Goal: Task Accomplishment & Management: Use online tool/utility

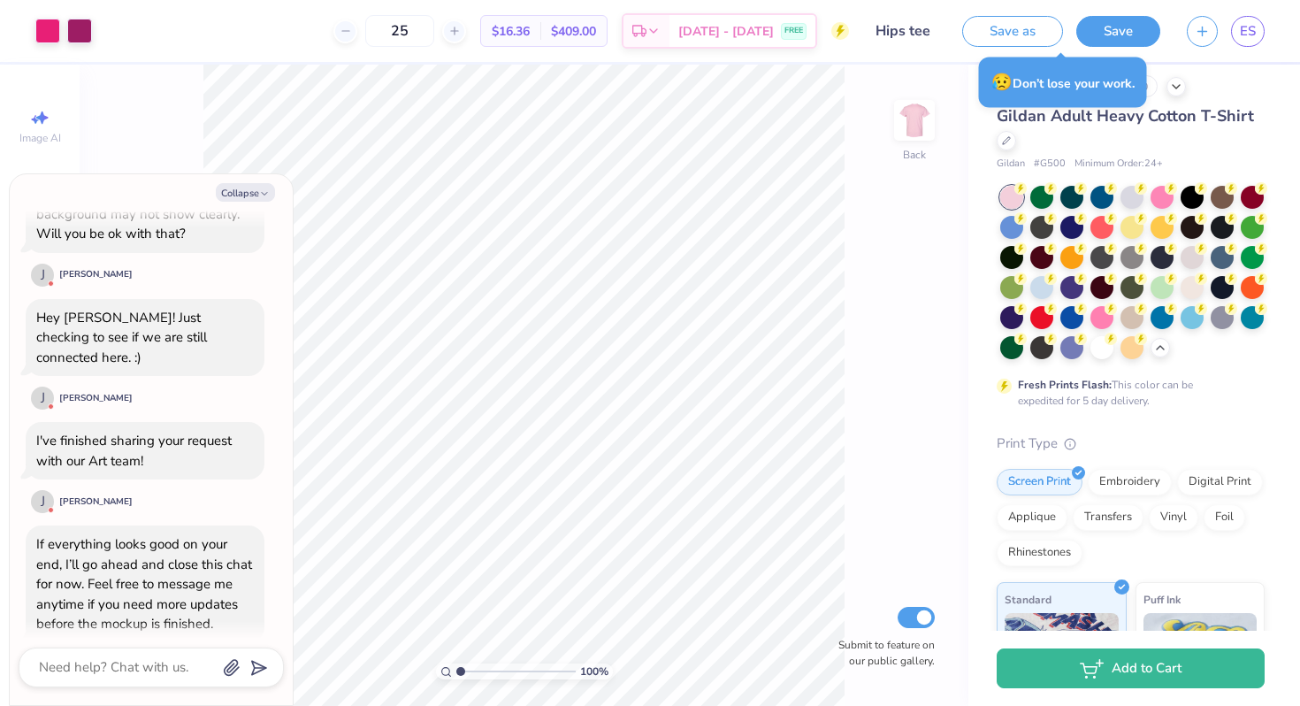
scroll to position [666, 0]
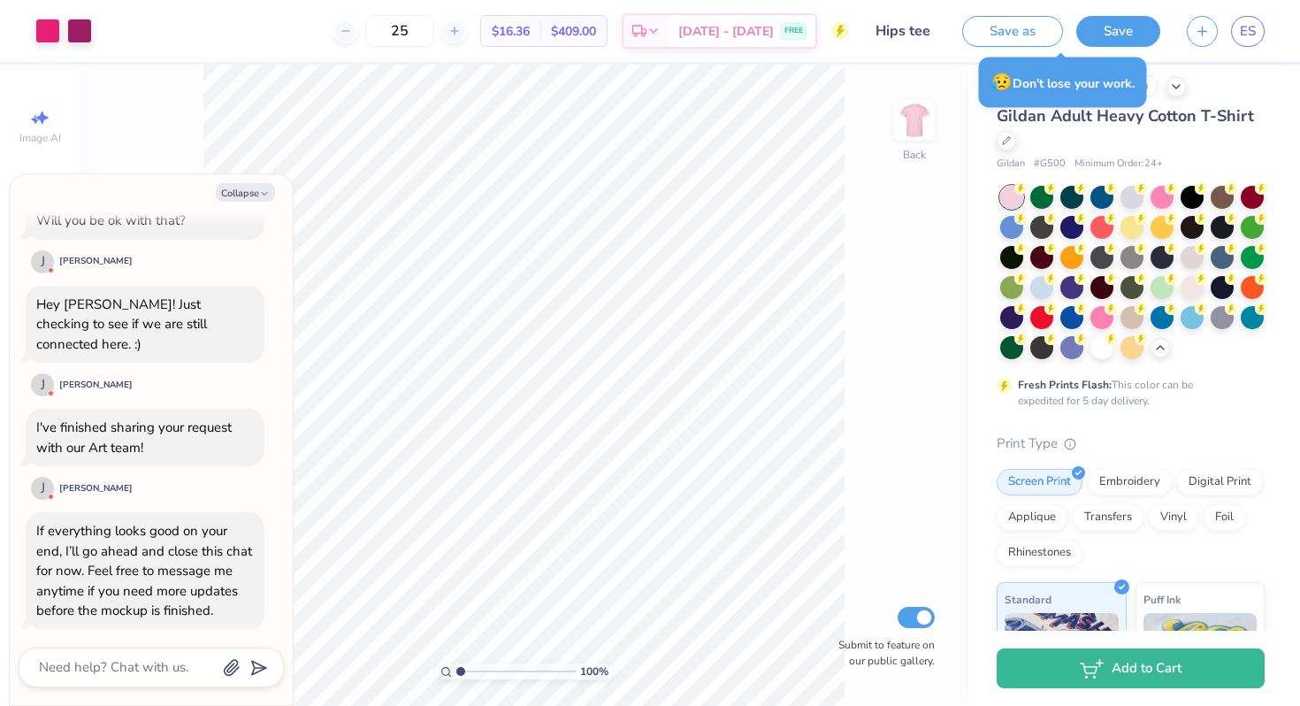
click at [165, 647] on div at bounding box center [151, 667] width 265 height 40
click at [165, 660] on textarea at bounding box center [126, 667] width 179 height 24
type textarea "h"
type textarea "x"
type textarea "hi"
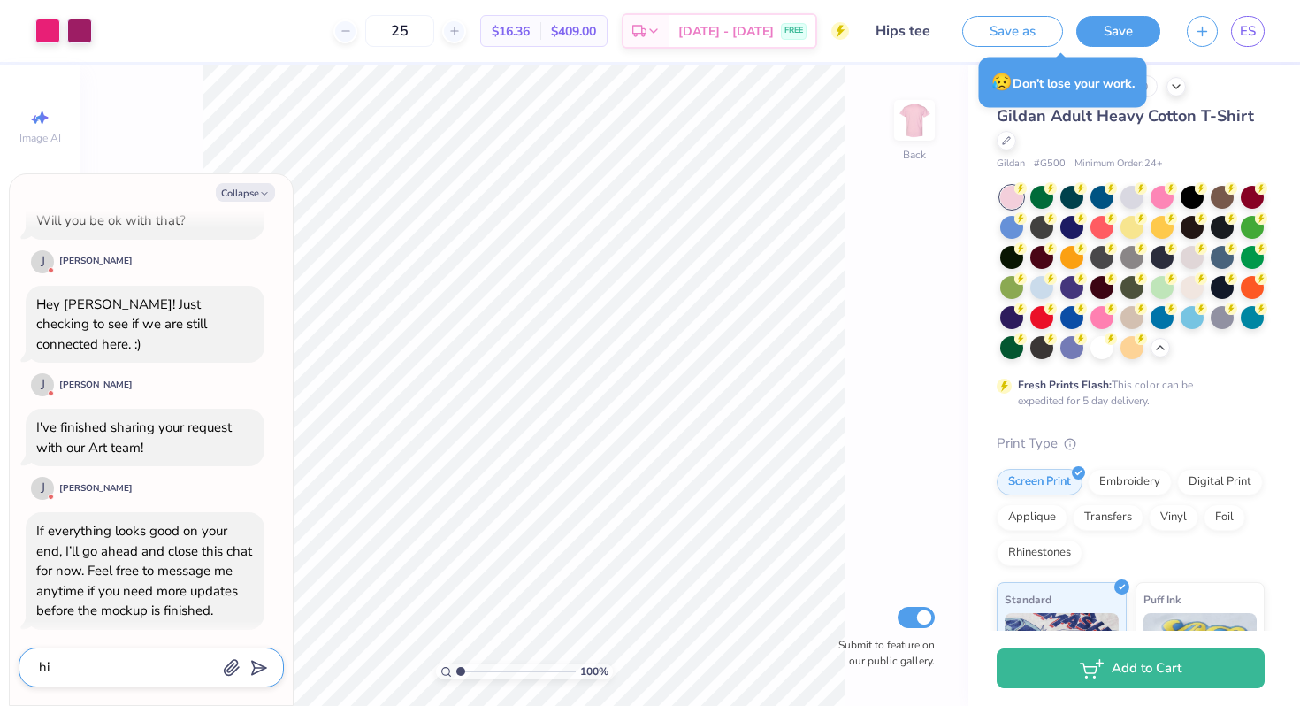
type textarea "x"
type textarea "hi,"
type textarea "x"
type textarea "hi,"
type textarea "x"
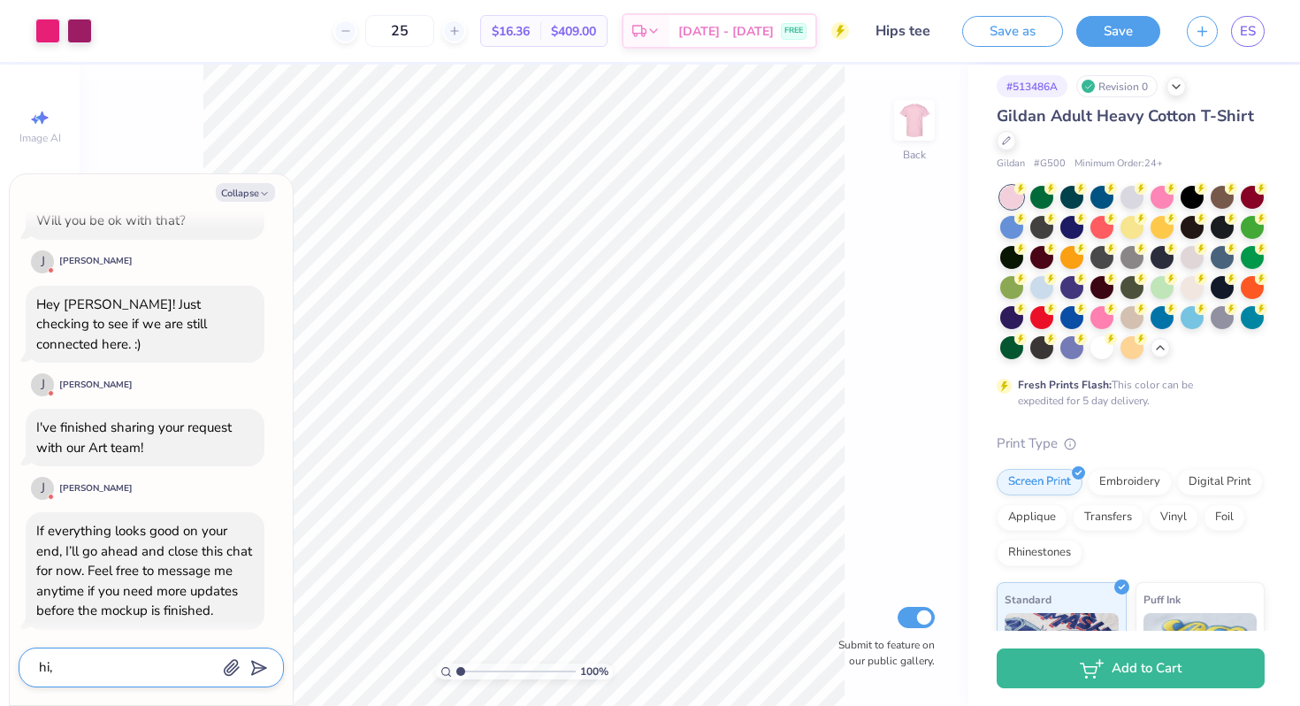
type textarea "hi, t"
type textarea "x"
type textarea "hi, th"
type textarea "x"
type textarea "hi, the"
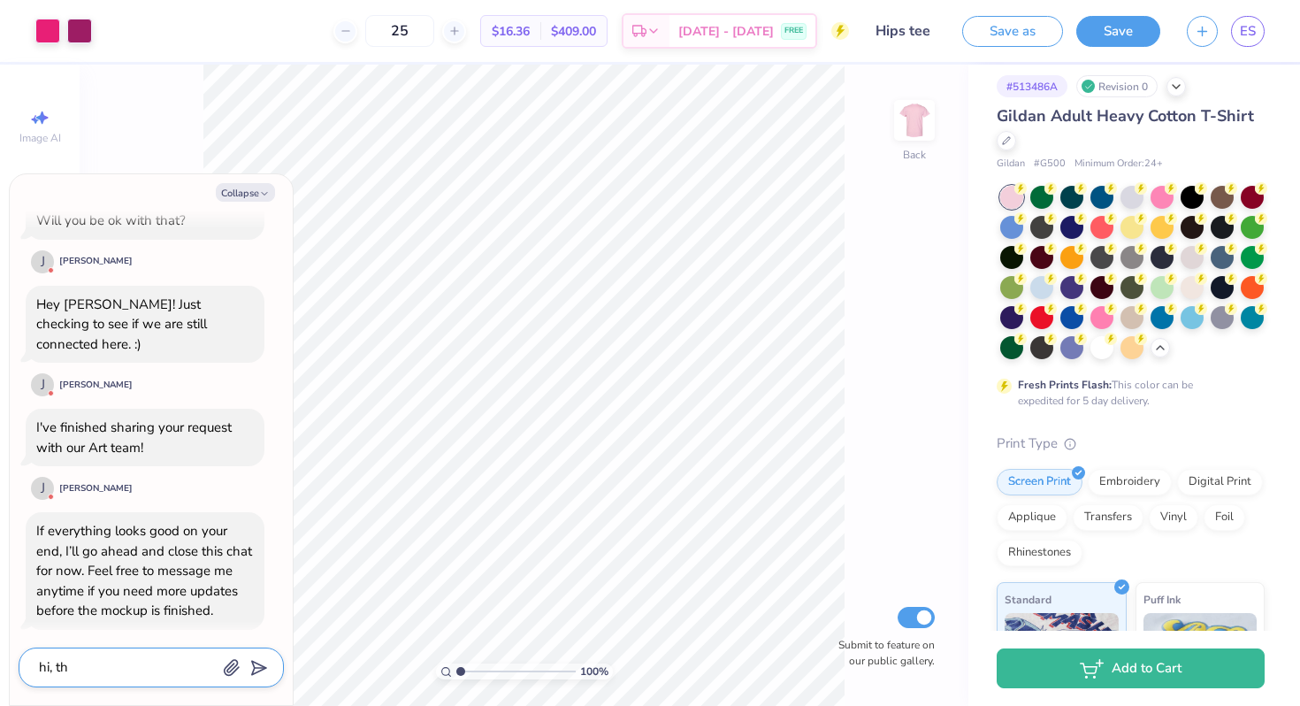
type textarea "x"
type textarea "hi, the"
type textarea "x"
type textarea "hi, the s"
type textarea "x"
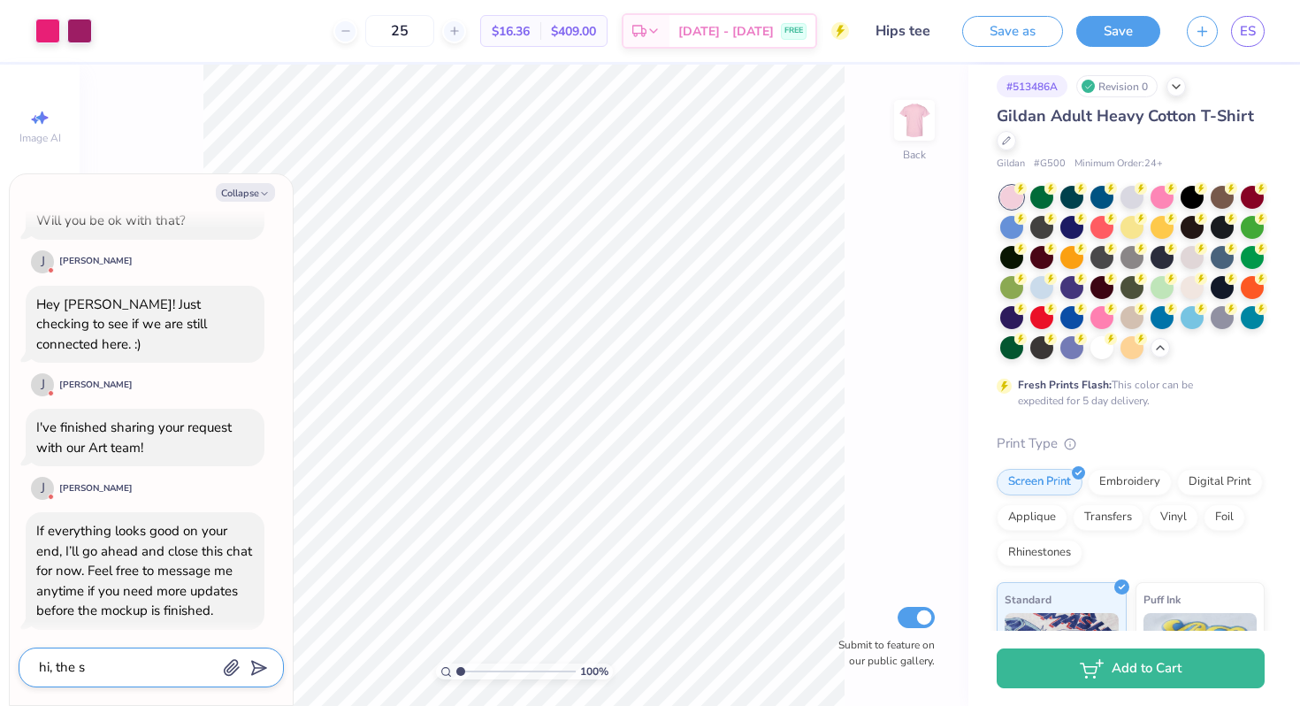
type textarea "hi, the sh"
type textarea "x"
type textarea "hi, the shi"
type textarea "x"
type textarea "hi, the shir"
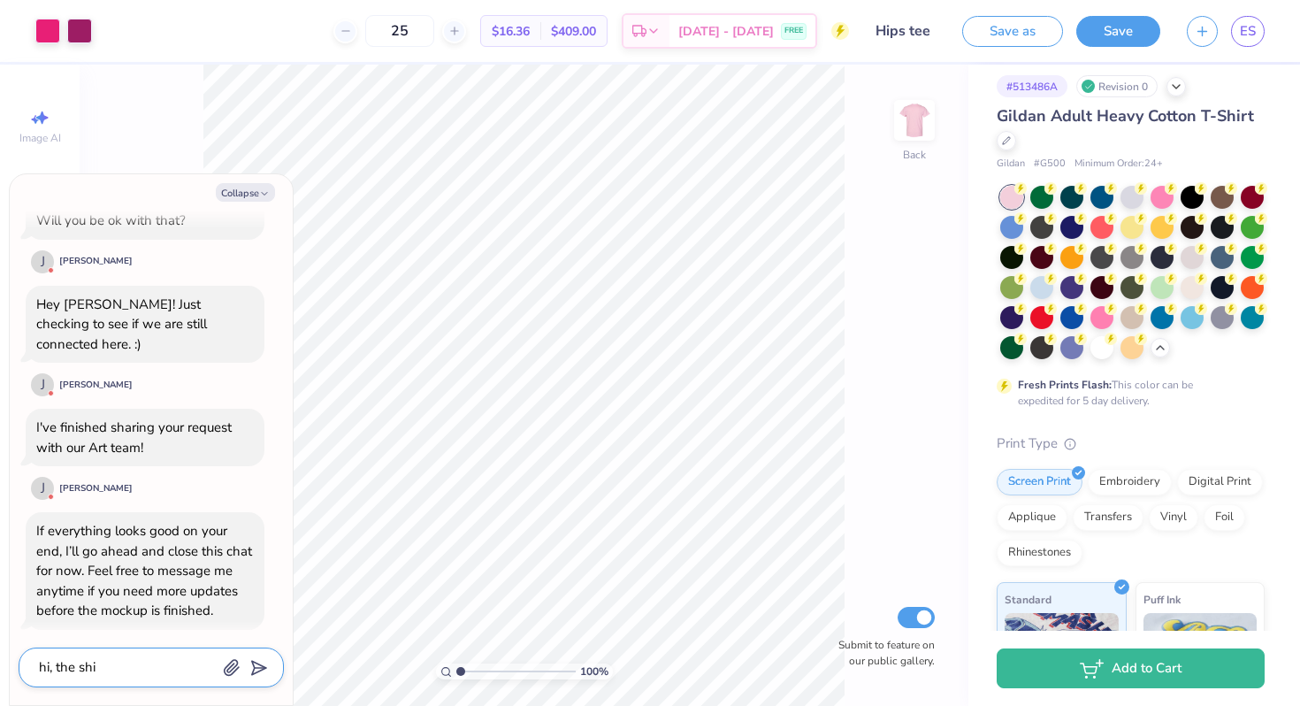
type textarea "x"
type textarea "hi, the shiry"
type textarea "x"
type textarea "hi, the shir"
type textarea "x"
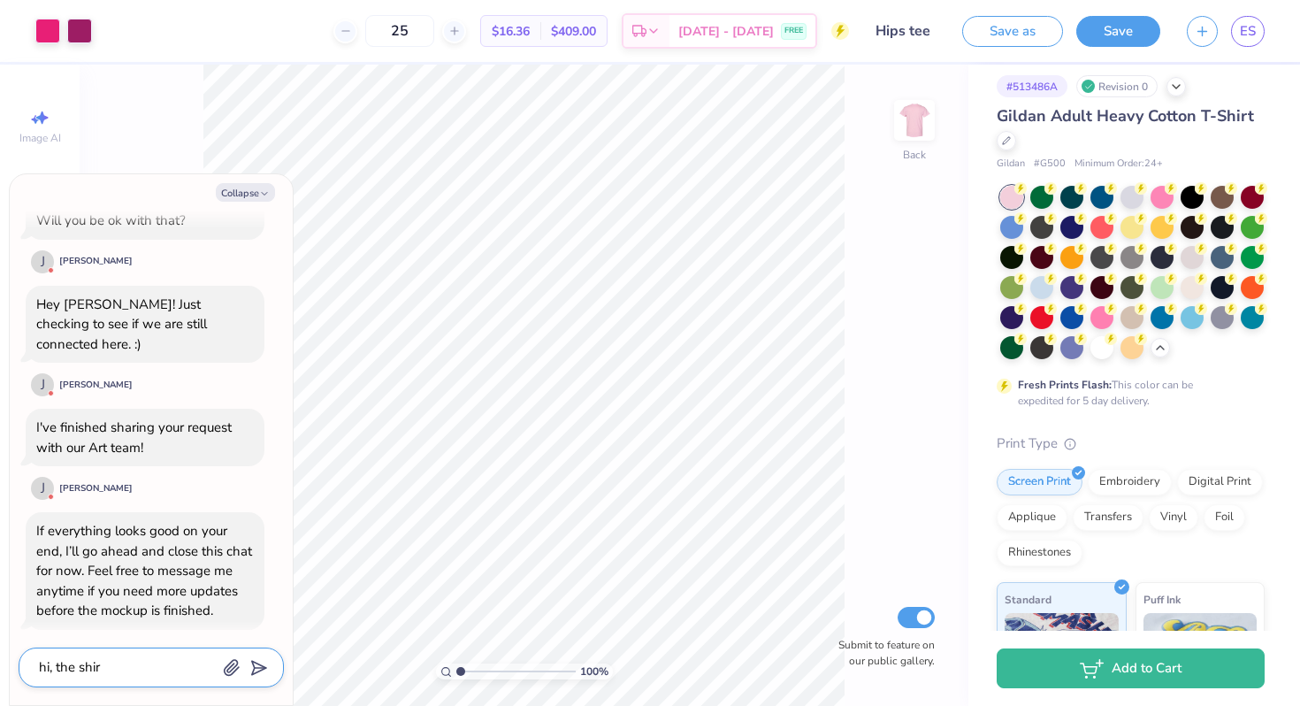
type textarea "hi, the shirt"
type textarea "x"
type textarea "hi, the shirt"
type textarea "x"
type textarea "hi, the shirt i"
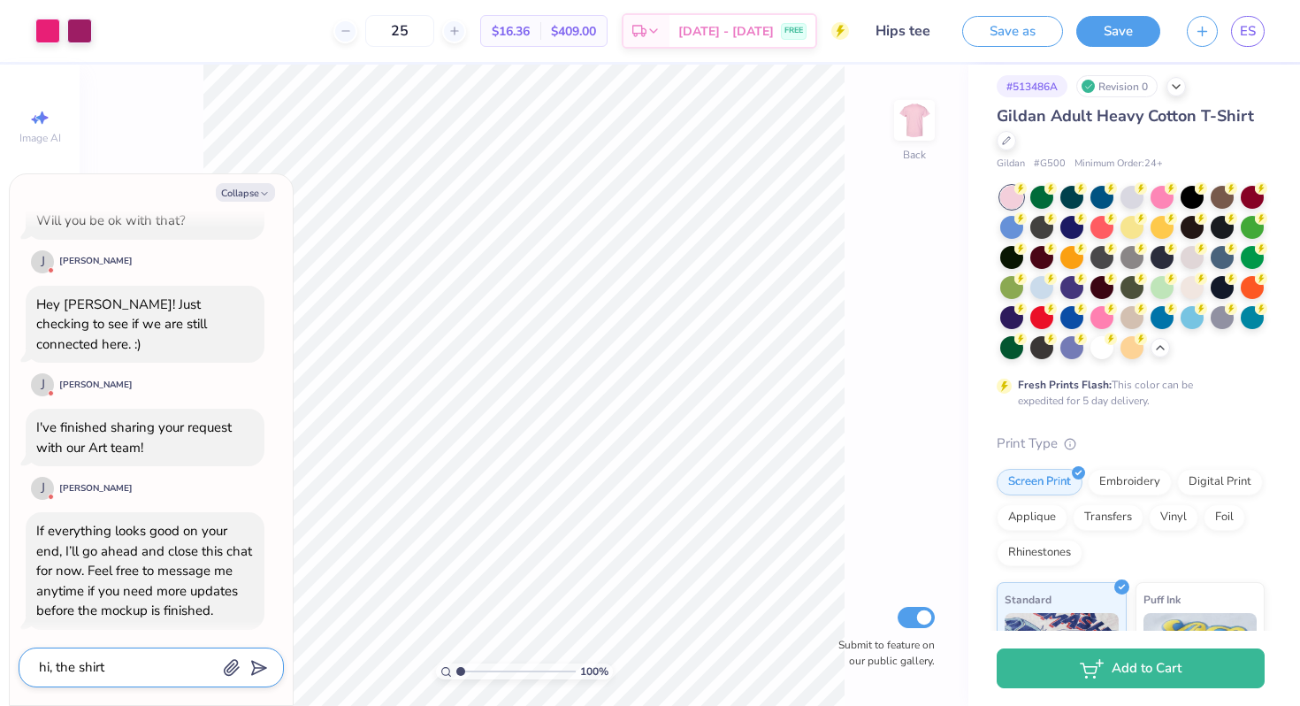
type textarea "x"
type textarea "hi, the shirt is"
type textarea "x"
type textarea "hi, the shirt is"
type textarea "x"
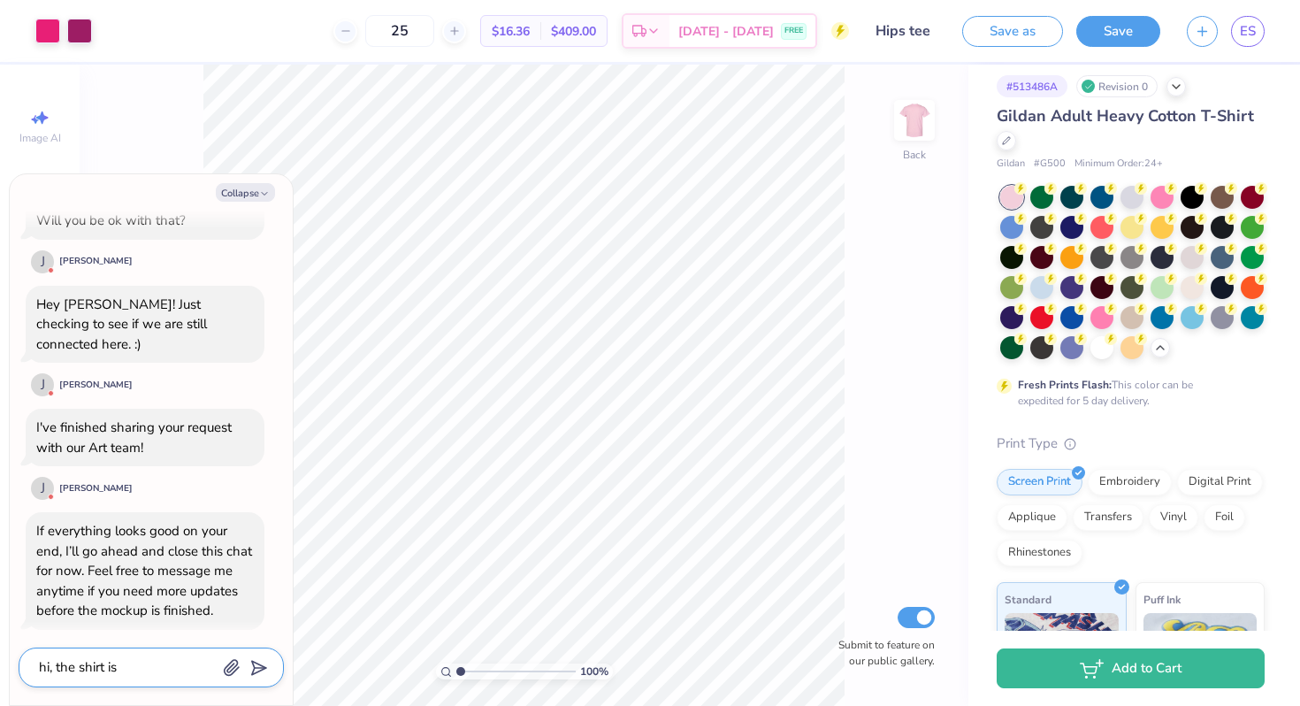
type textarea "hi, the shirt is p"
type textarea "x"
type textarea "hi, the shirt is pi"
type textarea "x"
type textarea "hi, the shirt is pin"
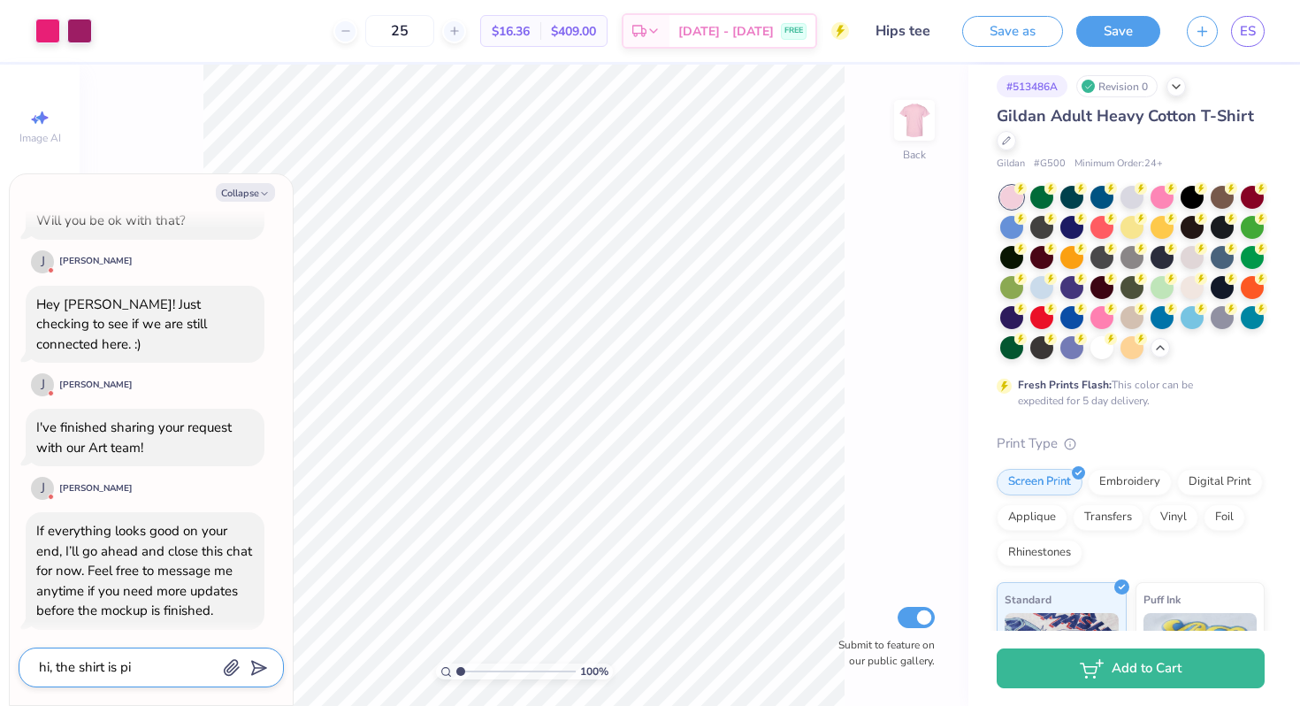
type textarea "x"
type textarea "hi, the shirt is pink"
type textarea "x"
type textarea "hi, the shirt is pink"
type textarea "x"
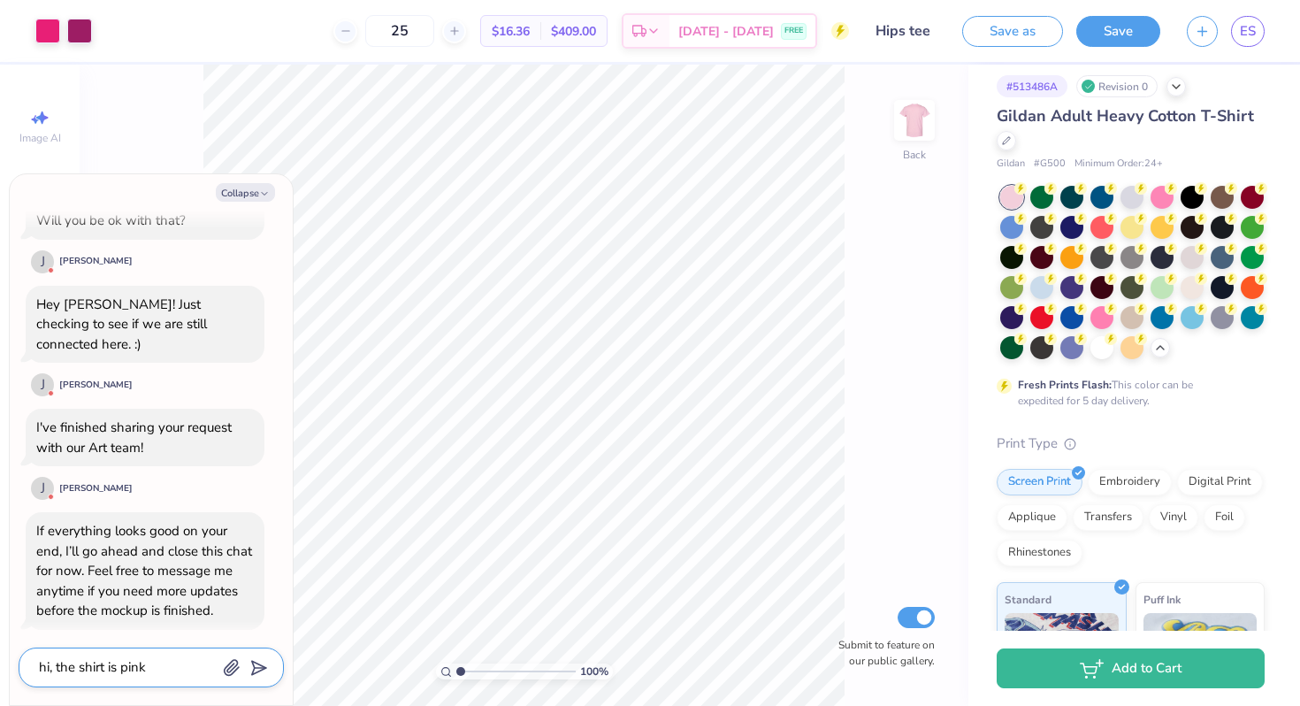
type textarea "hi, the shirt is pink n"
type textarea "x"
type textarea "hi, the shirt is pink no"
type textarea "x"
type textarea "hi, the shirt is pink now"
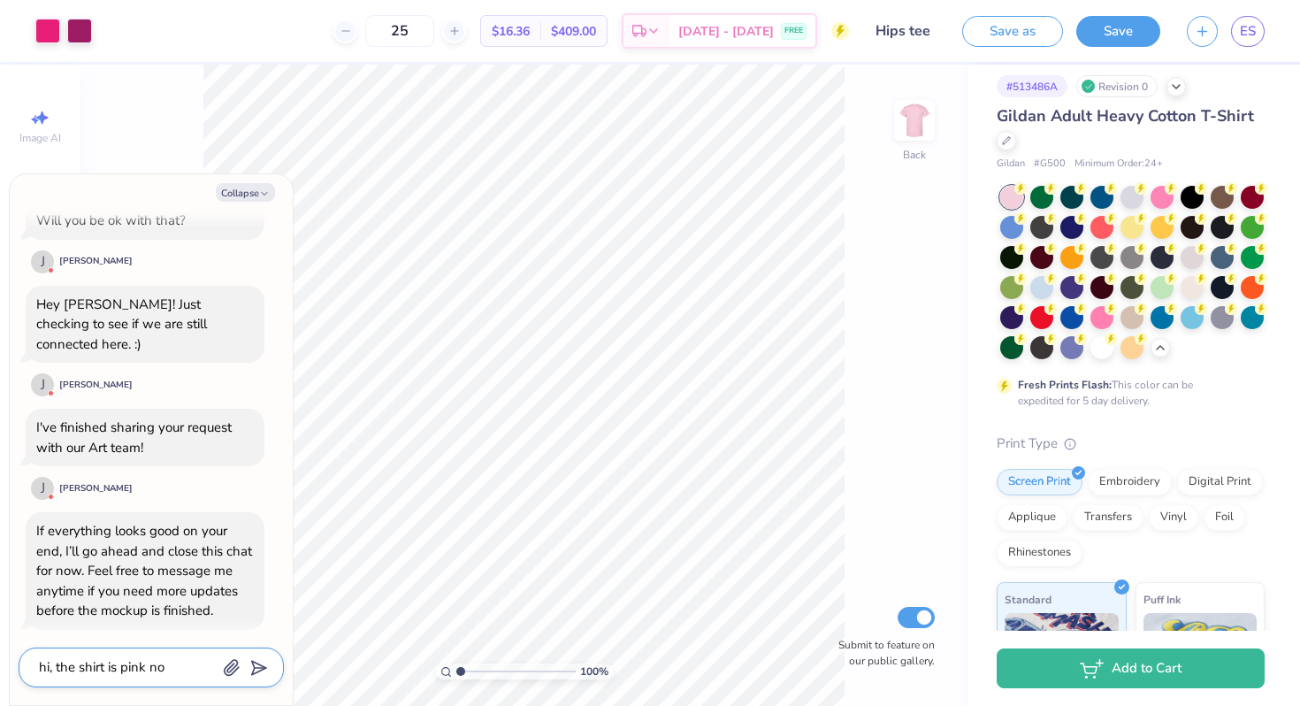
type textarea "x"
type textarea "hi, the shirt is pink now."
type textarea "x"
type textarea "hi, the shirt is pink now.."
type textarea "x"
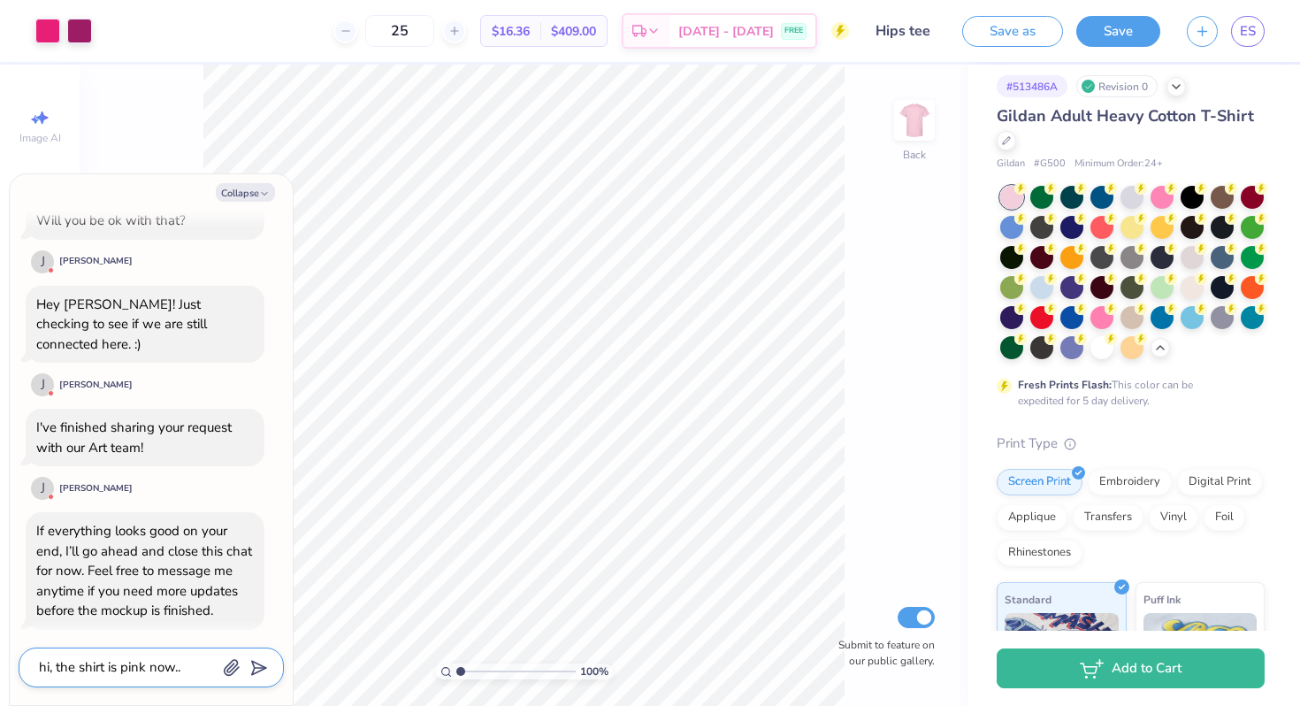
type textarea "hi, the shirt is pink now."
type textarea "x"
type textarea "hi, the shirt is pink now"
type textarea "x"
type textarea "hi, the shirt is pink now"
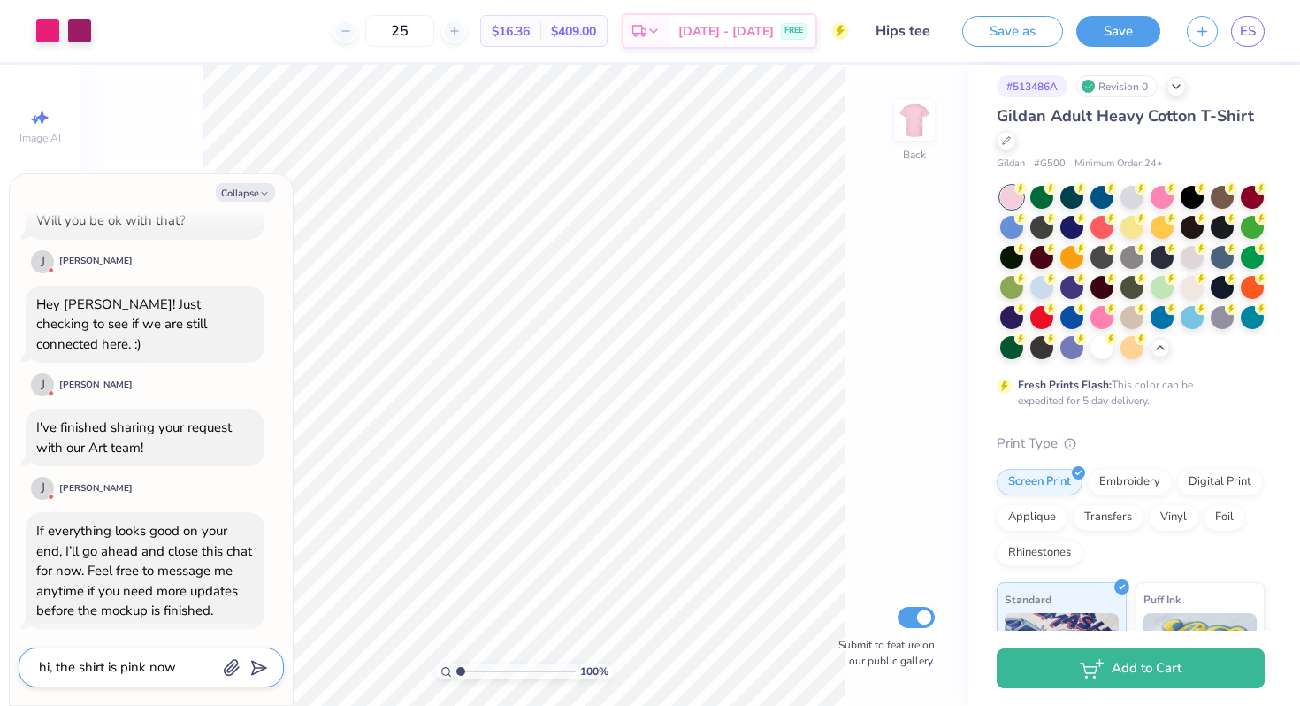
type textarea "x"
type textarea "hi, the shirt is pink now n"
type textarea "x"
type textarea "hi, the shirt is pink now no"
type textarea "x"
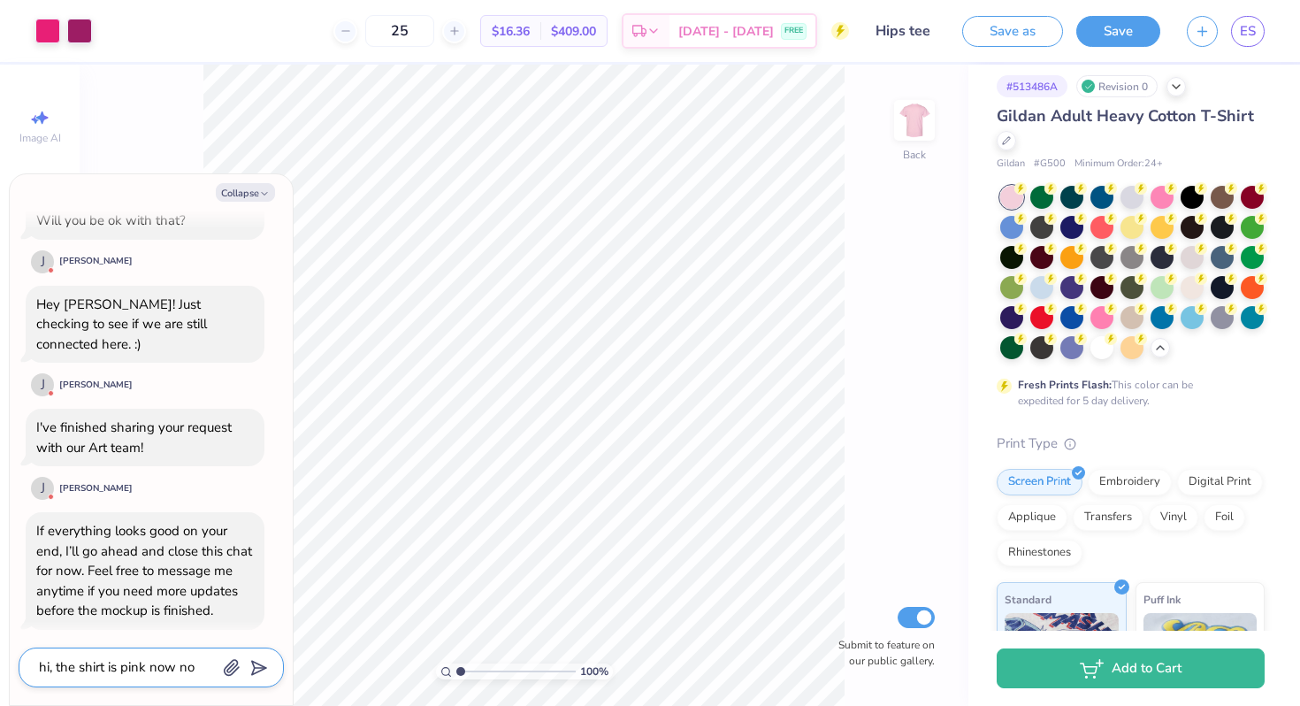
type textarea "hi, the shirt is pink now not"
type textarea "x"
type textarea "hi, the shirt is pink now not"
type textarea "x"
type textarea "hi, the shirt is pink now not w"
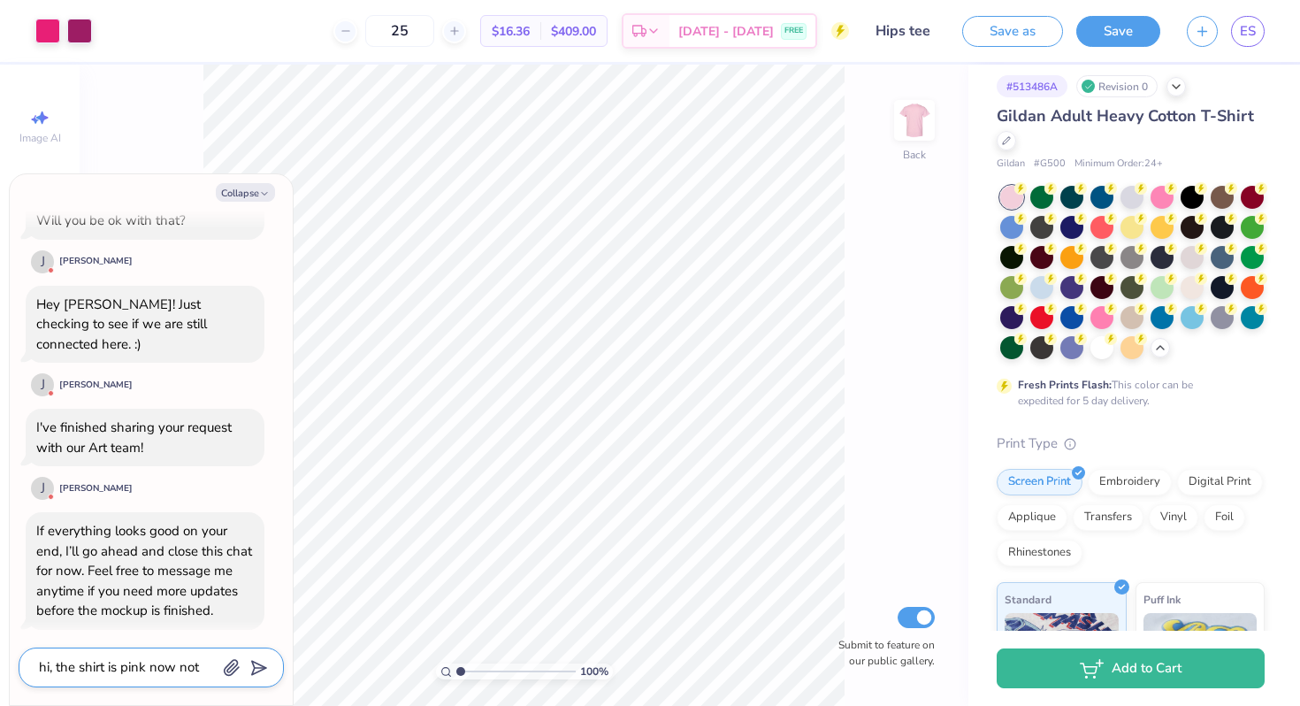
type textarea "x"
type textarea "hi, the shirt is pink now not wh"
type textarea "x"
type textarea "hi, the shirt is pink now not whi"
type textarea "x"
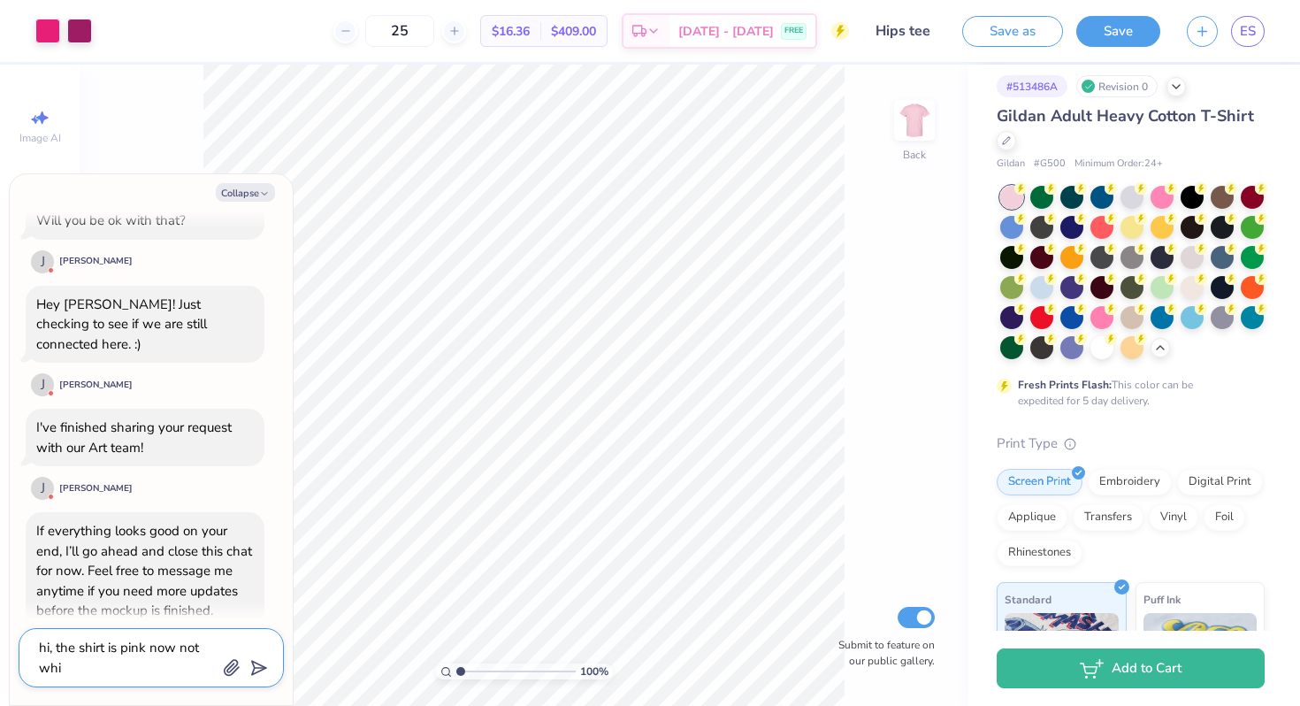
type textarea "hi, the shirt is pink now not whit"
type textarea "x"
type textarea "hi, the shirt is pink now not white"
type textarea "x"
type textarea "hi, the shirt is pink now not white"
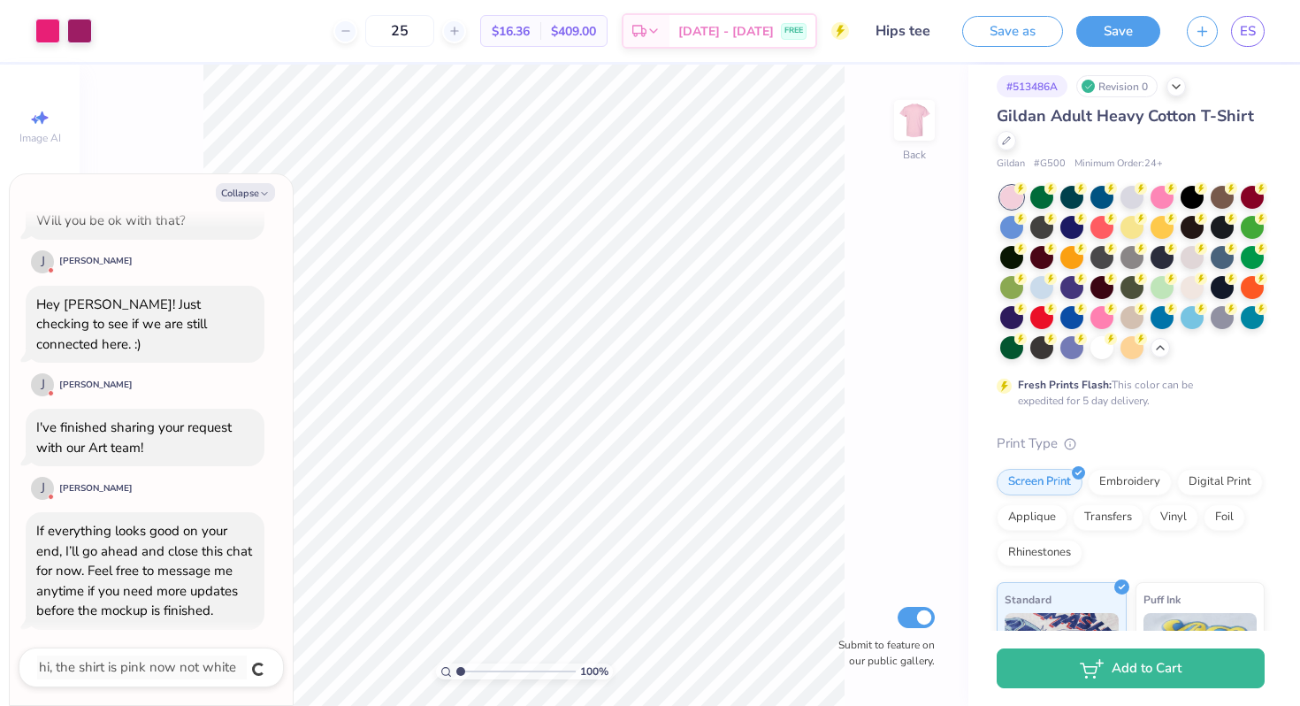
scroll to position [714, 0]
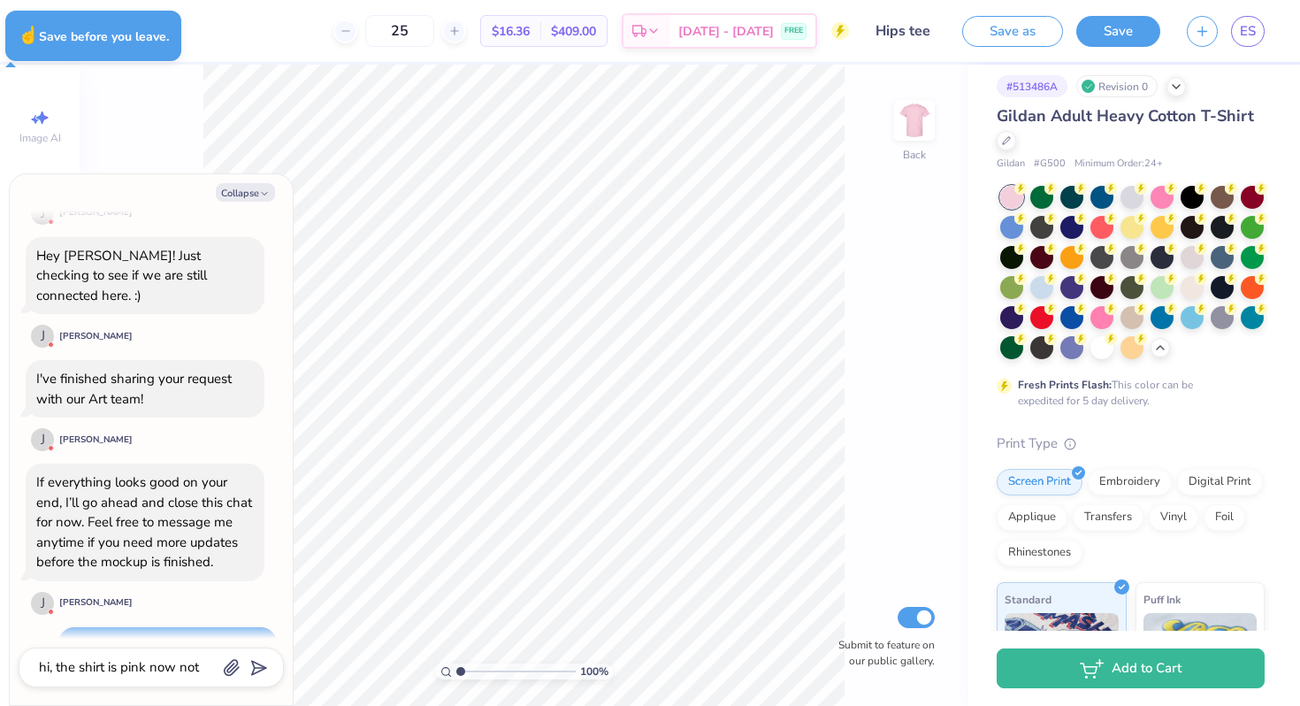
type textarea "x"
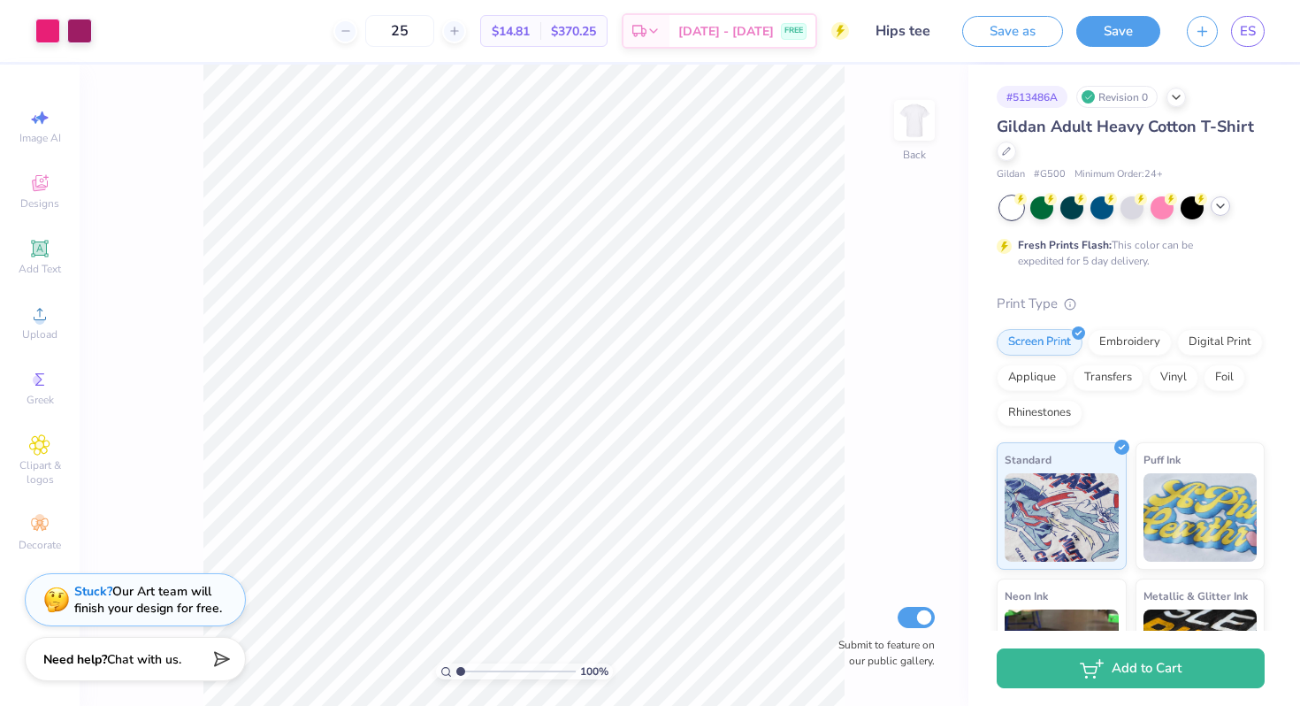
click at [1216, 214] on div at bounding box center [1219, 205] width 19 height 19
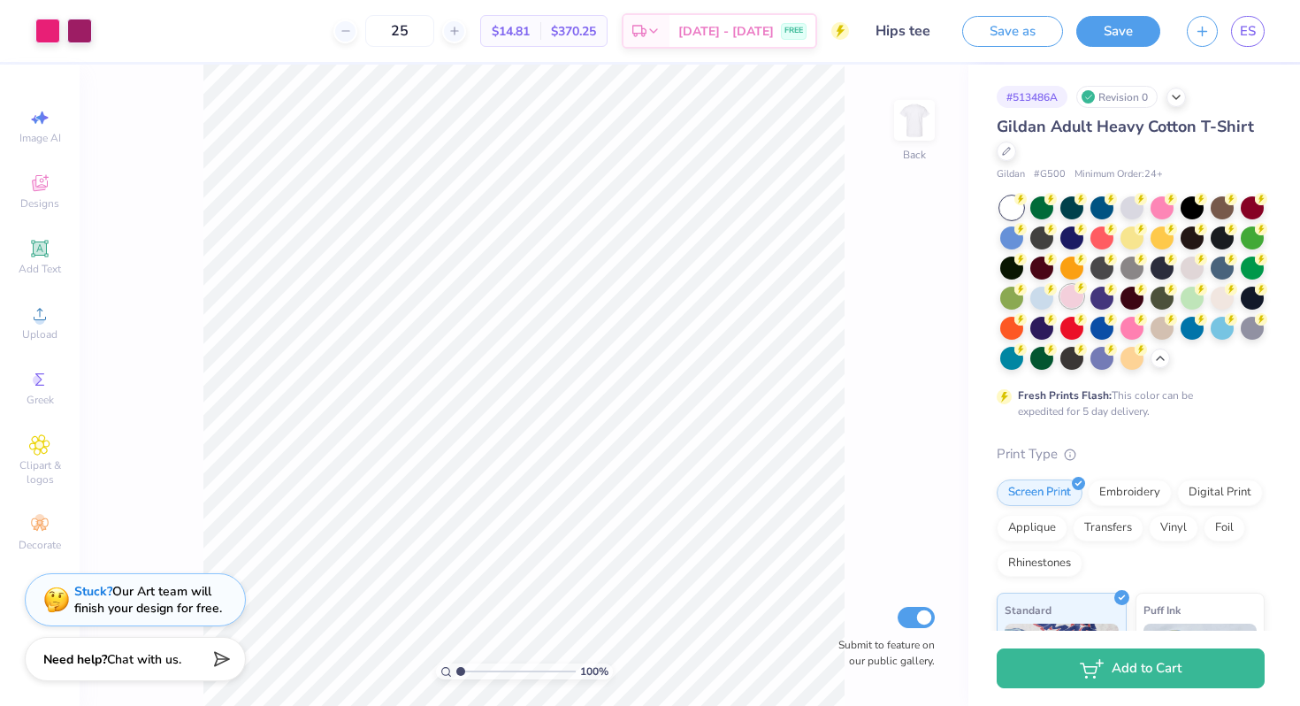
click at [1083, 305] on div at bounding box center [1071, 296] width 23 height 23
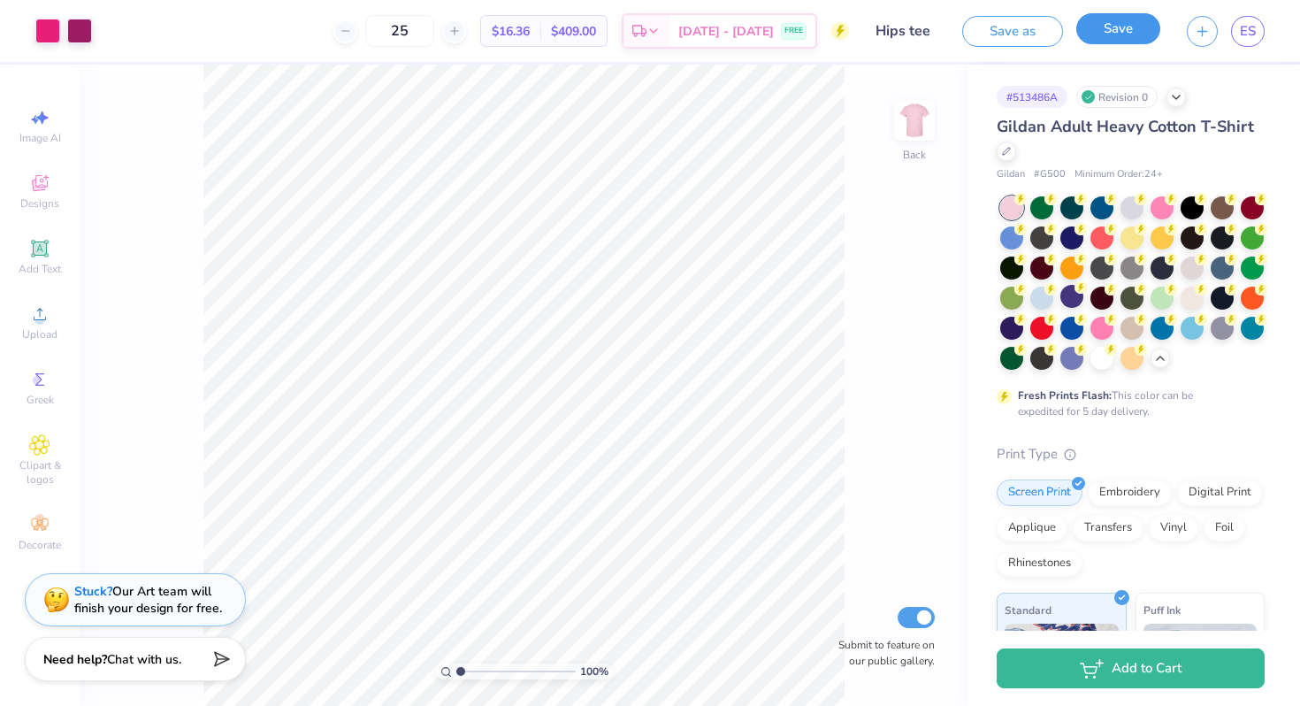
click at [1111, 42] on button "Save" at bounding box center [1118, 28] width 84 height 31
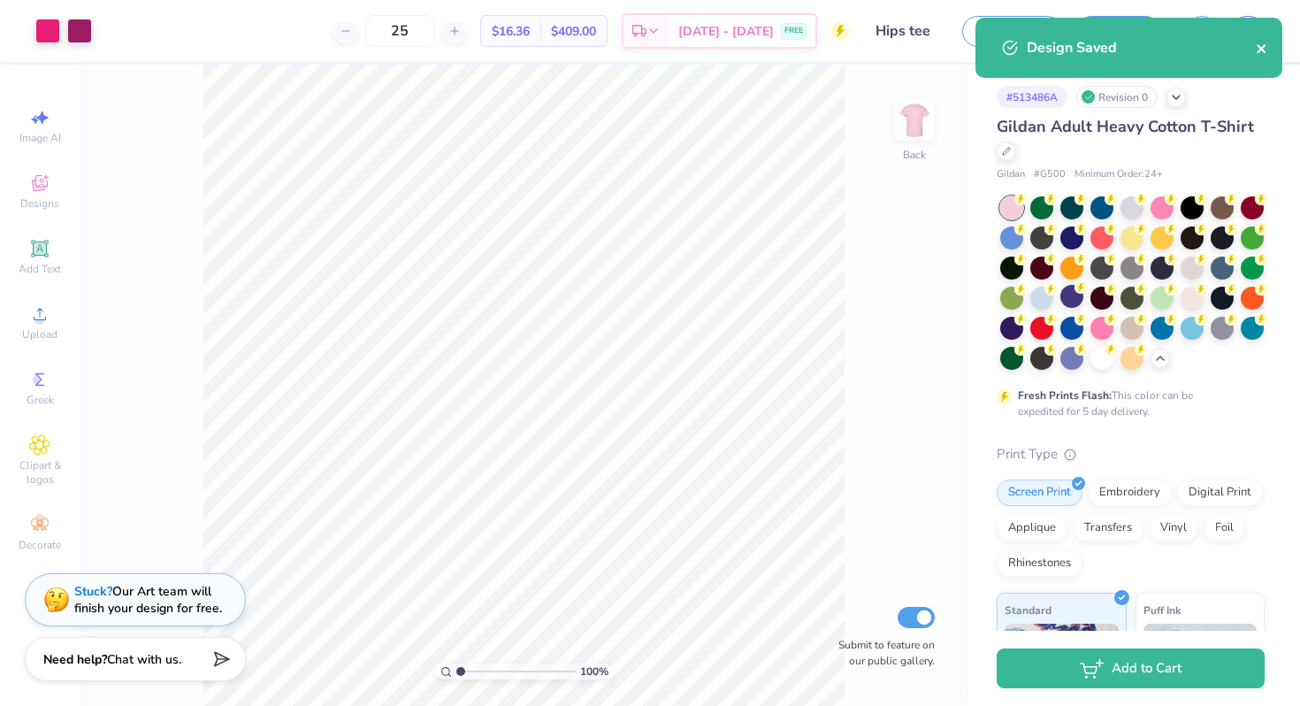
click at [1263, 51] on icon "close" at bounding box center [1260, 48] width 9 height 9
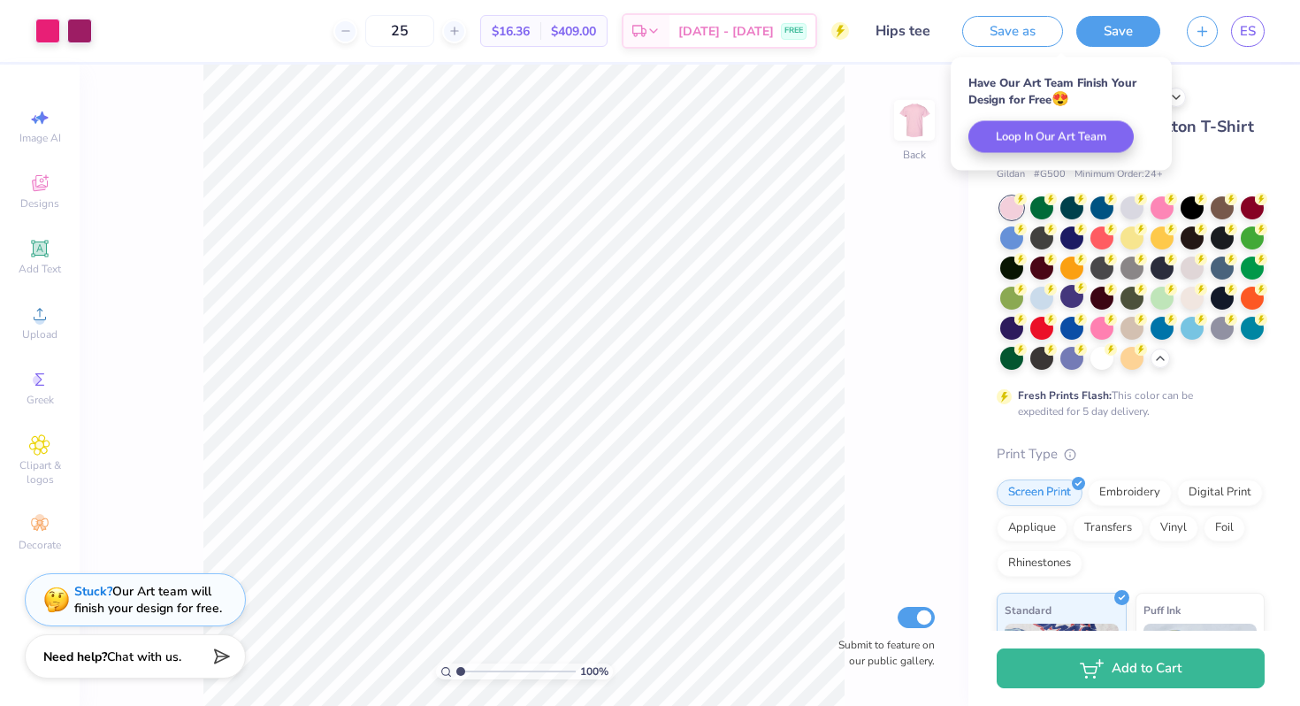
click at [133, 654] on span "Chat with us." at bounding box center [144, 656] width 74 height 17
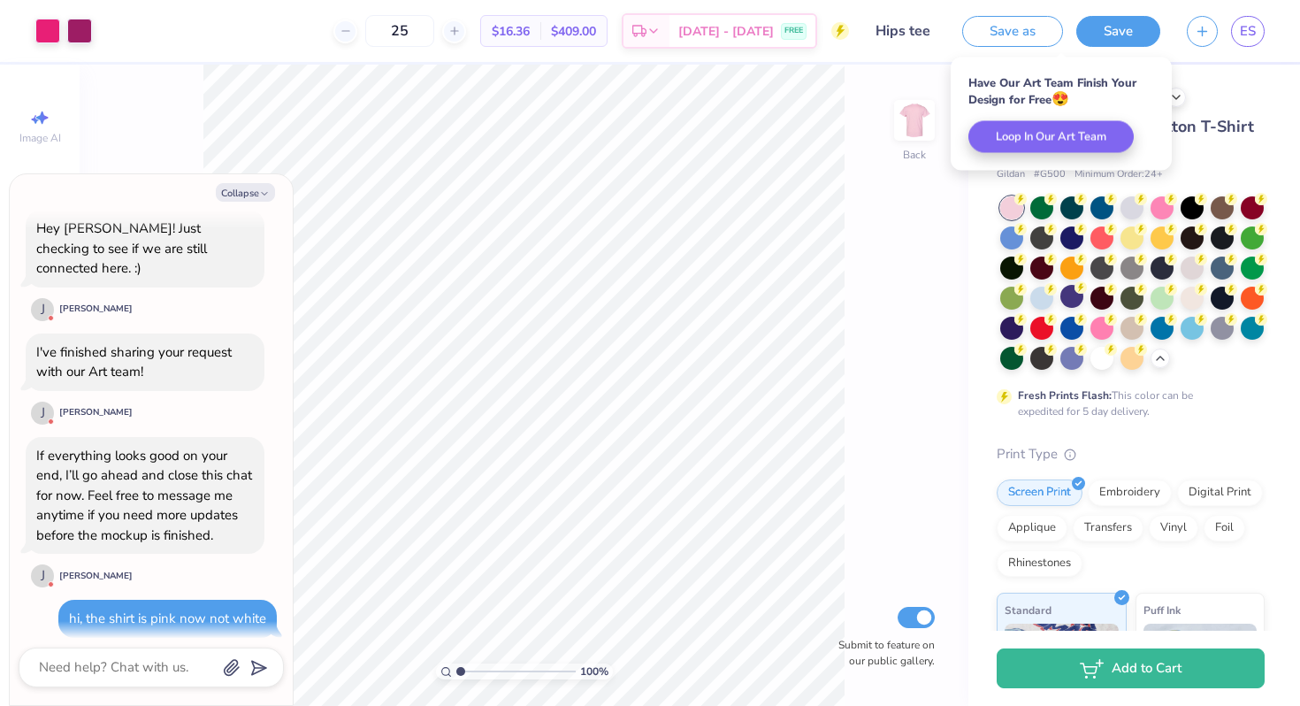
scroll to position [714, 0]
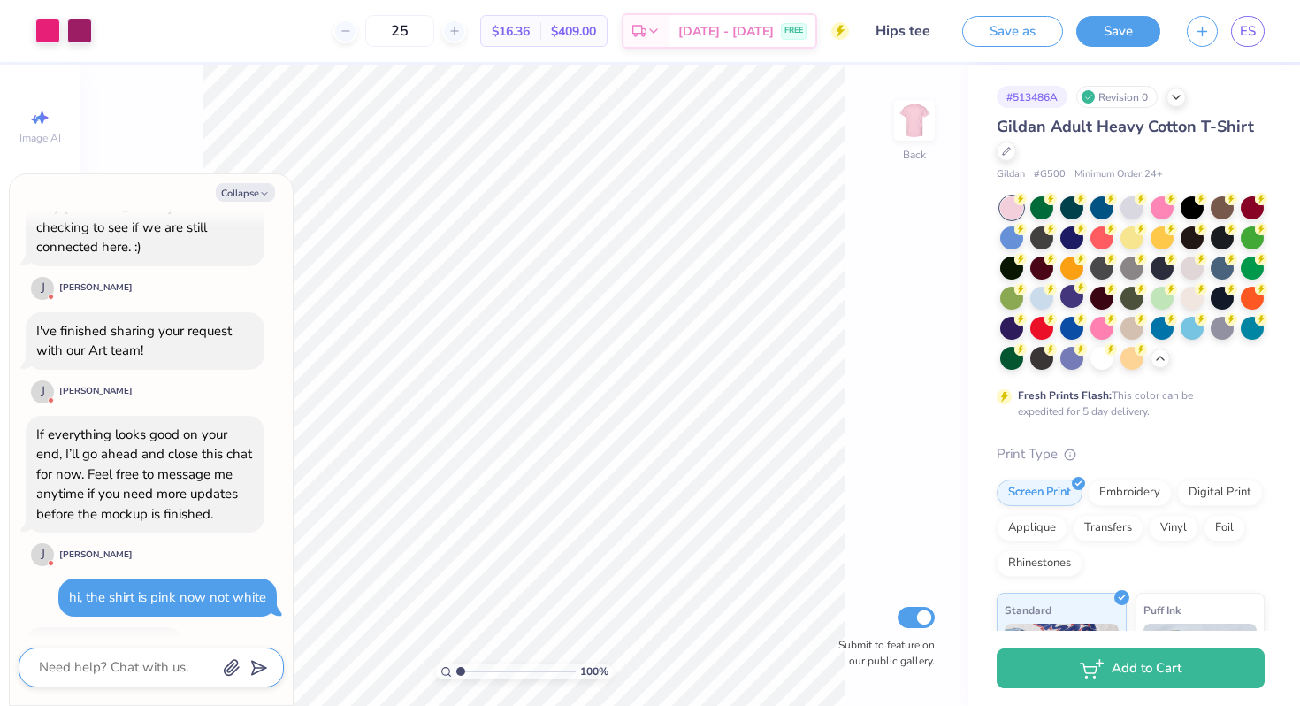
click at [131, 671] on textarea at bounding box center [126, 667] width 179 height 24
type textarea "i"
type textarea "x"
type textarea "i"
type textarea "x"
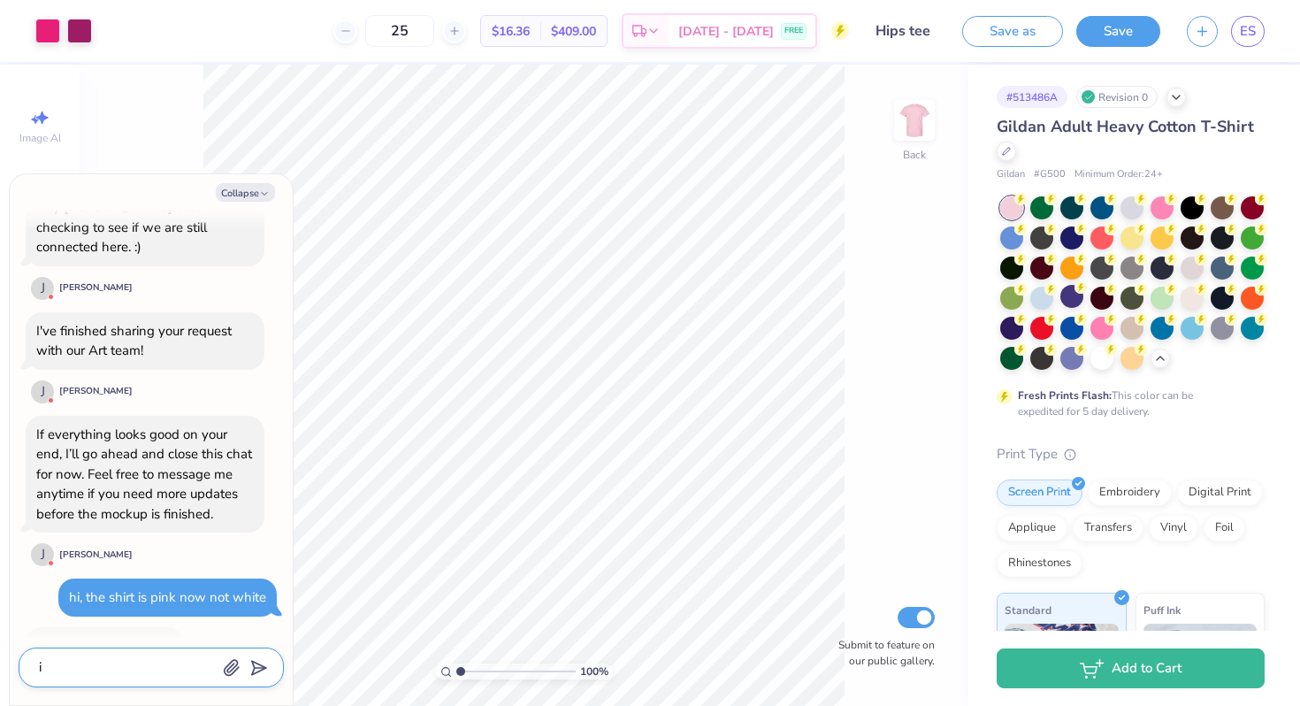
type textarea "i"
type textarea "x"
type textarea "i'"
type textarea "x"
type textarea "i'd"
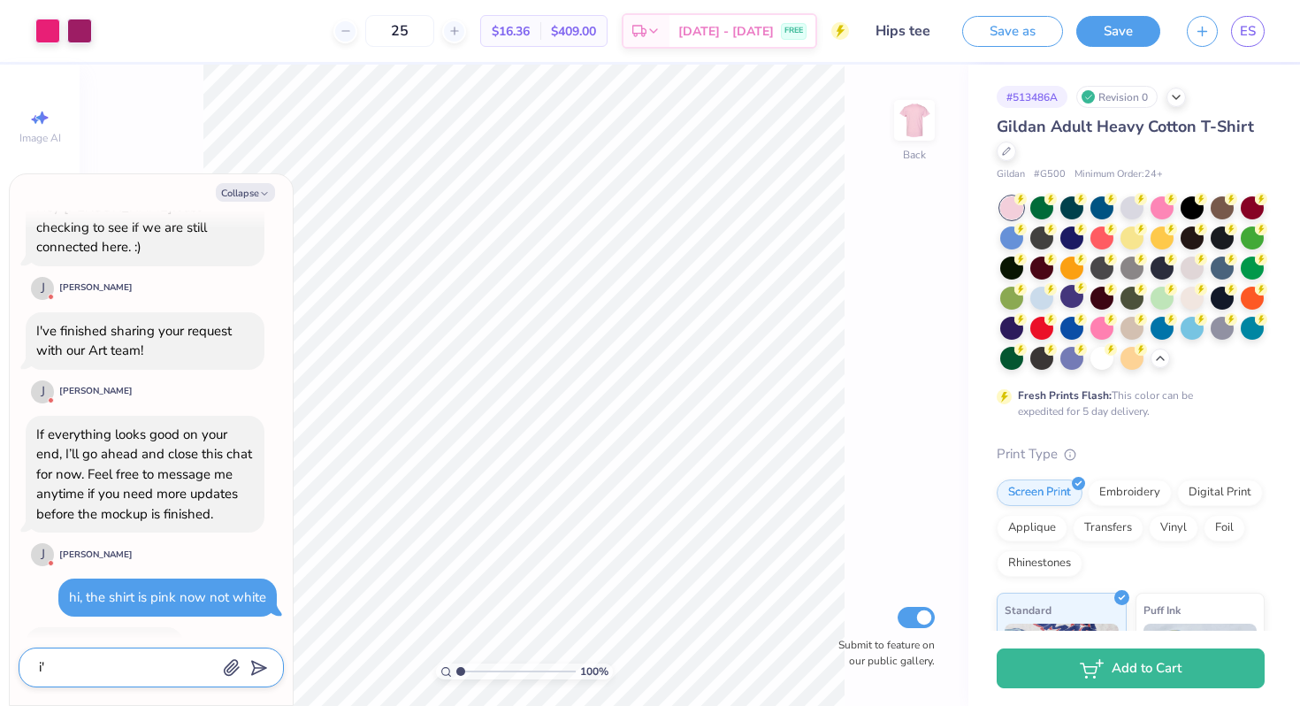
type textarea "x"
type textarea "i'd"
type textarea "x"
type textarea "i'd l"
type textarea "x"
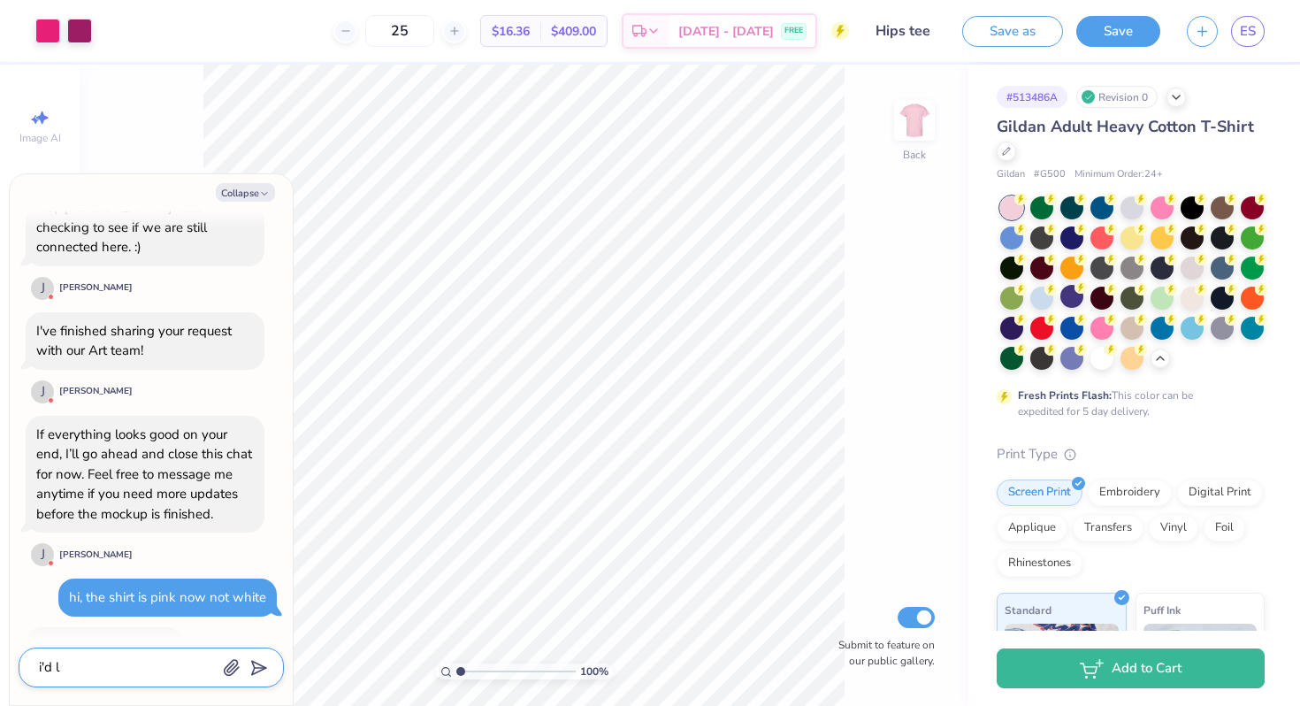
type textarea "i'd li"
type textarea "x"
type textarea "i'd lik"
type textarea "x"
type textarea "i'd like"
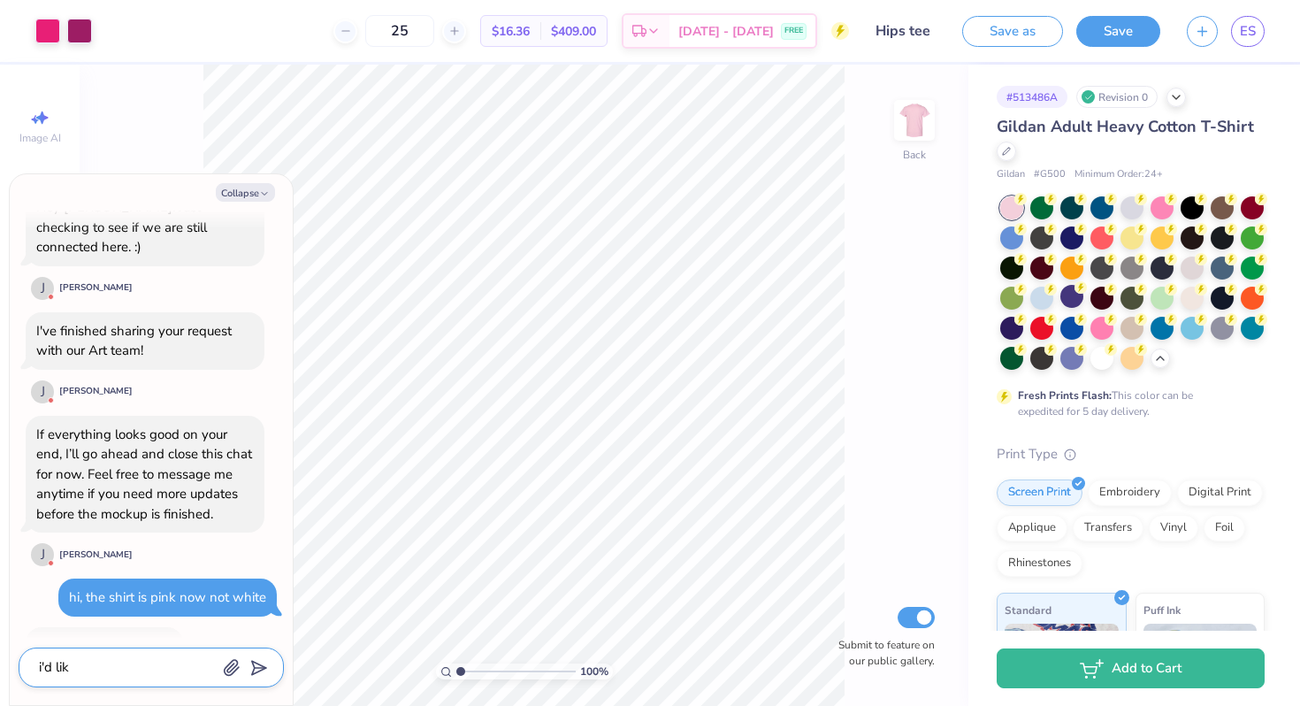
type textarea "x"
type textarea "i'd like"
type textarea "x"
type textarea "i'd like a"
type textarea "x"
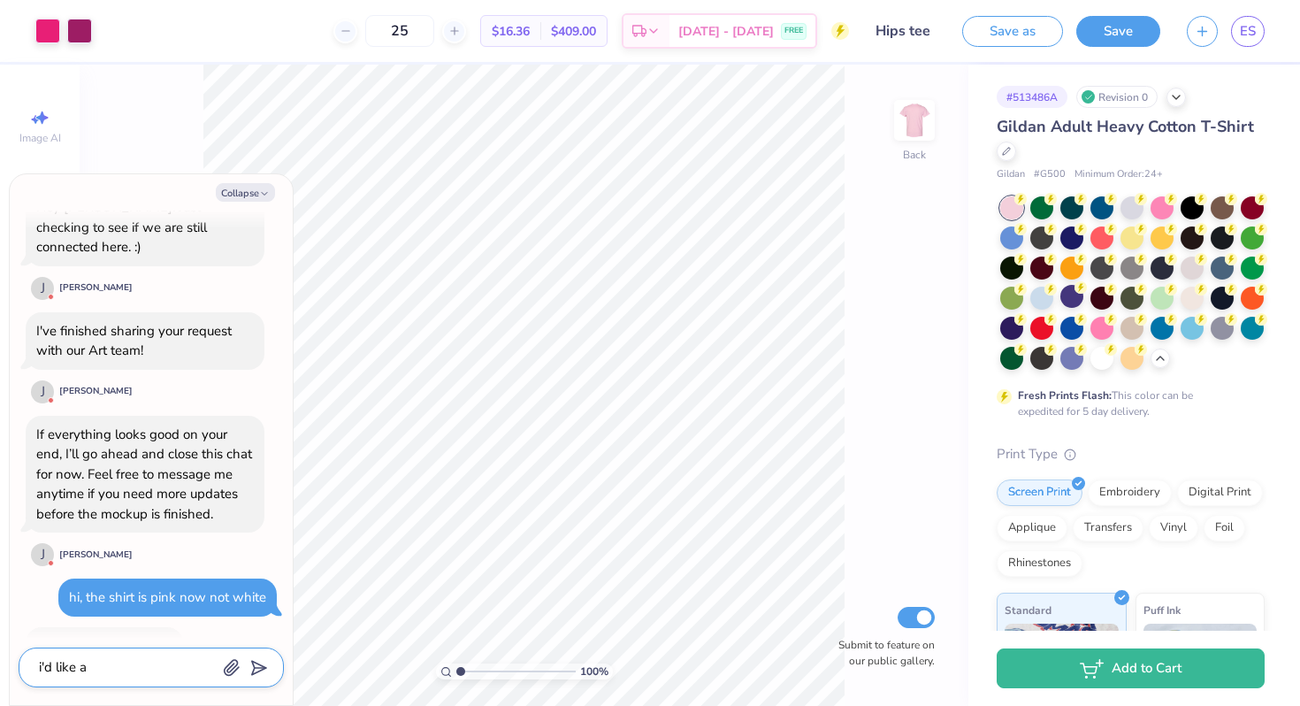
type textarea "i'd like a"
type textarea "x"
type textarea "i'd like a w"
type textarea "x"
type textarea "i'd like a wh"
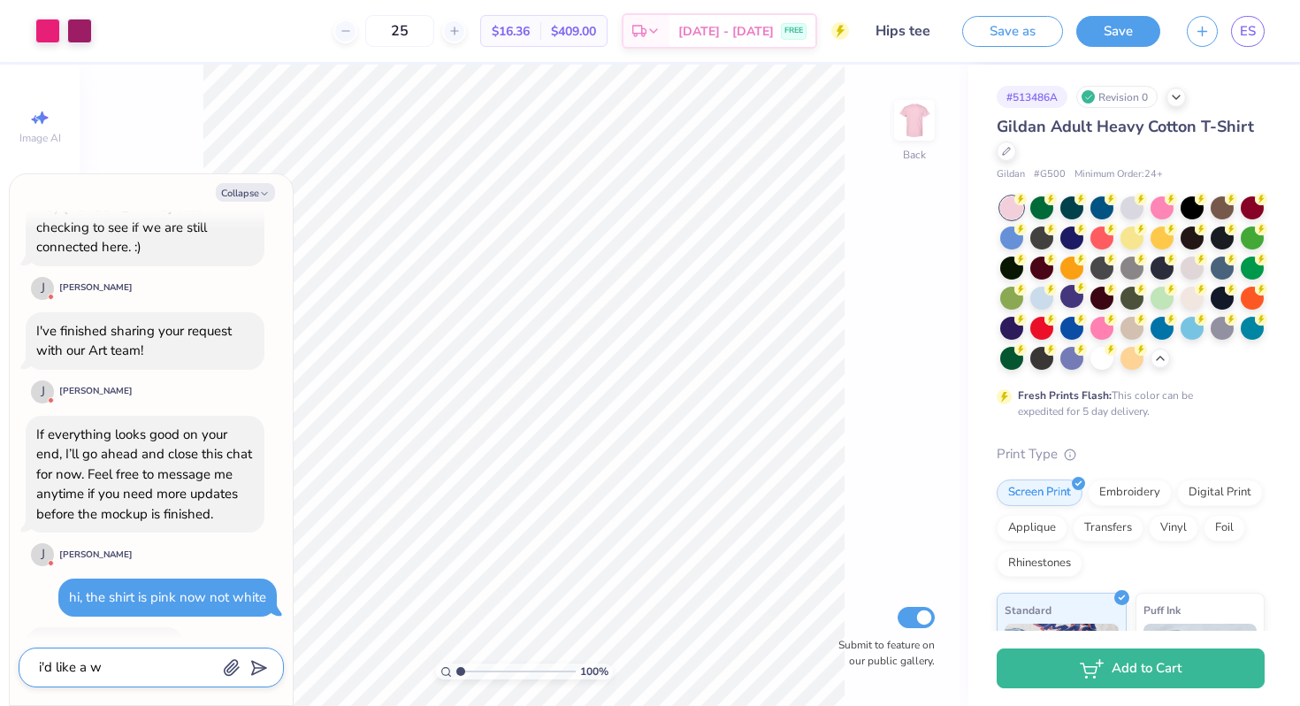
type textarea "x"
type textarea "i'd like a whi"
type textarea "x"
type textarea "i'd like a whit"
type textarea "x"
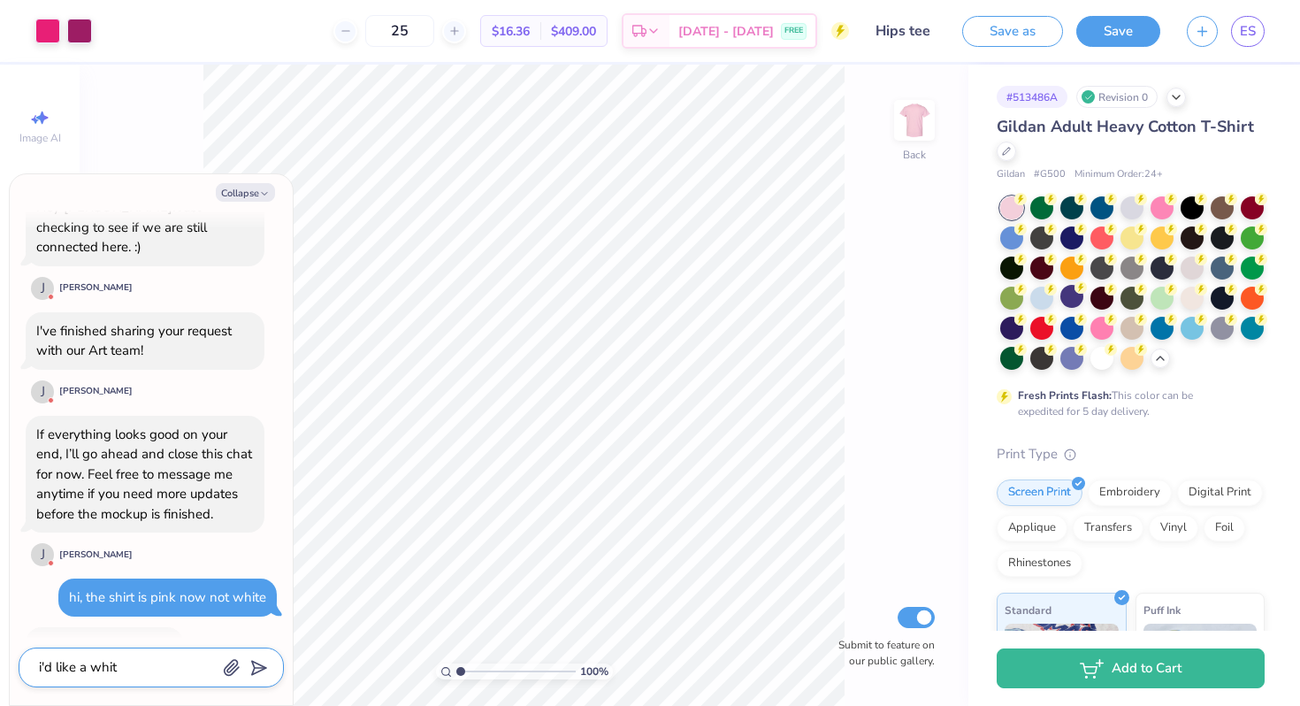
type textarea "i'd like a white"
type textarea "x"
type textarea "i'd like a white"
type textarea "x"
type textarea "i'd like a white b"
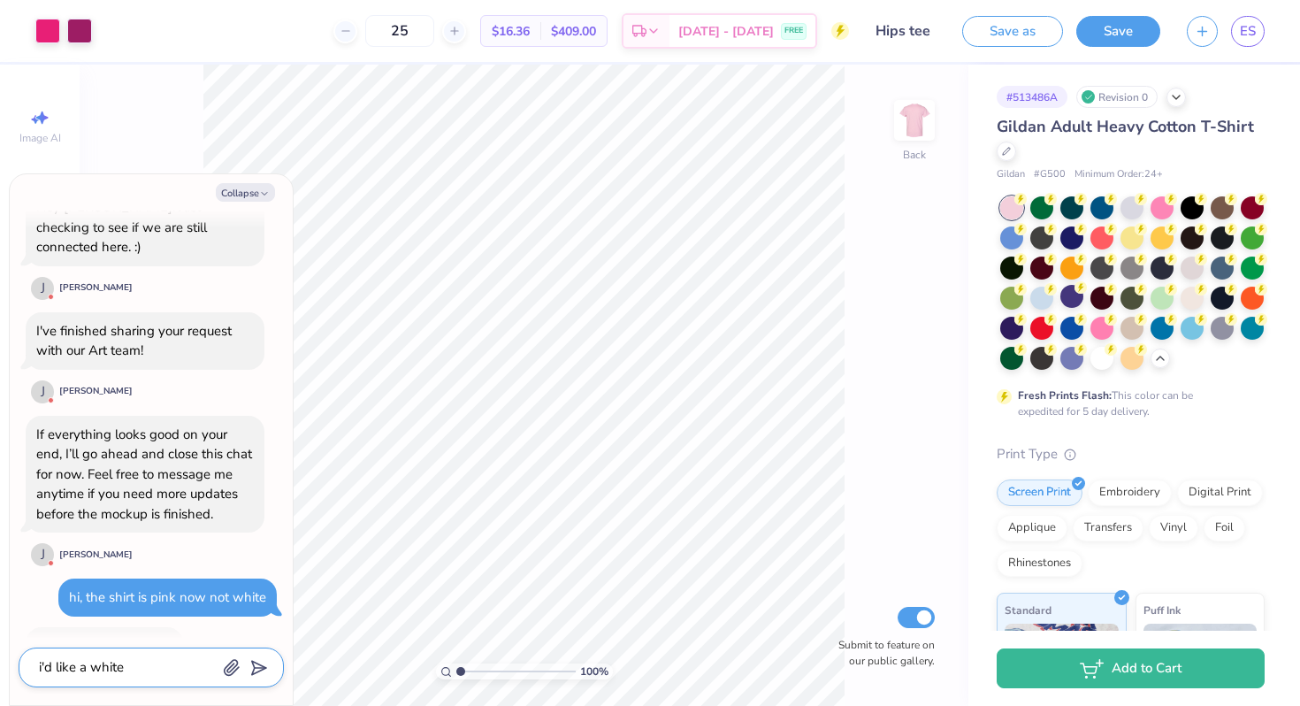
type textarea "x"
type textarea "i'd like a white ba"
type textarea "x"
type textarea "i'd like a white bac"
type textarea "x"
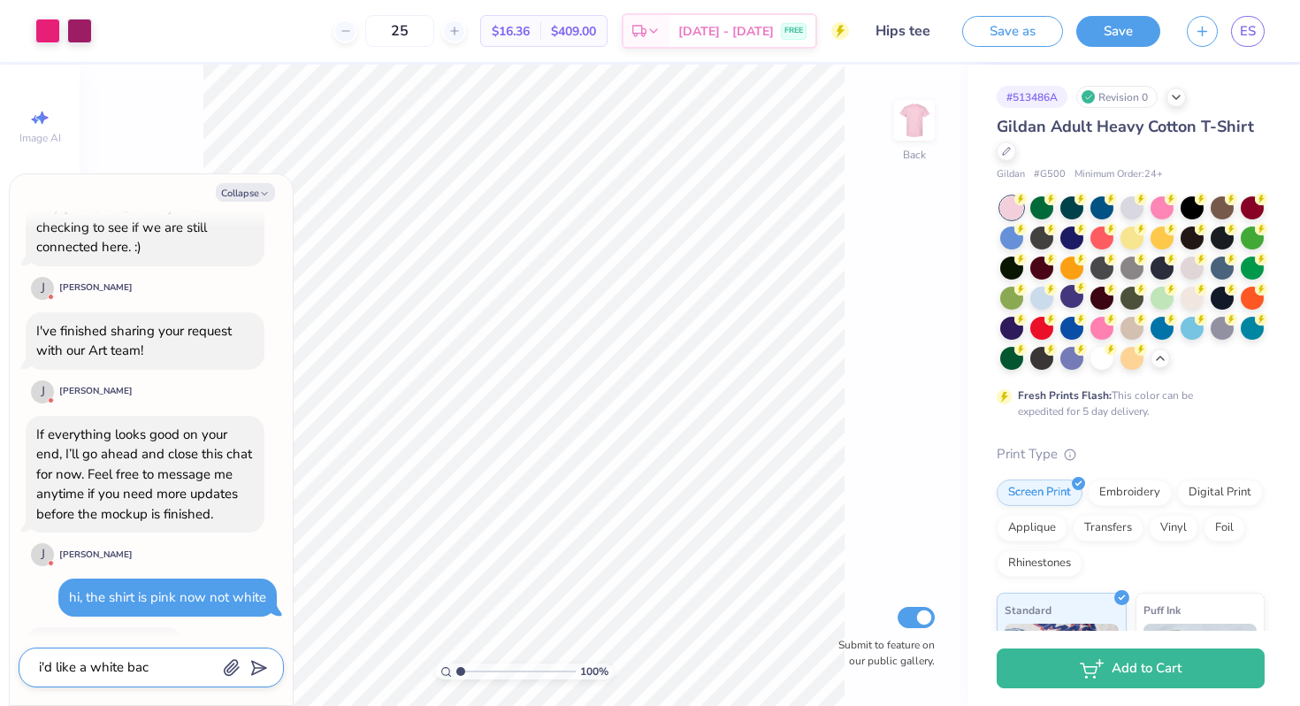
type textarea "i'd like a white back"
type textarea "x"
type textarea "i'd like a white backg"
type textarea "x"
type textarea "i'd like a white backgr"
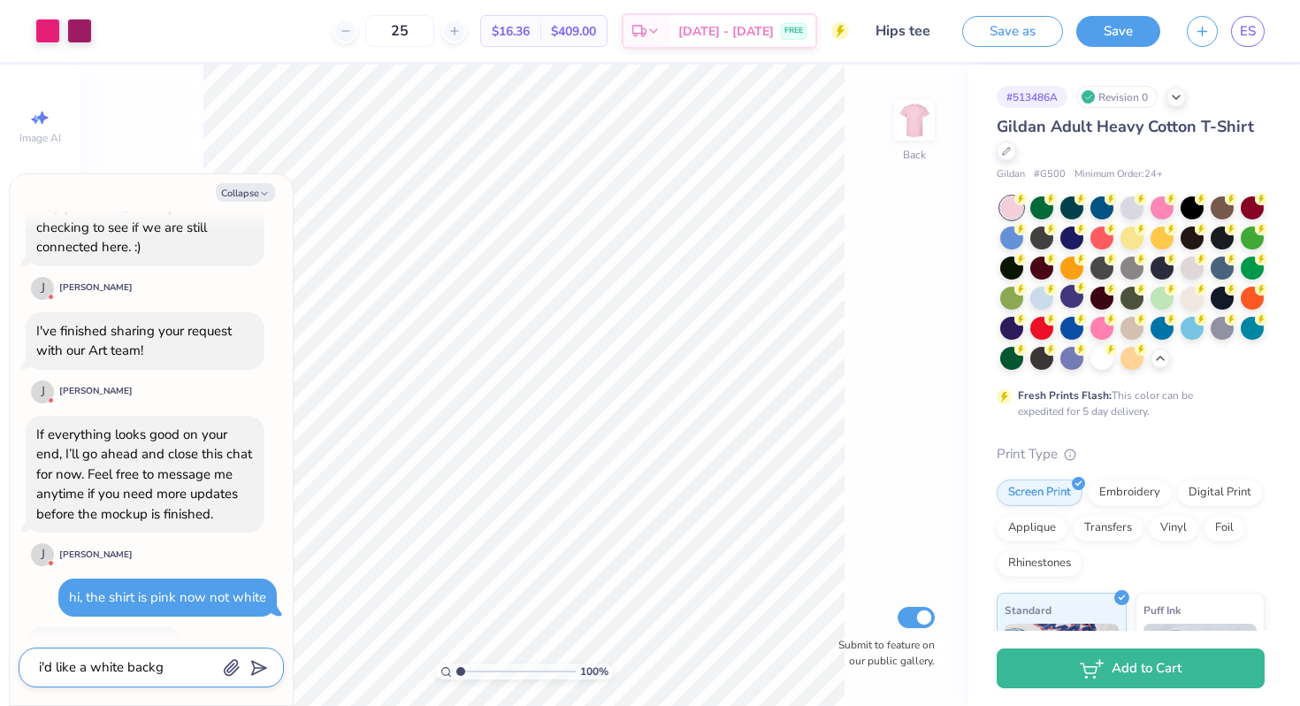
type textarea "x"
type textarea "i'd like a white backgro"
type textarea "x"
type textarea "i'd like a white backgrou"
type textarea "x"
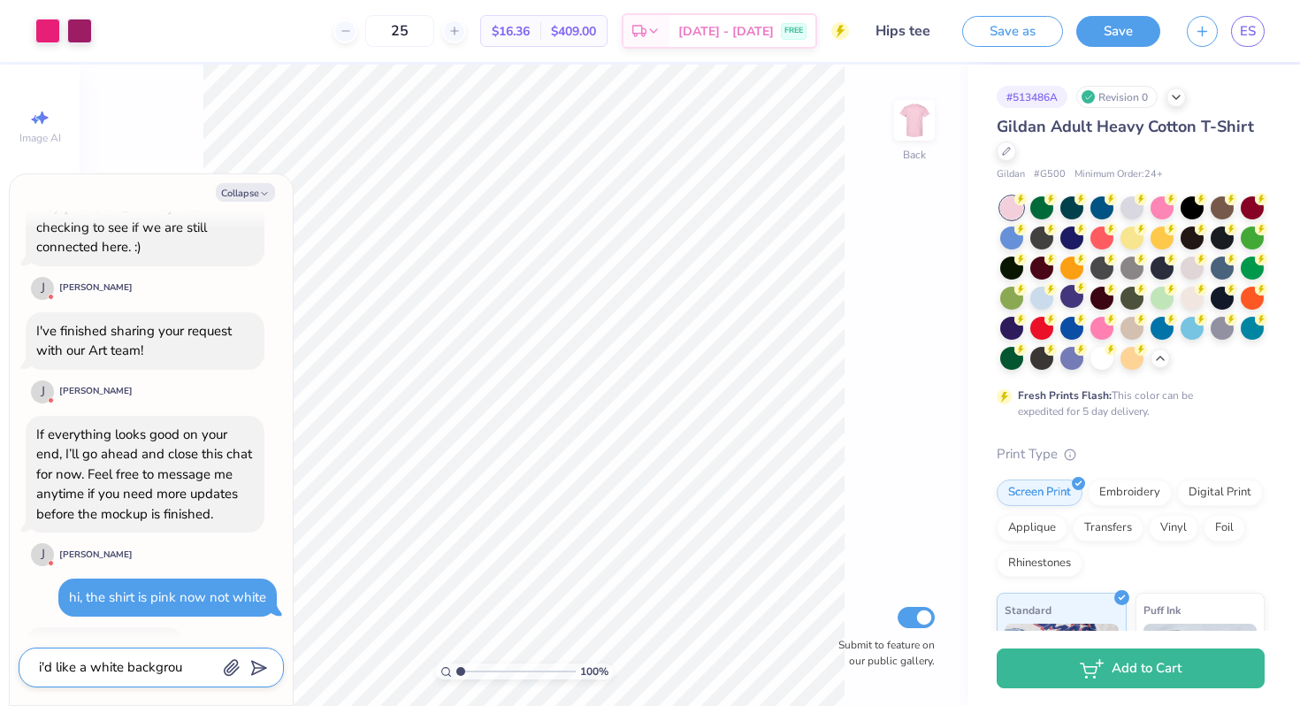
type textarea "i'd like a white backgroun"
type textarea "x"
type textarea "i'd like a white background"
type textarea "x"
type textarea "i'd like a white background"
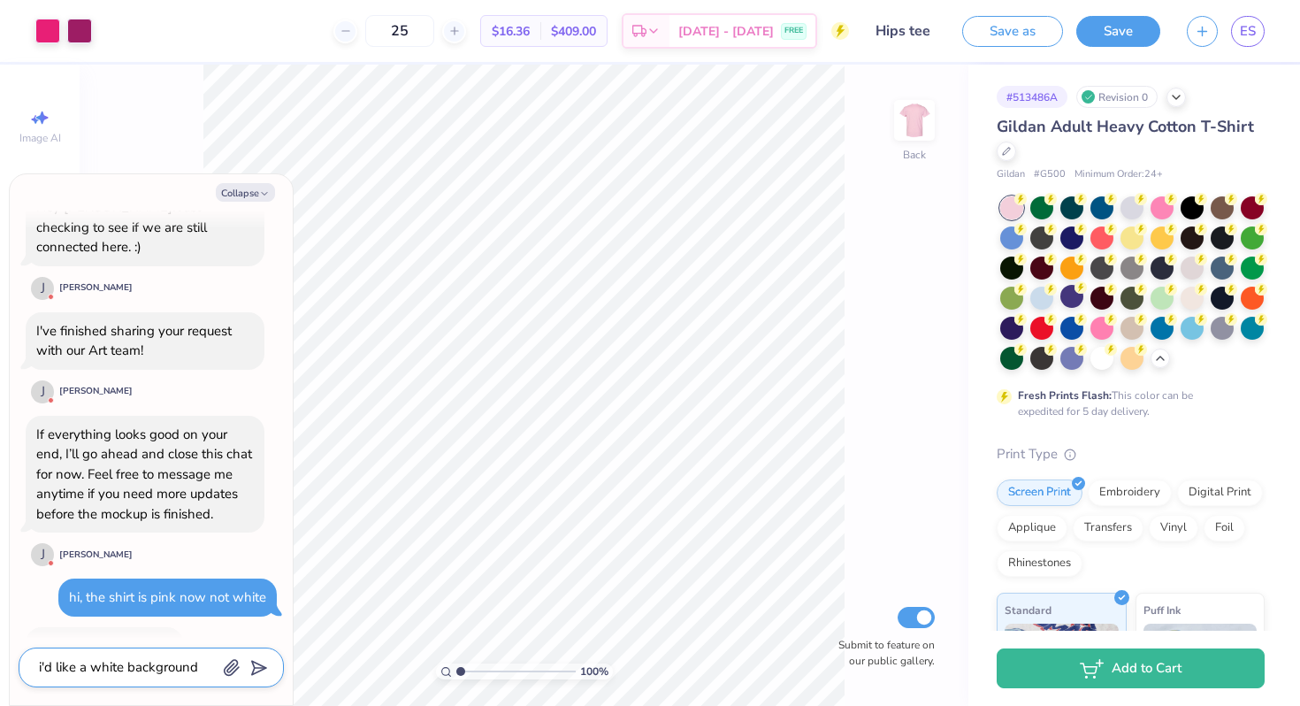
type textarea "x"
type textarea "i'd like a white background t"
type textarea "x"
type textarea "i'd like a white background to"
type textarea "x"
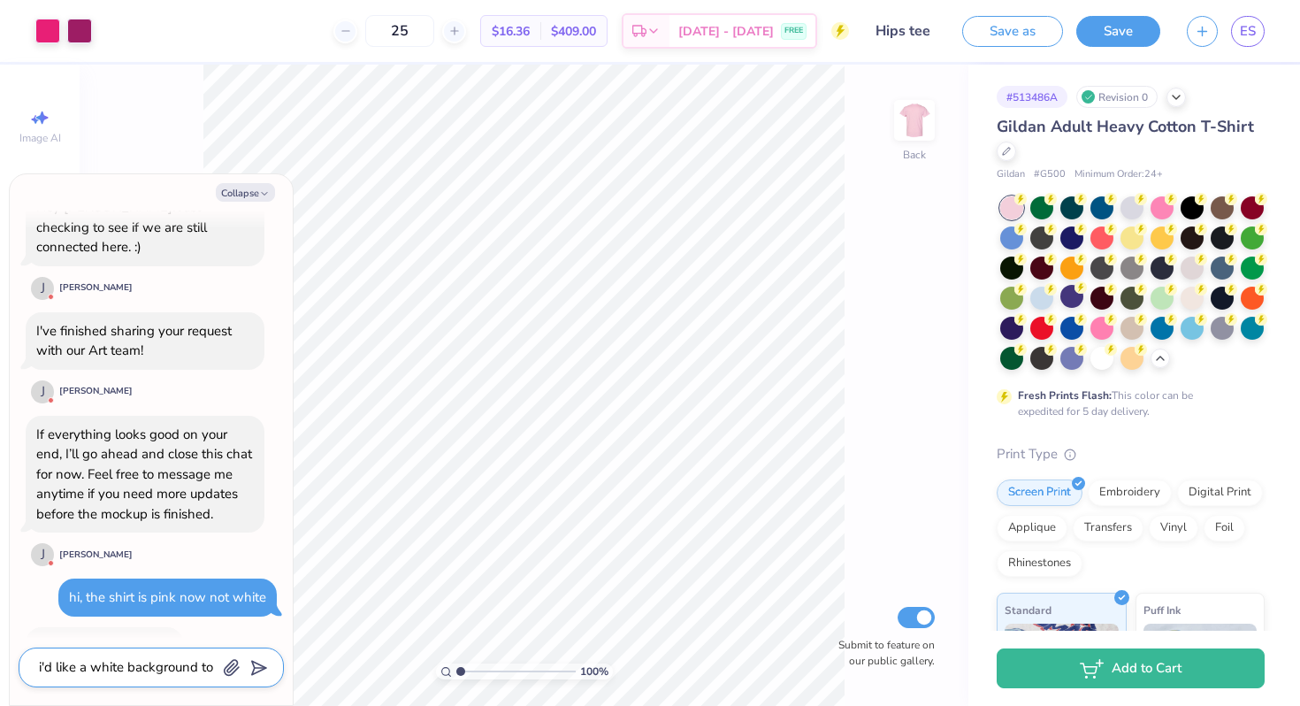
type textarea "i'd like a white background to"
type textarea "x"
type textarea "i'd like a white background to t"
type textarea "x"
type textarea "i'd like a white background to th"
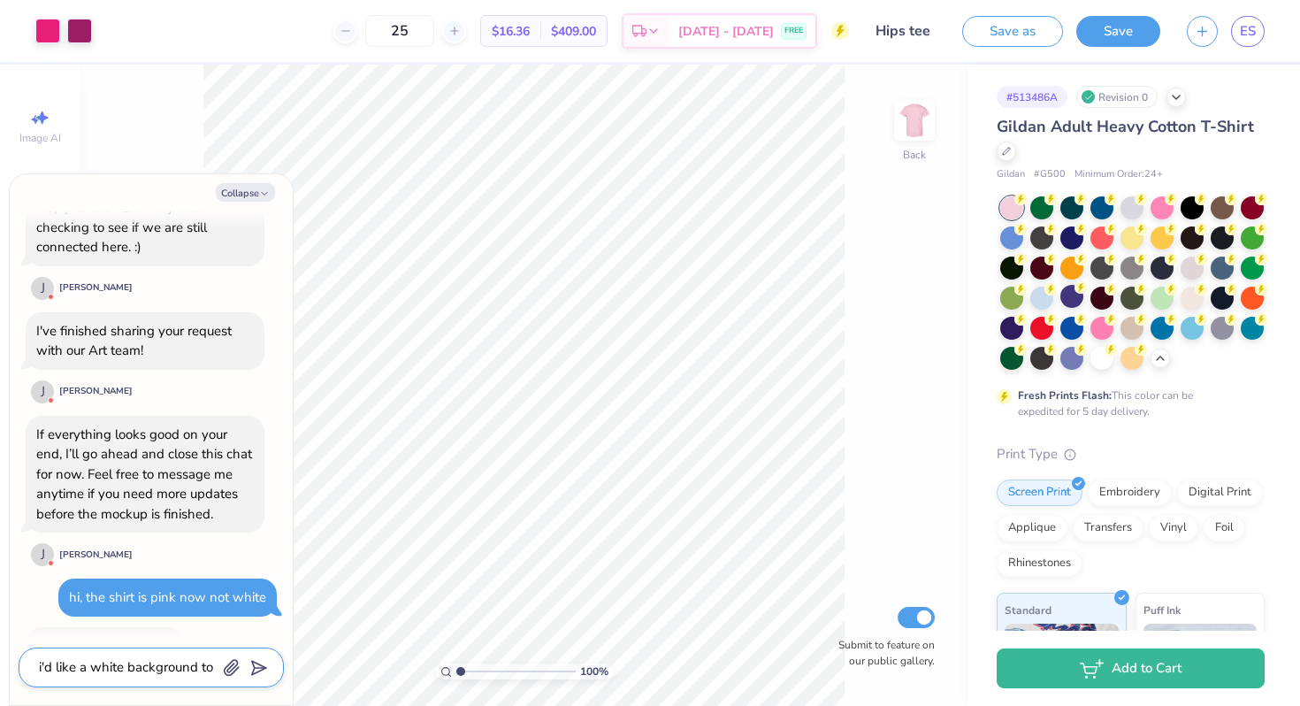
type textarea "x"
type textarea "i'd like a white background to the"
type textarea "x"
type textarea "i'd like a white background to the"
type textarea "x"
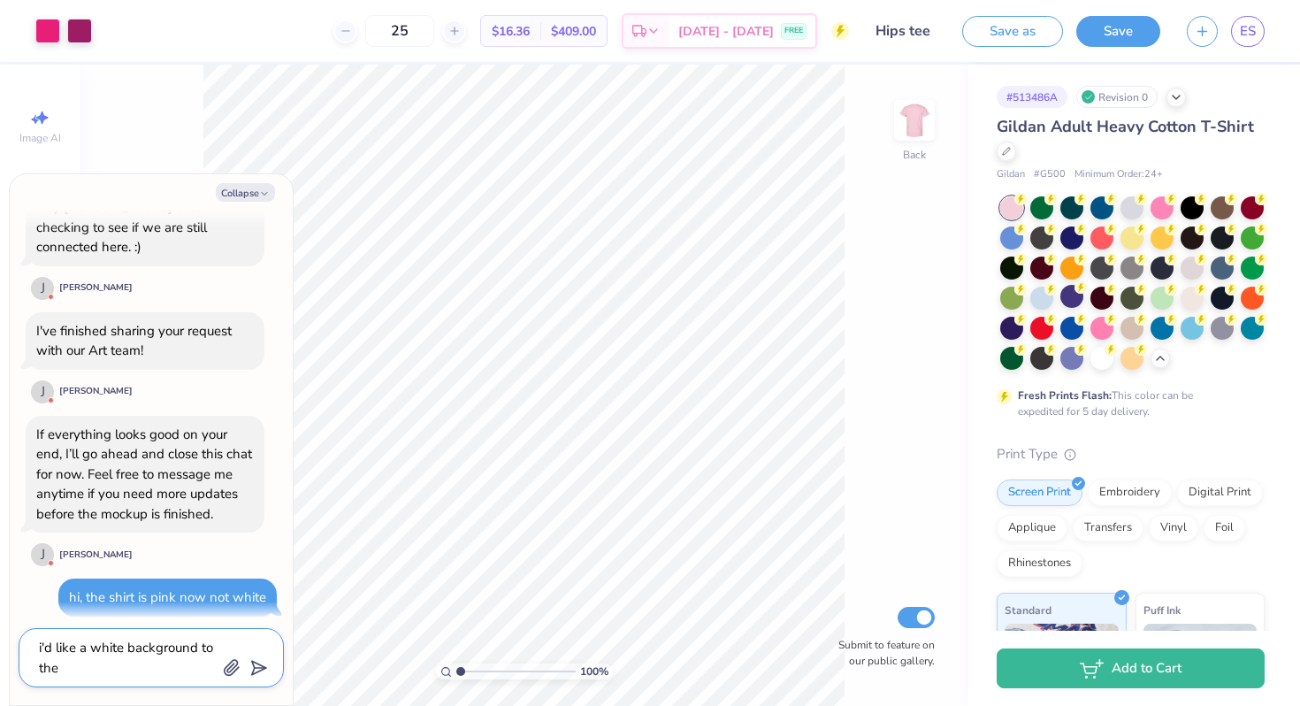
type textarea "i'd like a white background to the d"
type textarea "x"
type textarea "i'd like a white background to the de"
type textarea "x"
type textarea "i'd like a white background to the des"
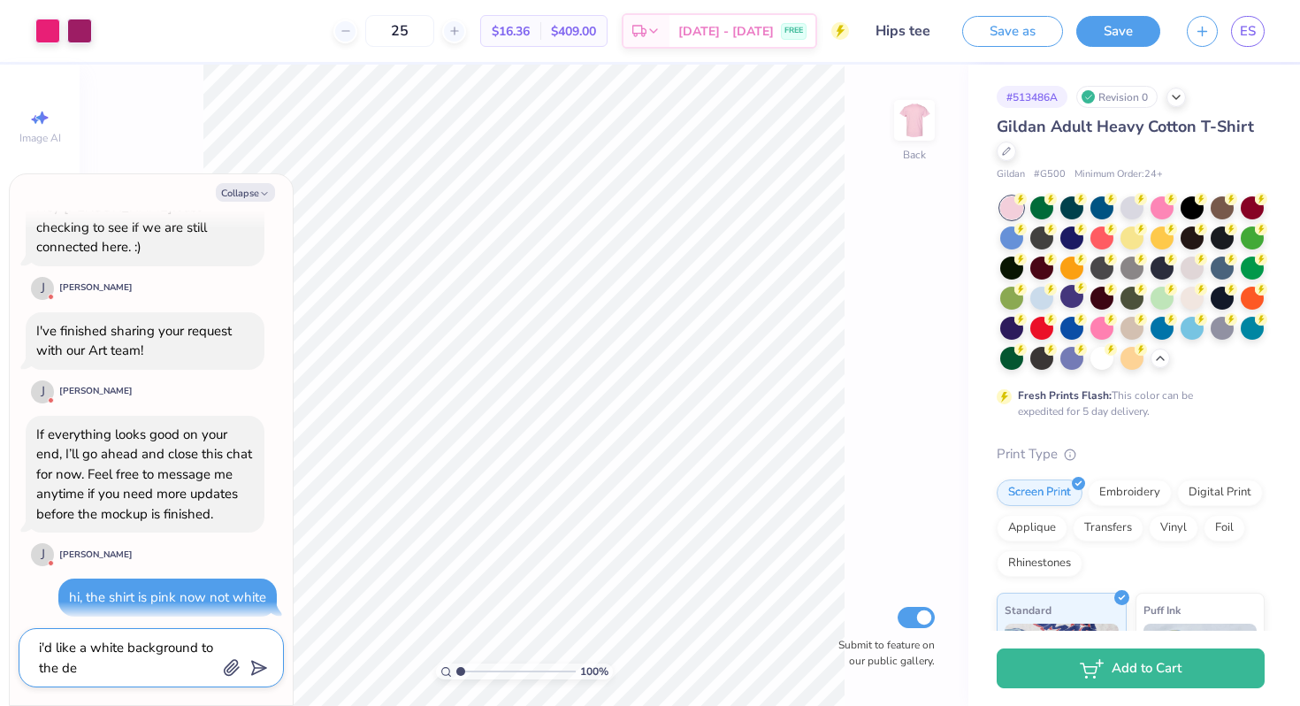
type textarea "x"
type textarea "i'd like a white background to the desi"
type textarea "x"
type textarea "i'd like a white background to the desin"
type textarea "x"
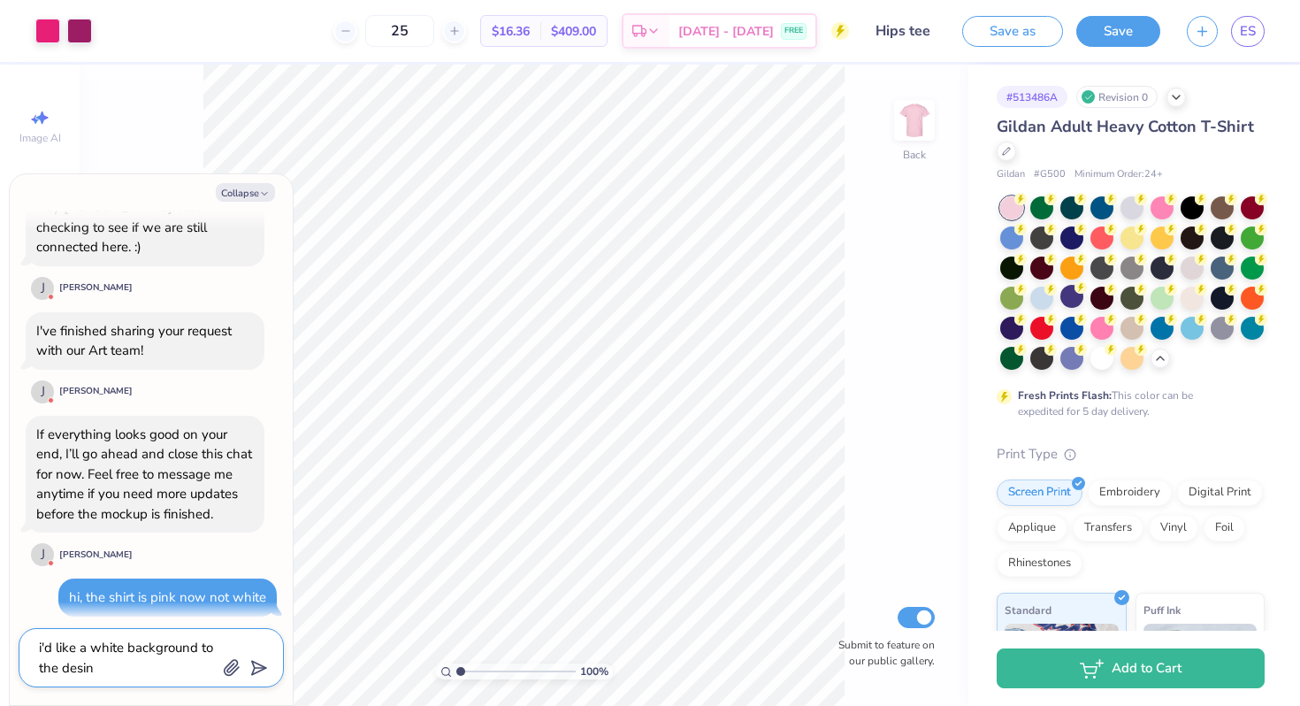
type textarea "i'd like a white background to the desi"
type textarea "x"
type textarea "i'd like a white background to the desig"
type textarea "x"
type textarea "i'd like a white background to the design"
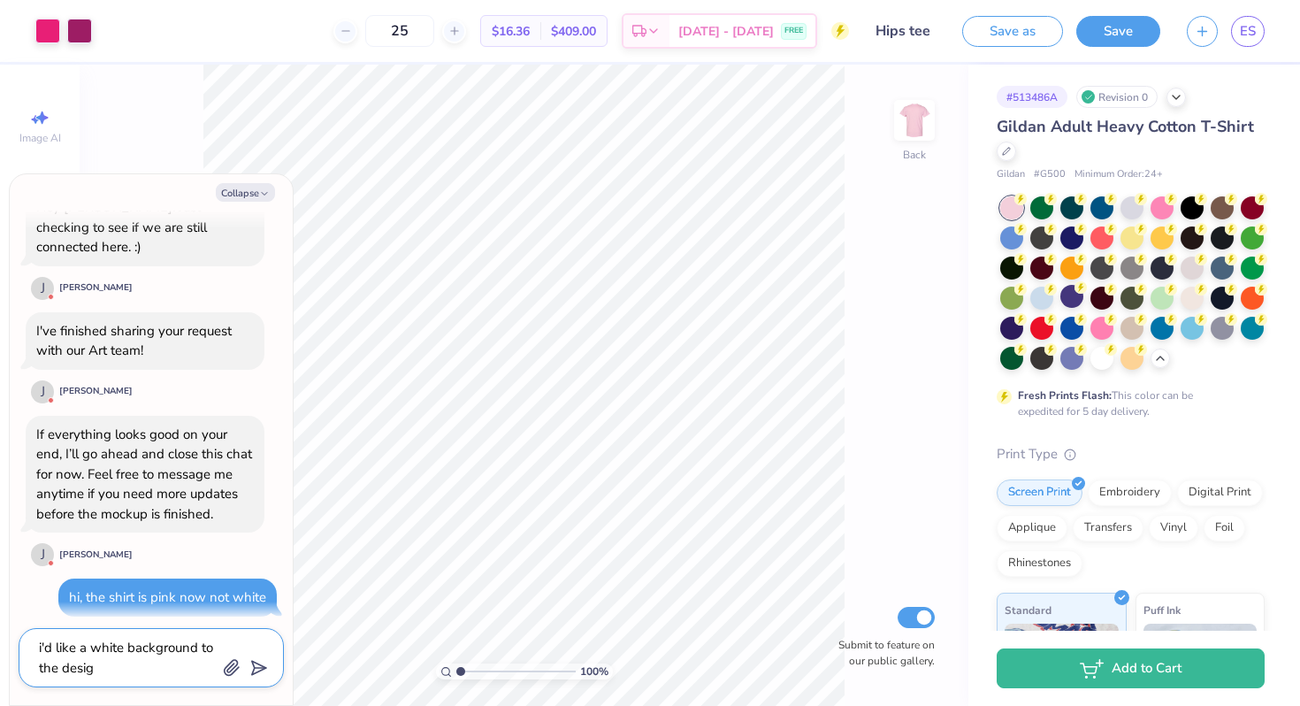
type textarea "x"
type textarea "i'd like a white background to the design"
type textarea "x"
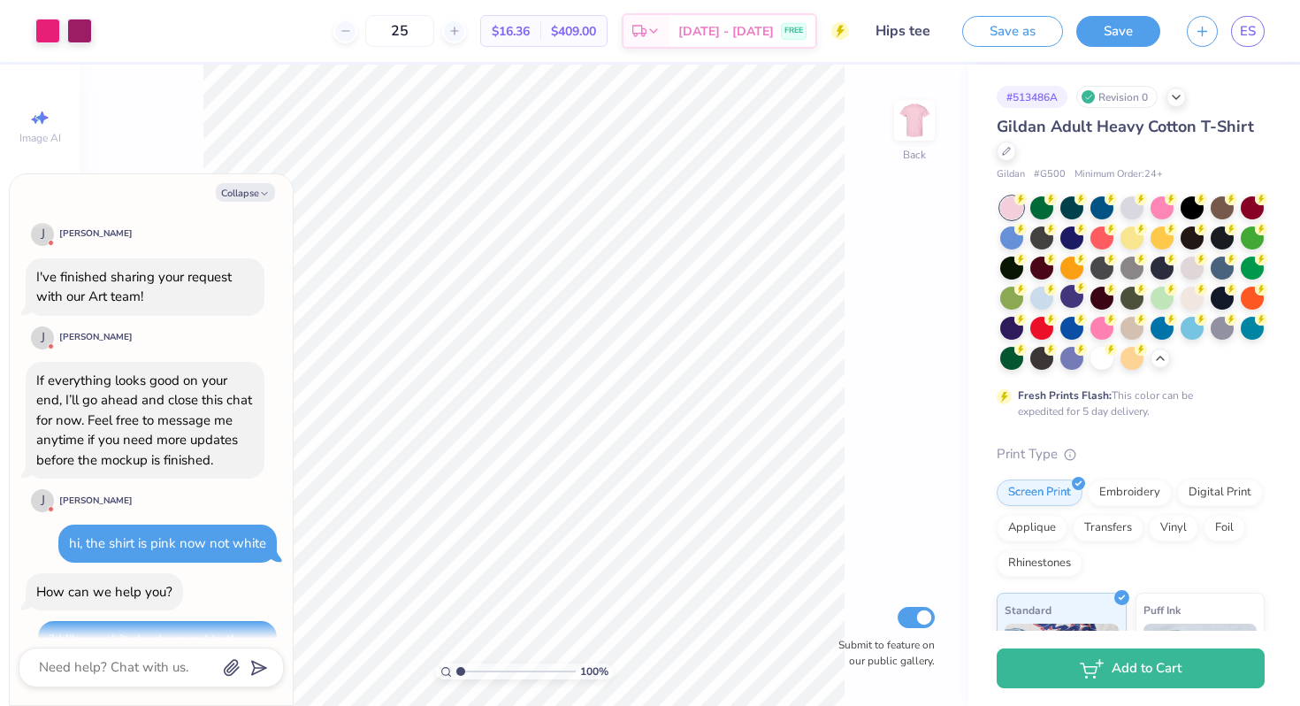
scroll to position [782, 0]
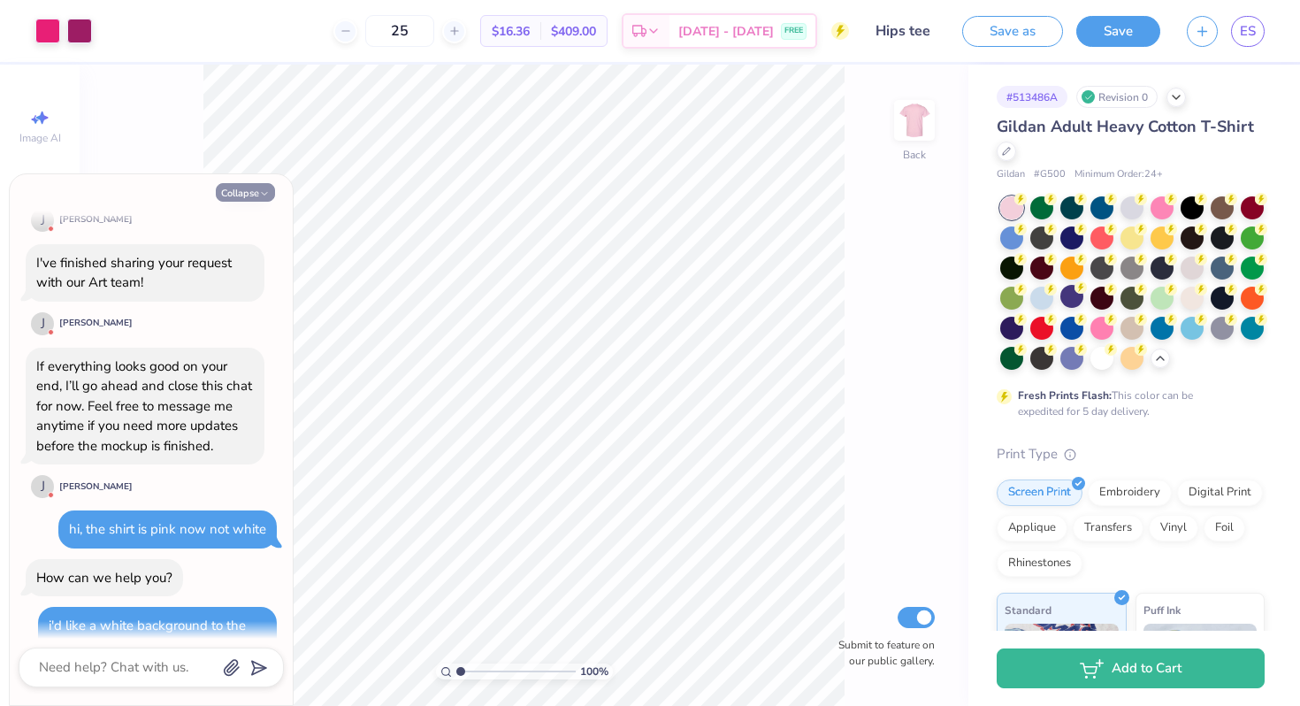
click at [248, 201] on button "Collapse" at bounding box center [245, 192] width 59 height 19
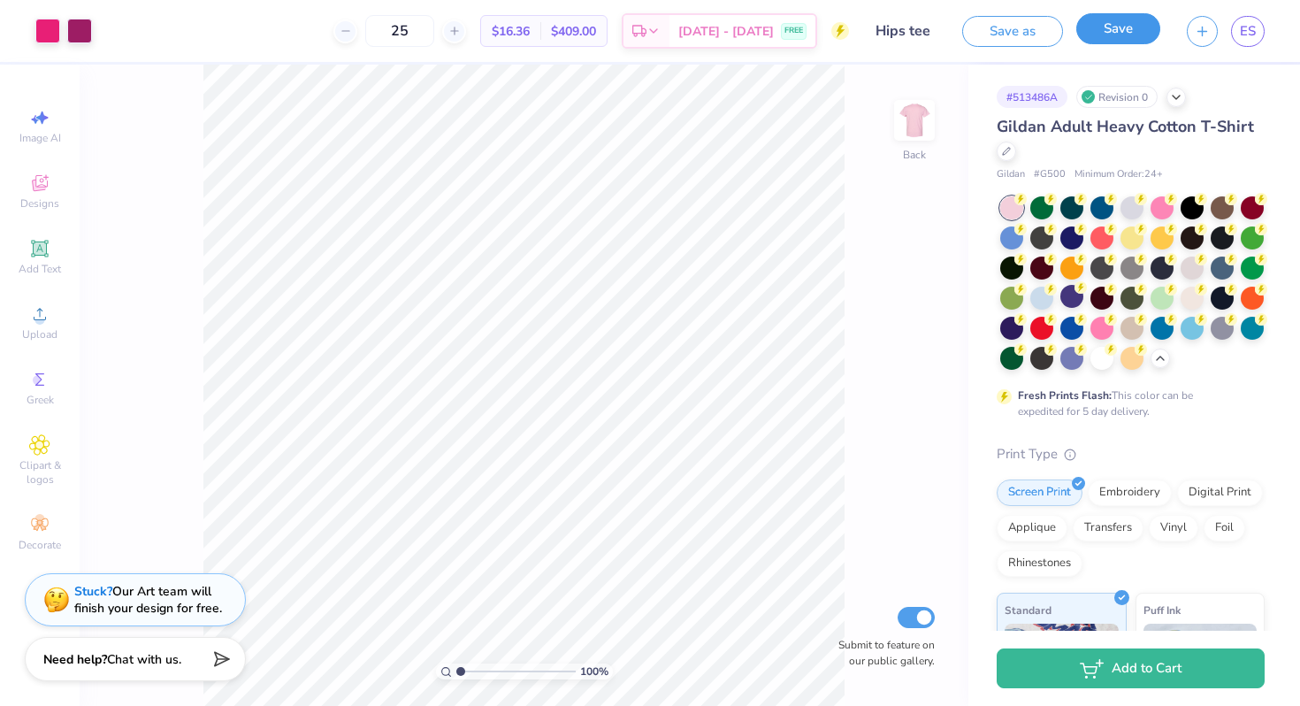
click at [1139, 35] on button "Save" at bounding box center [1118, 28] width 84 height 31
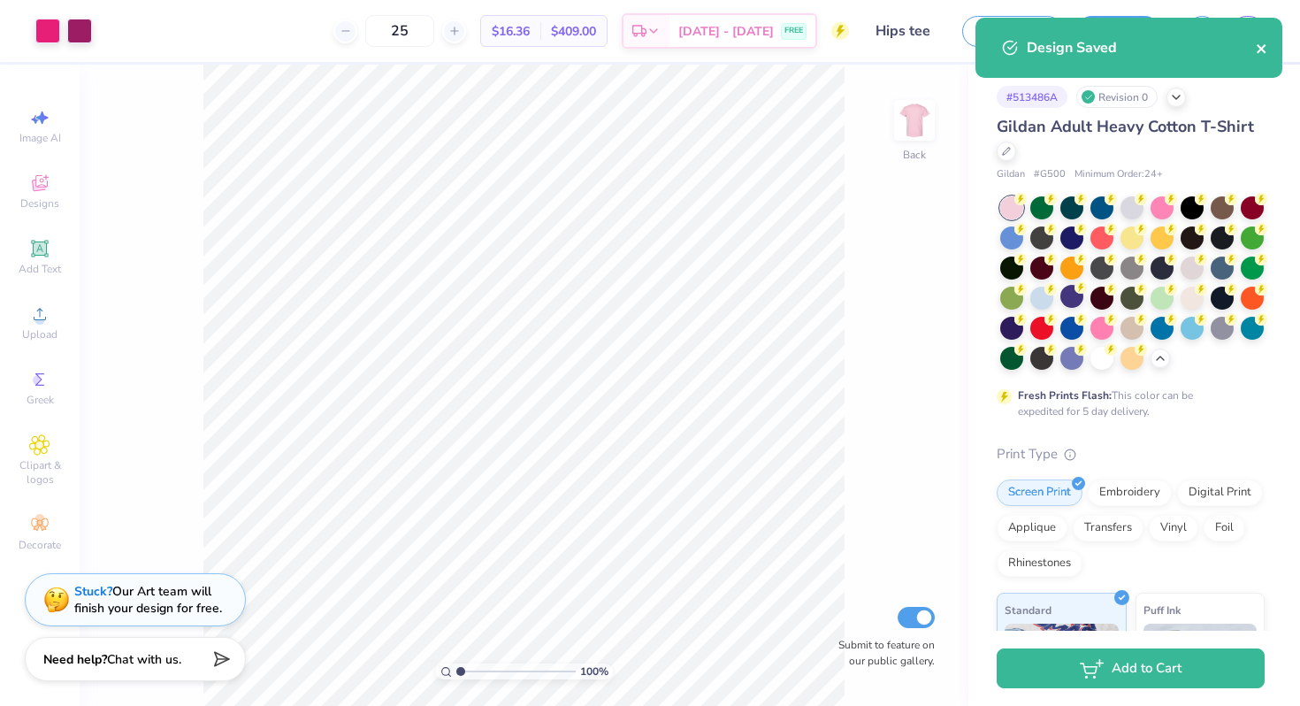
click at [1262, 50] on icon "close" at bounding box center [1260, 48] width 9 height 9
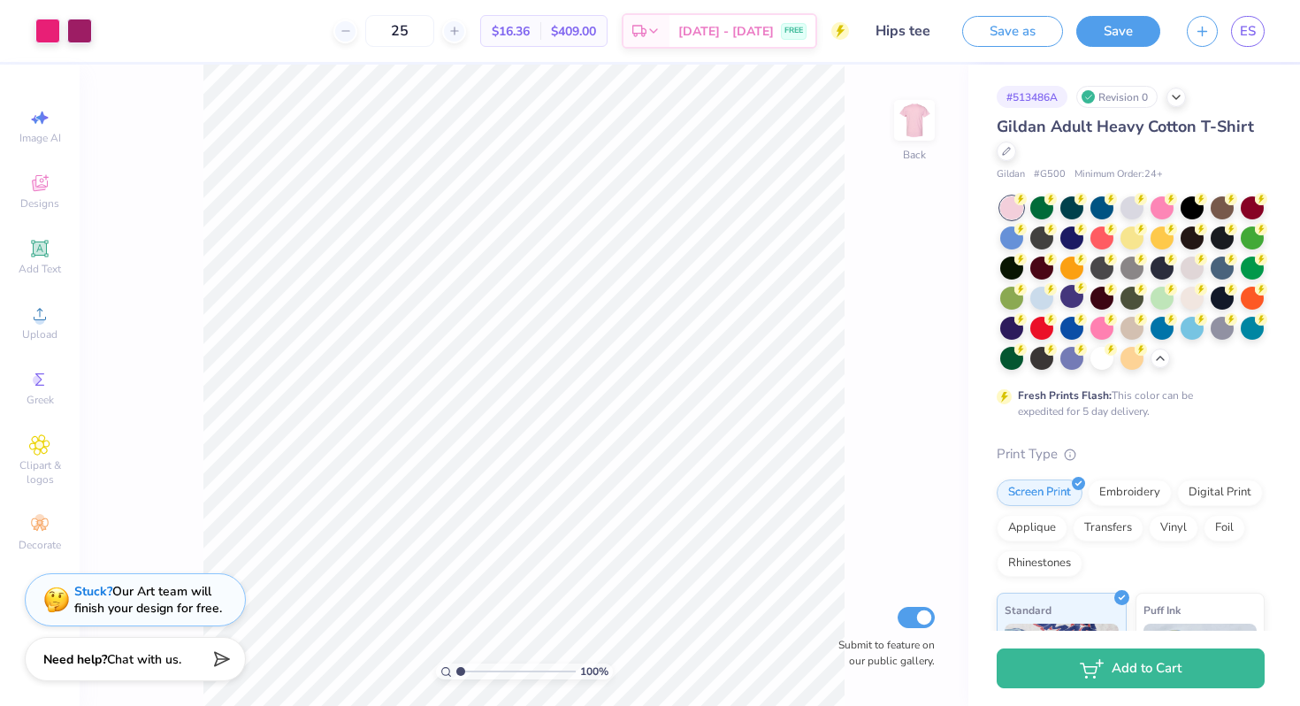
click at [1259, 32] on div "Design Saved" at bounding box center [1129, 54] width 314 height 80
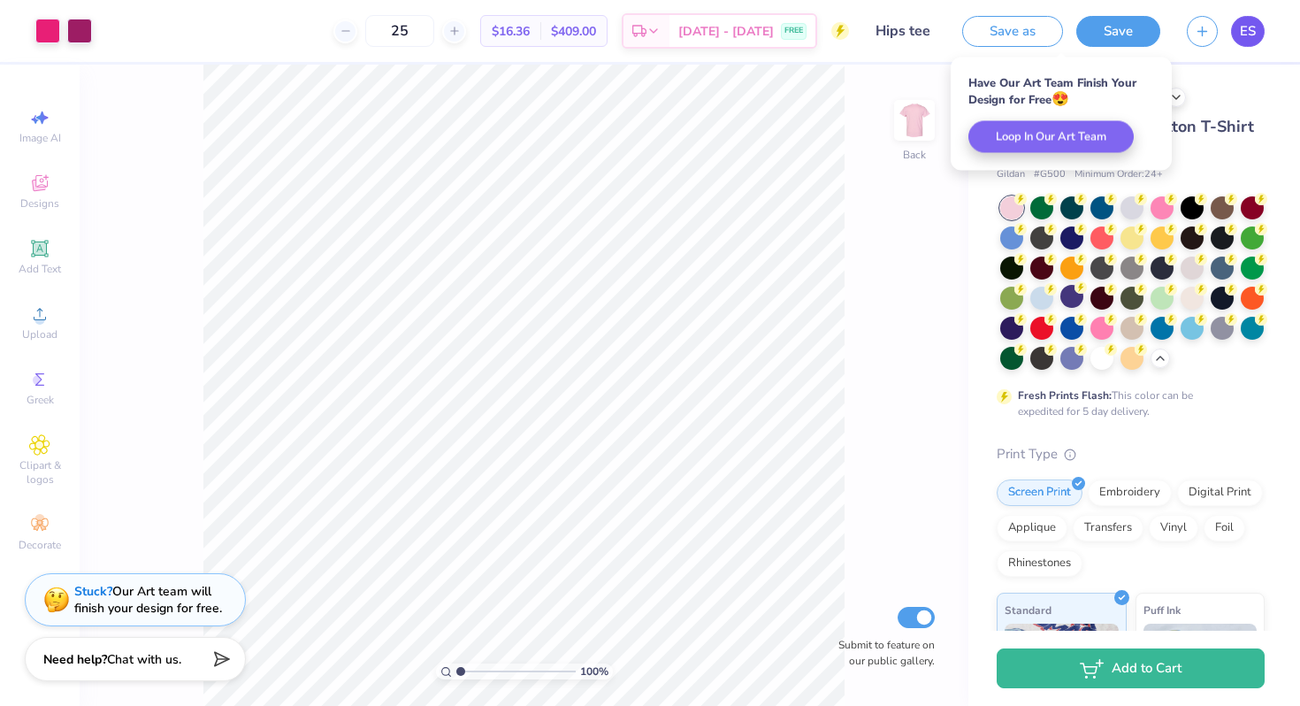
click at [1248, 32] on span "ES" at bounding box center [1248, 31] width 16 height 20
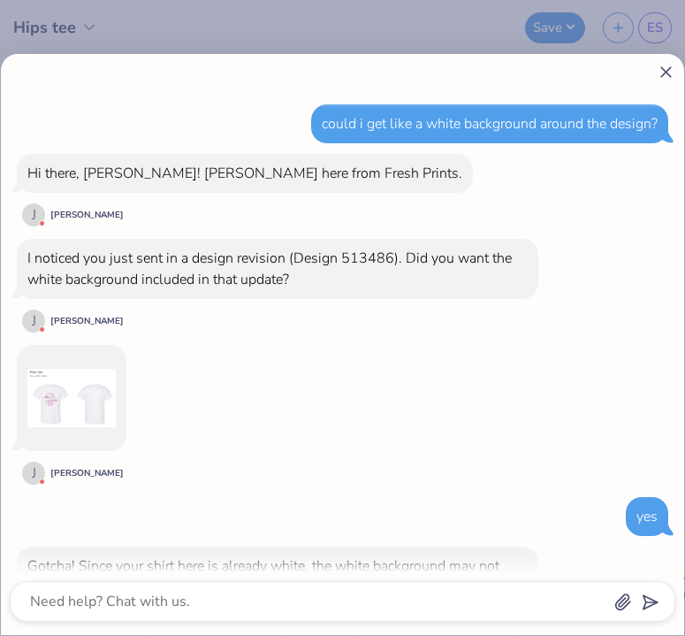
scroll to position [721, 0]
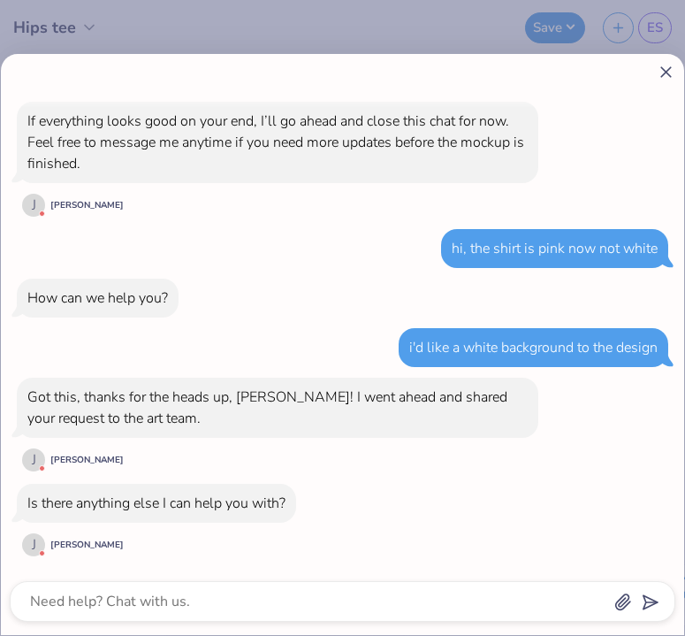
click at [668, 70] on icon at bounding box center [666, 72] width 19 height 19
type textarea "x"
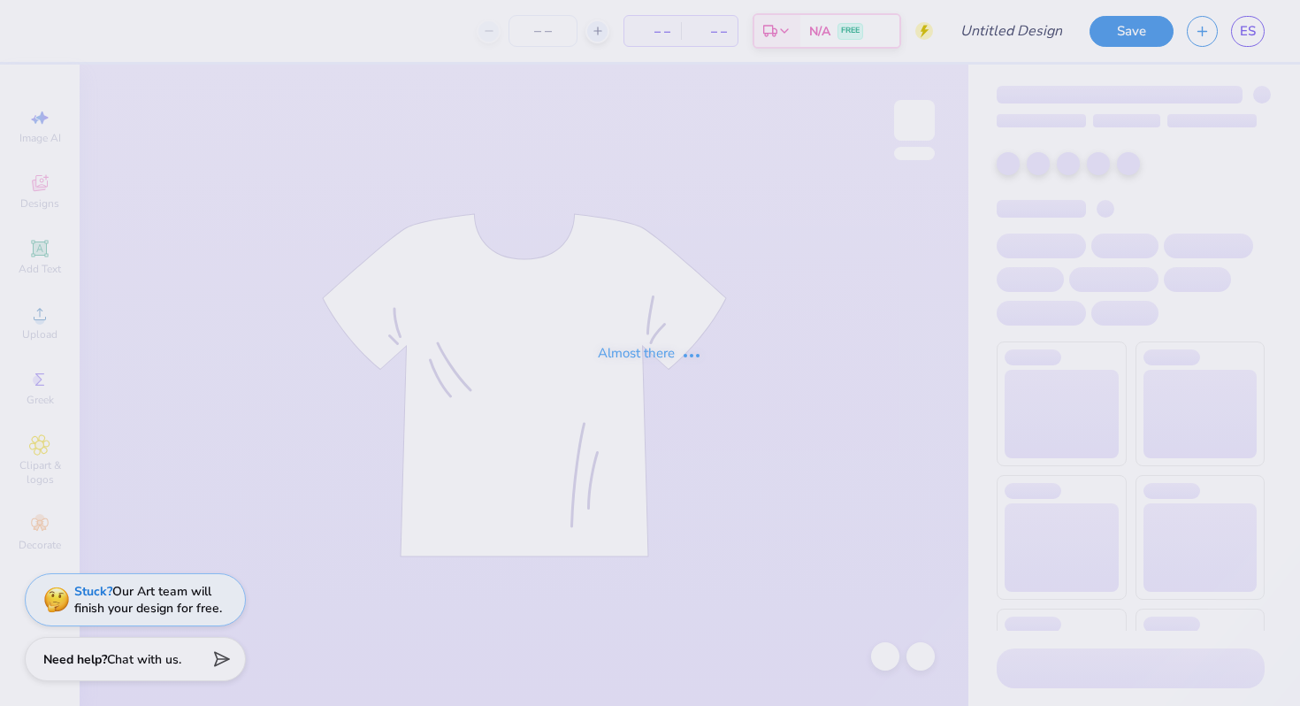
type input "Baby Tee?"
type input "40"
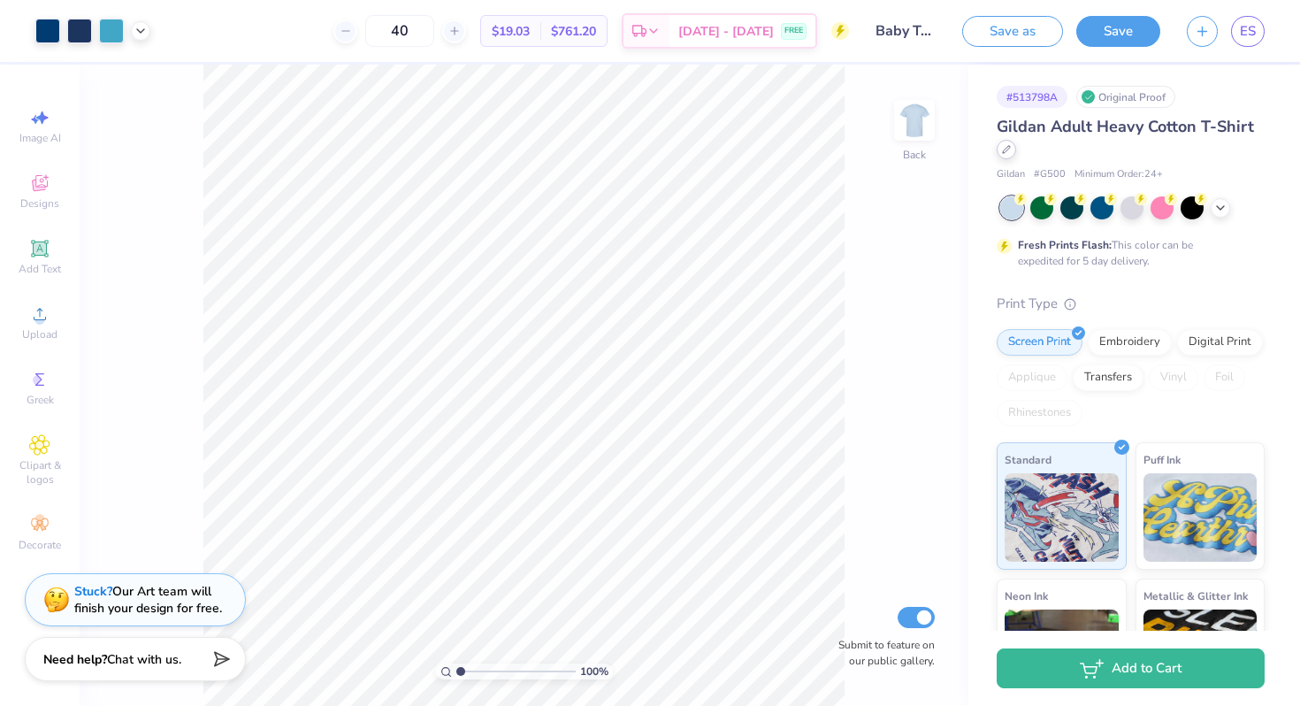
click at [1016, 151] on div at bounding box center [1005, 149] width 19 height 19
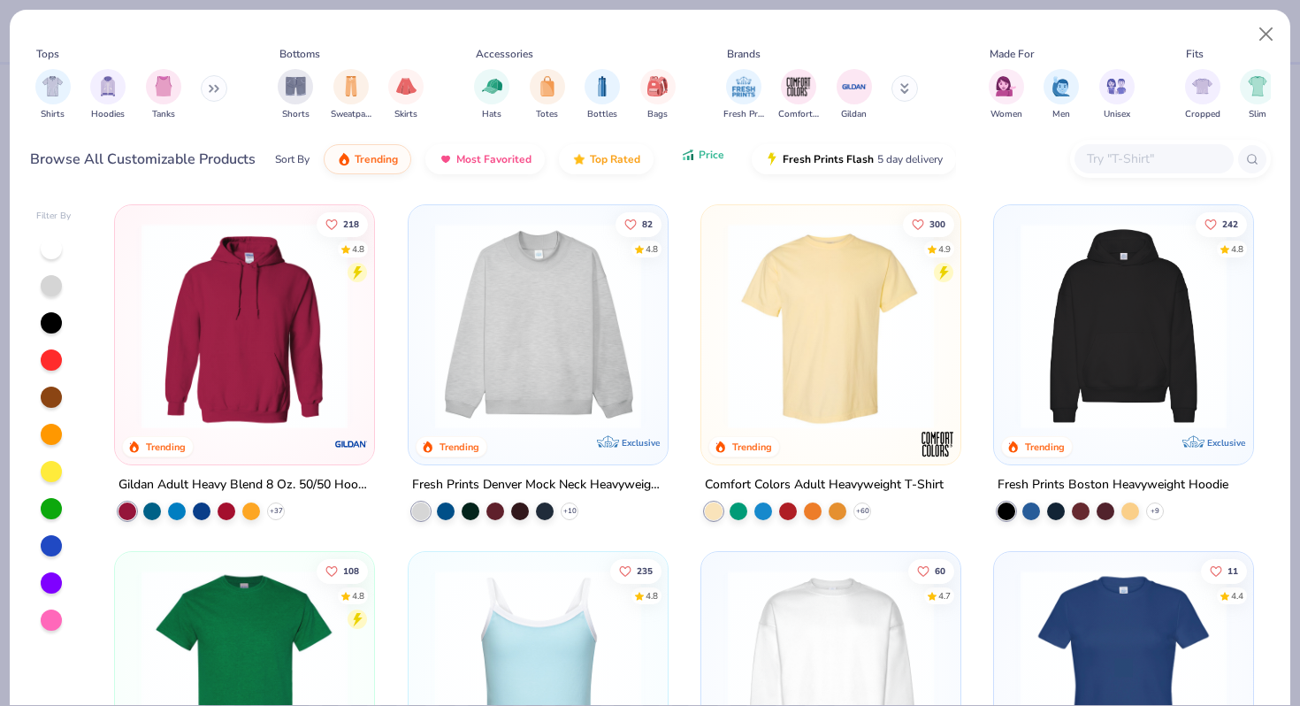
click at [713, 158] on span "Price" at bounding box center [711, 155] width 26 height 14
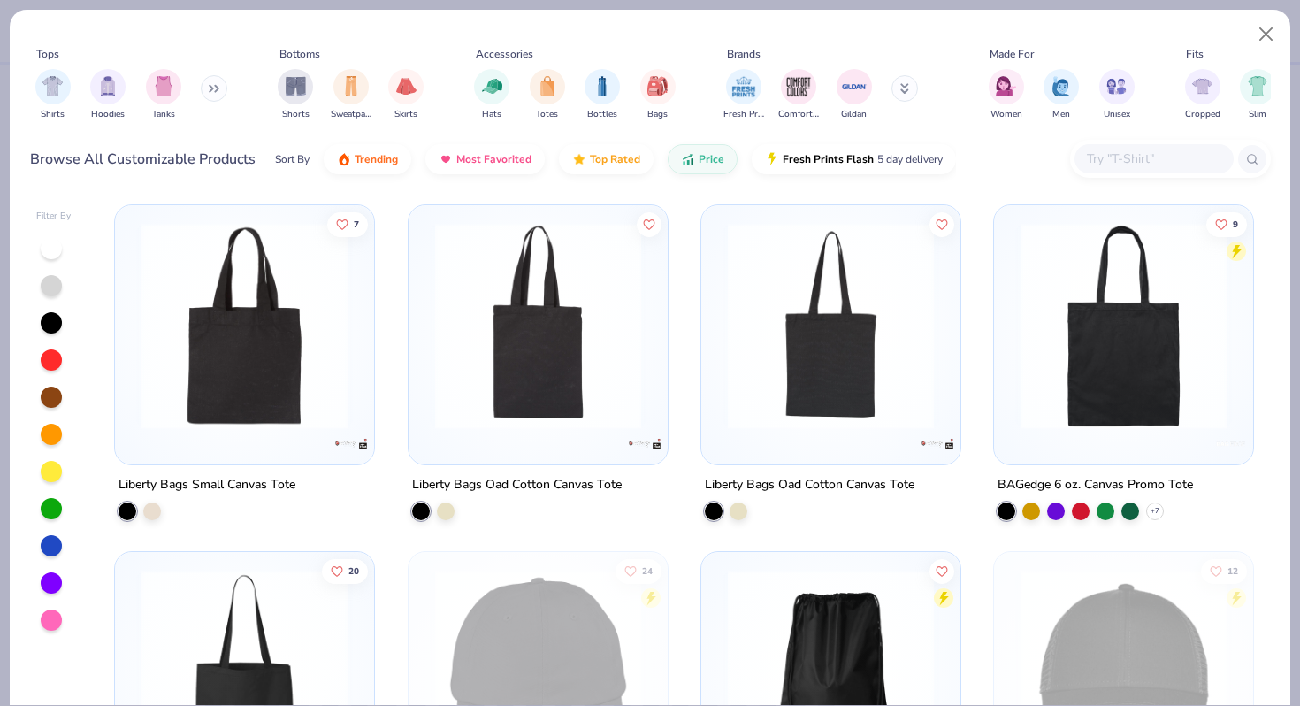
click at [210, 95] on button at bounding box center [214, 88] width 27 height 27
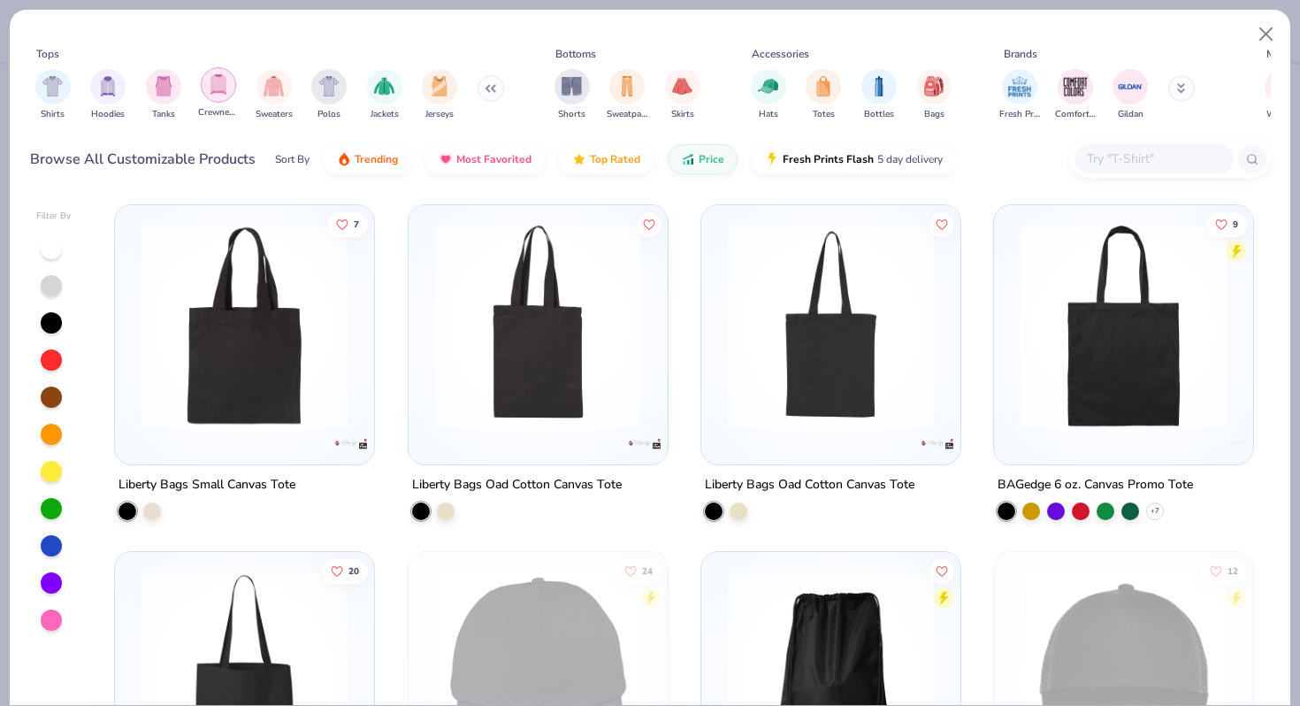
click at [221, 98] on div "filter for Crewnecks" at bounding box center [218, 84] width 35 height 35
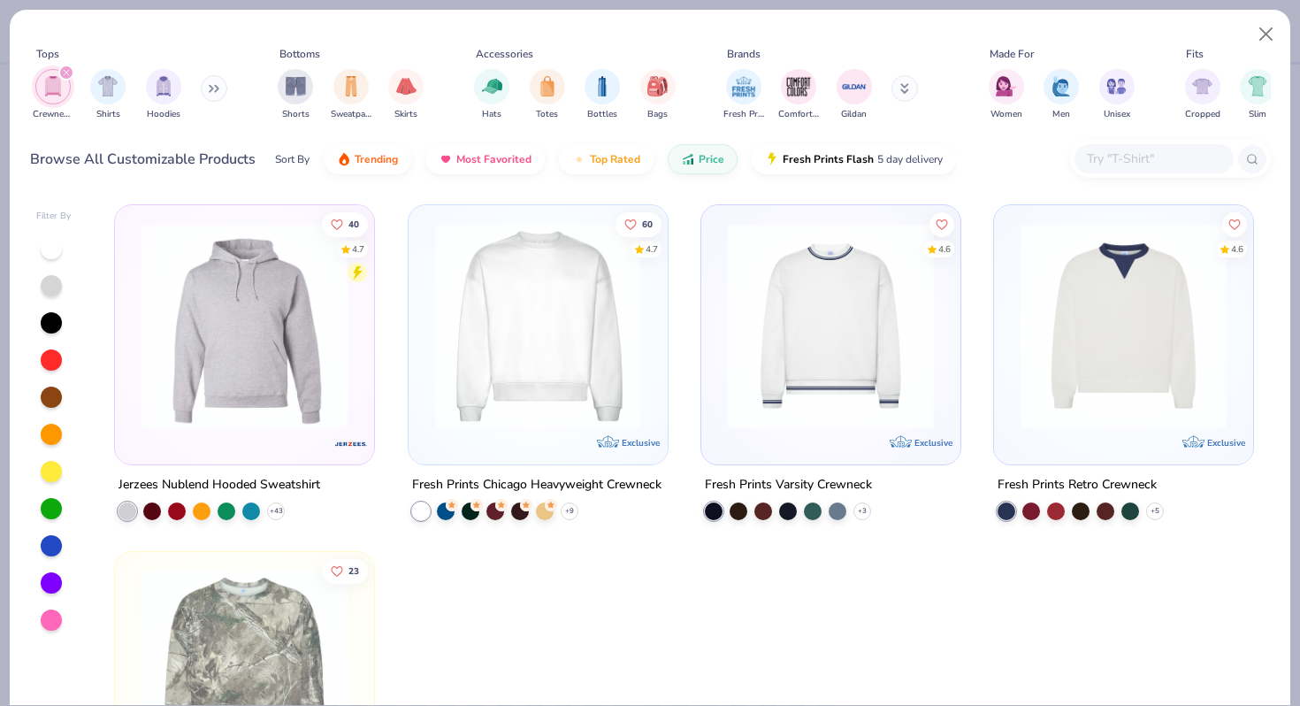
click at [515, 387] on img at bounding box center [538, 326] width 224 height 206
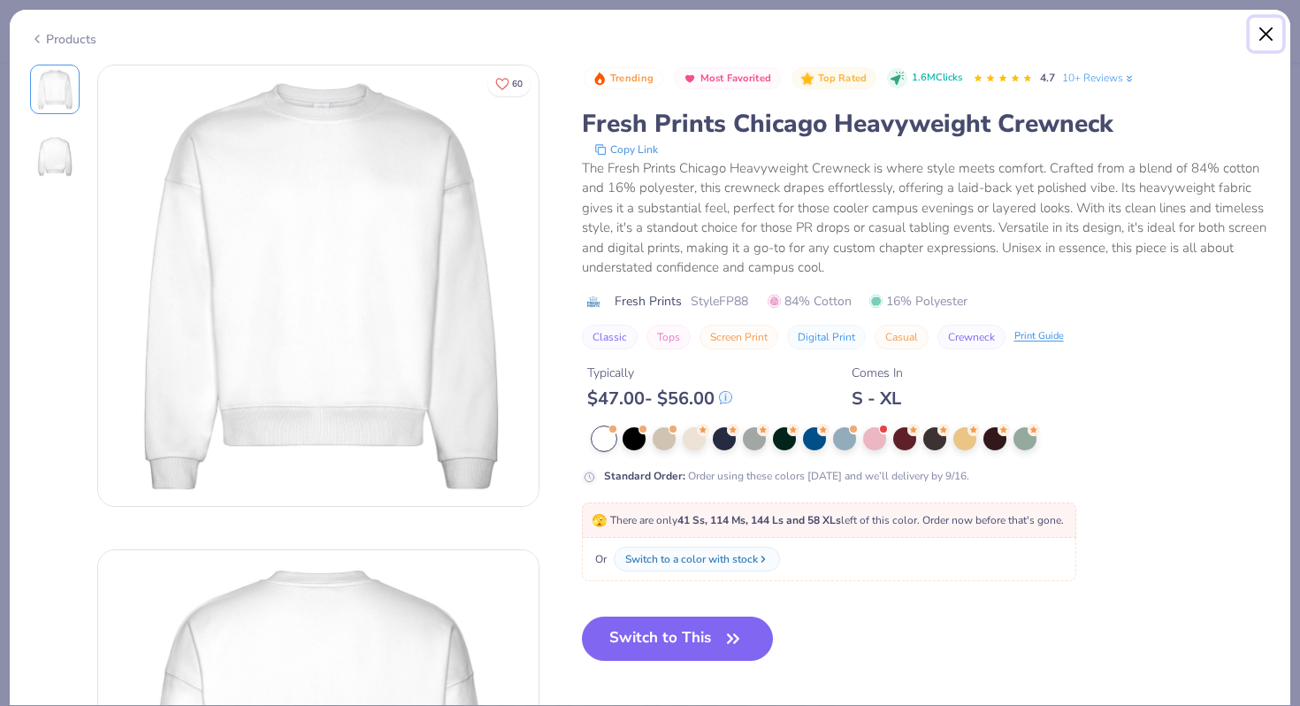
click at [1261, 33] on button "Close" at bounding box center [1266, 35] width 34 height 34
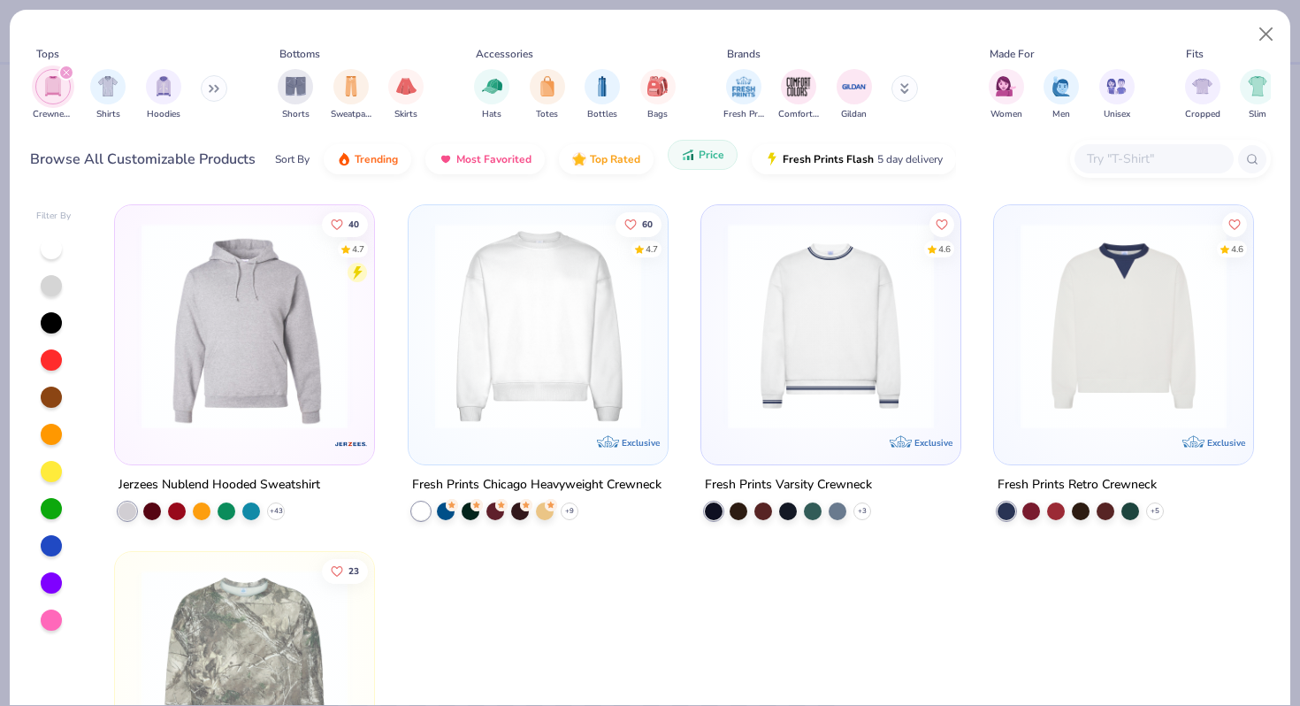
click at [692, 163] on button "Price" at bounding box center [703, 155] width 70 height 30
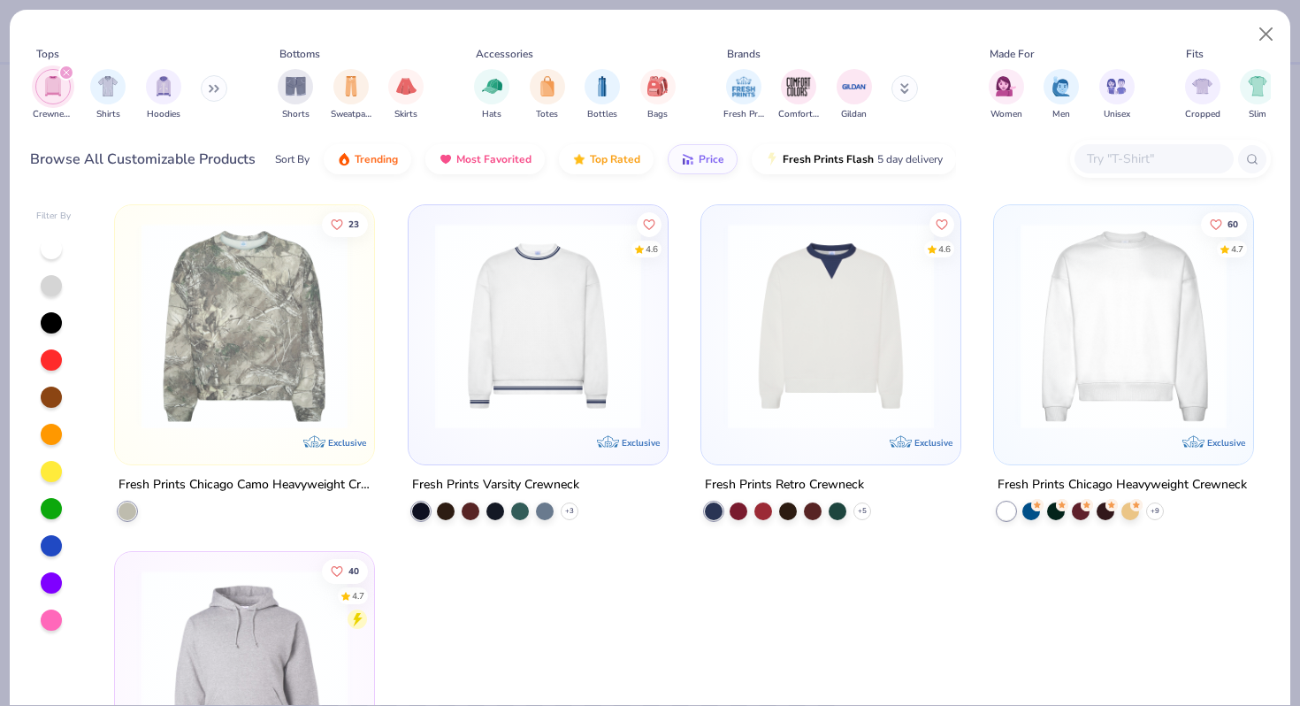
click at [69, 76] on icon "filter for Crewnecks" at bounding box center [66, 72] width 7 height 7
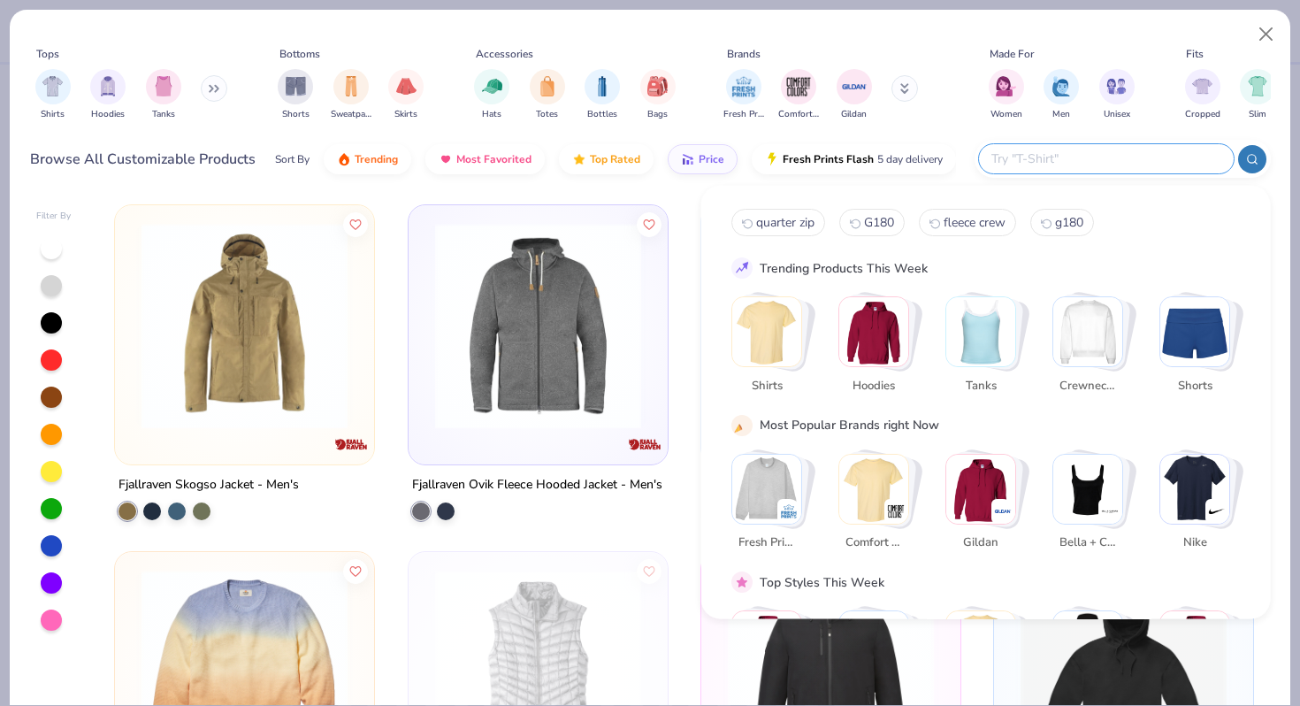
click at [1096, 165] on input "text" at bounding box center [1105, 159] width 232 height 20
click at [966, 125] on div "Tops Shirts Hoodies Tanks Bottoms Shorts Sweatpants Skirts Accessories Hats Tot…" at bounding box center [650, 86] width 1240 height 81
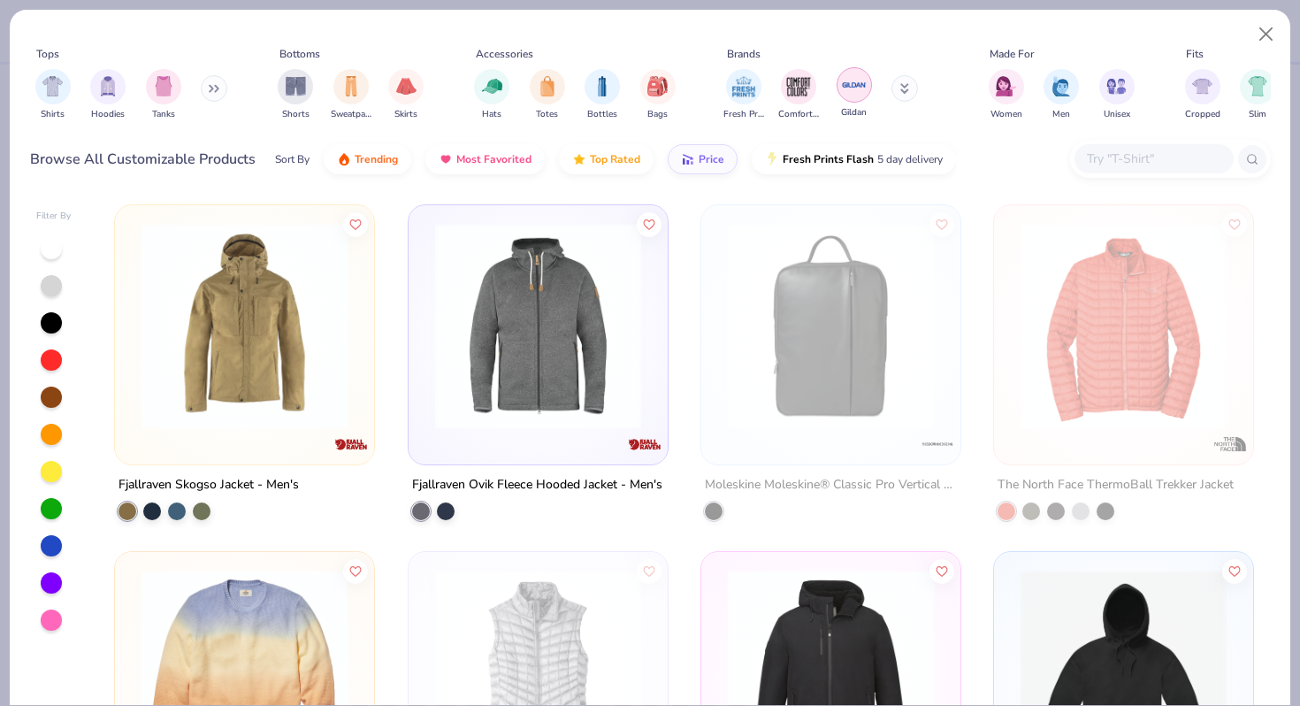
click at [861, 95] on img "filter for Gildan" at bounding box center [854, 85] width 27 height 27
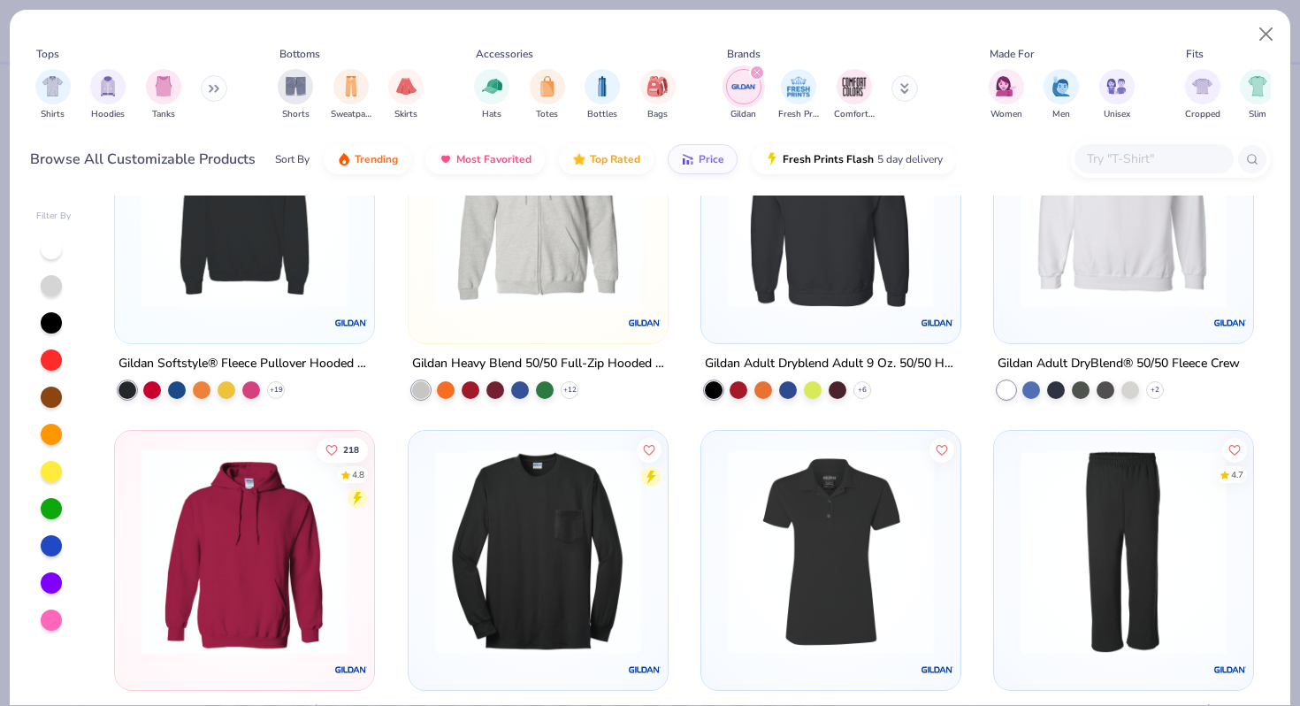
scroll to position [95, 0]
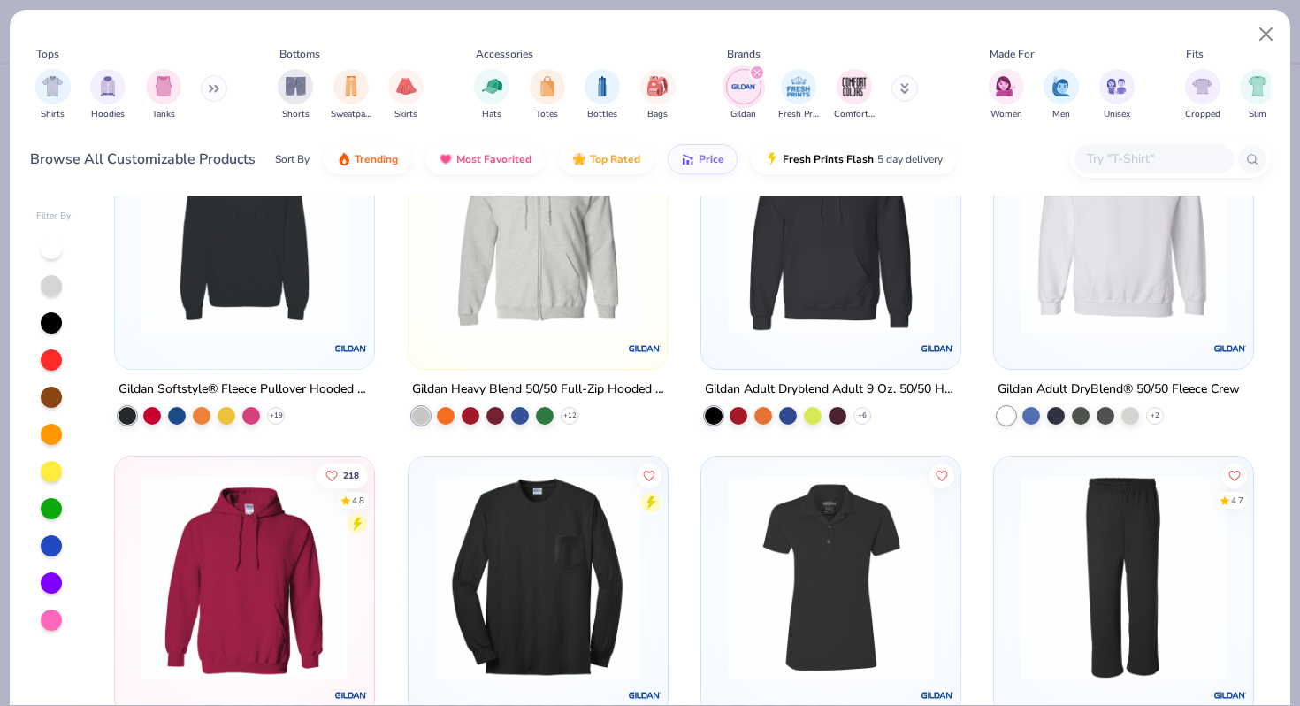
click at [1052, 340] on div at bounding box center [1123, 234] width 241 height 233
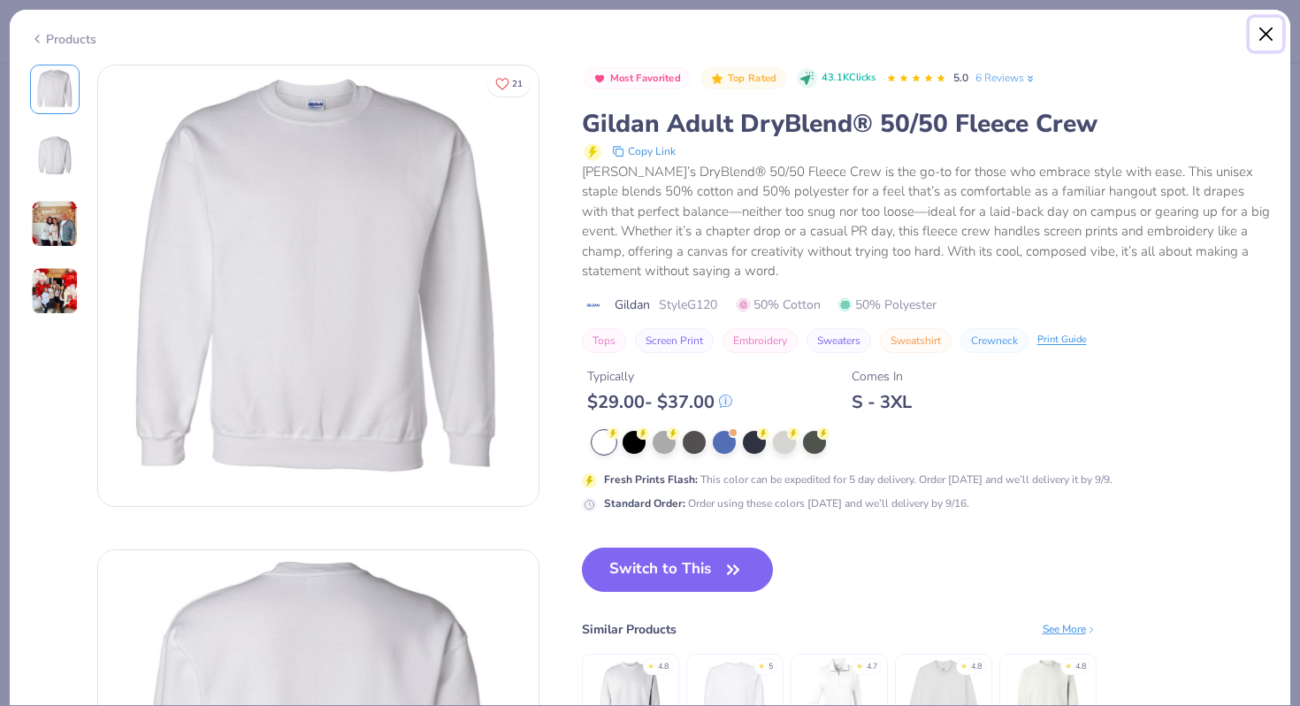
click at [1263, 38] on button "Close" at bounding box center [1266, 35] width 34 height 34
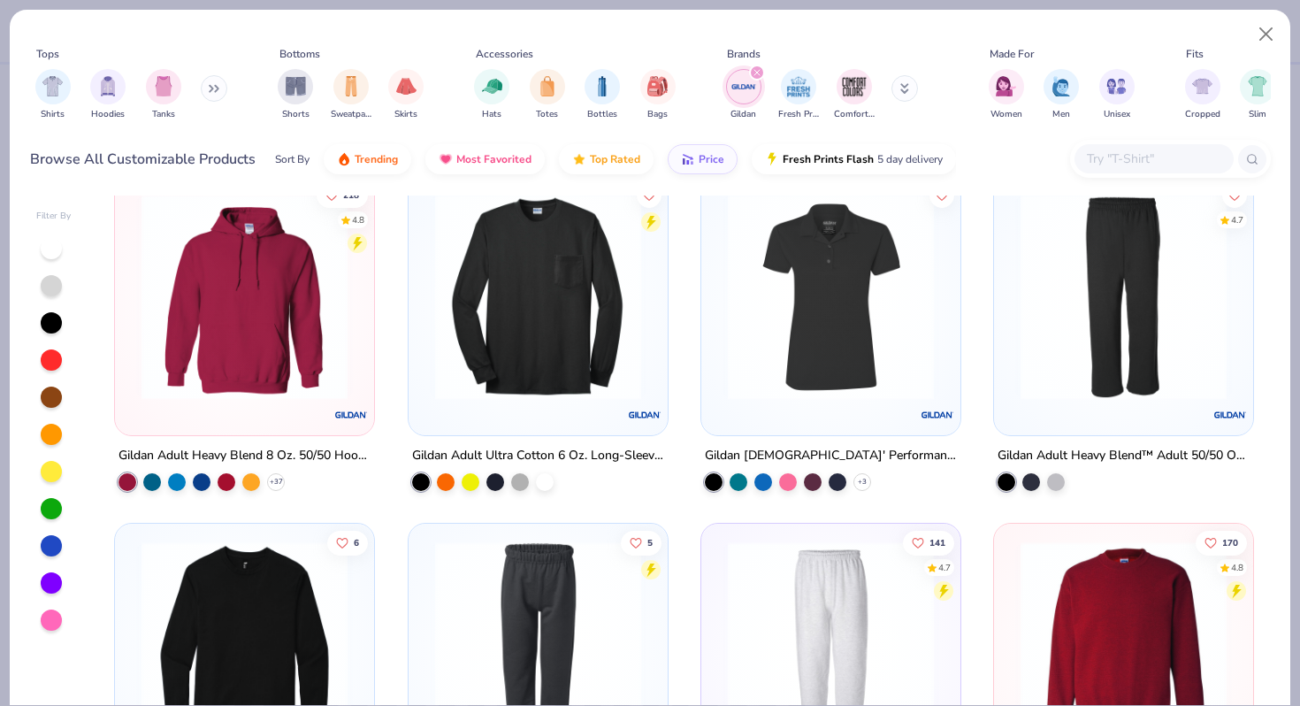
scroll to position [536, 0]
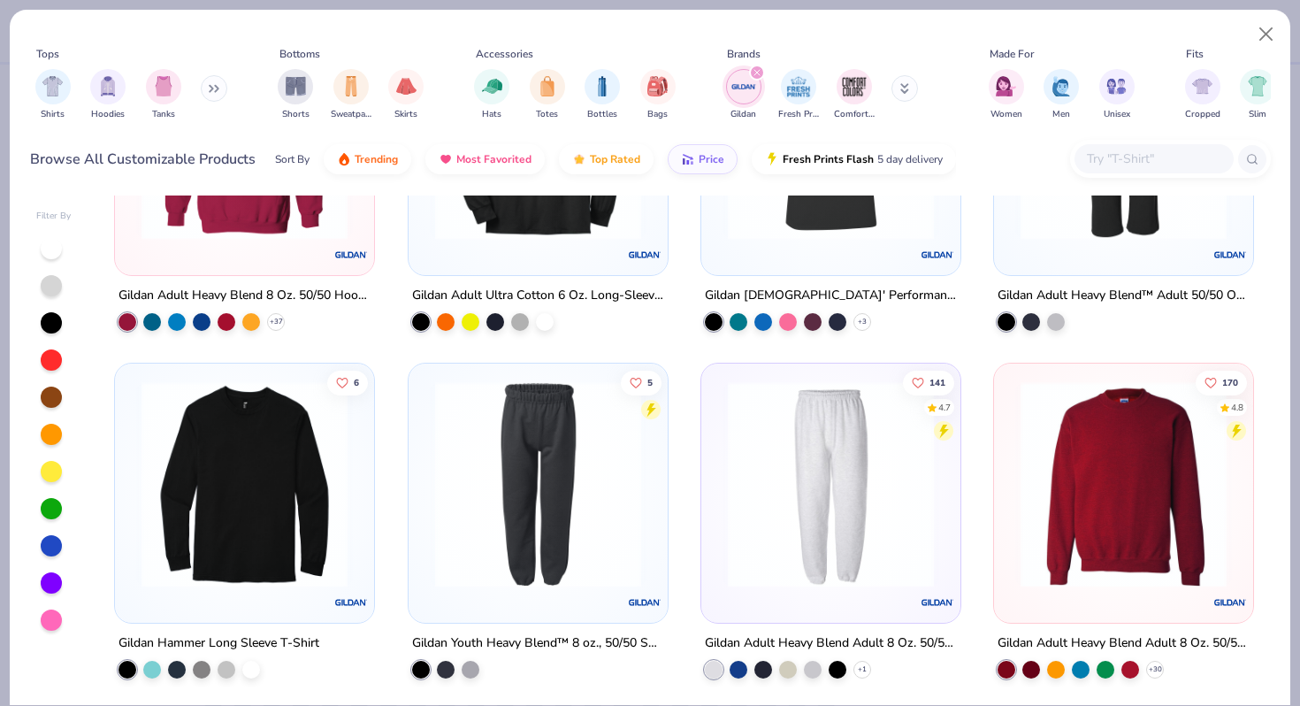
click at [1091, 484] on img at bounding box center [1123, 483] width 224 height 206
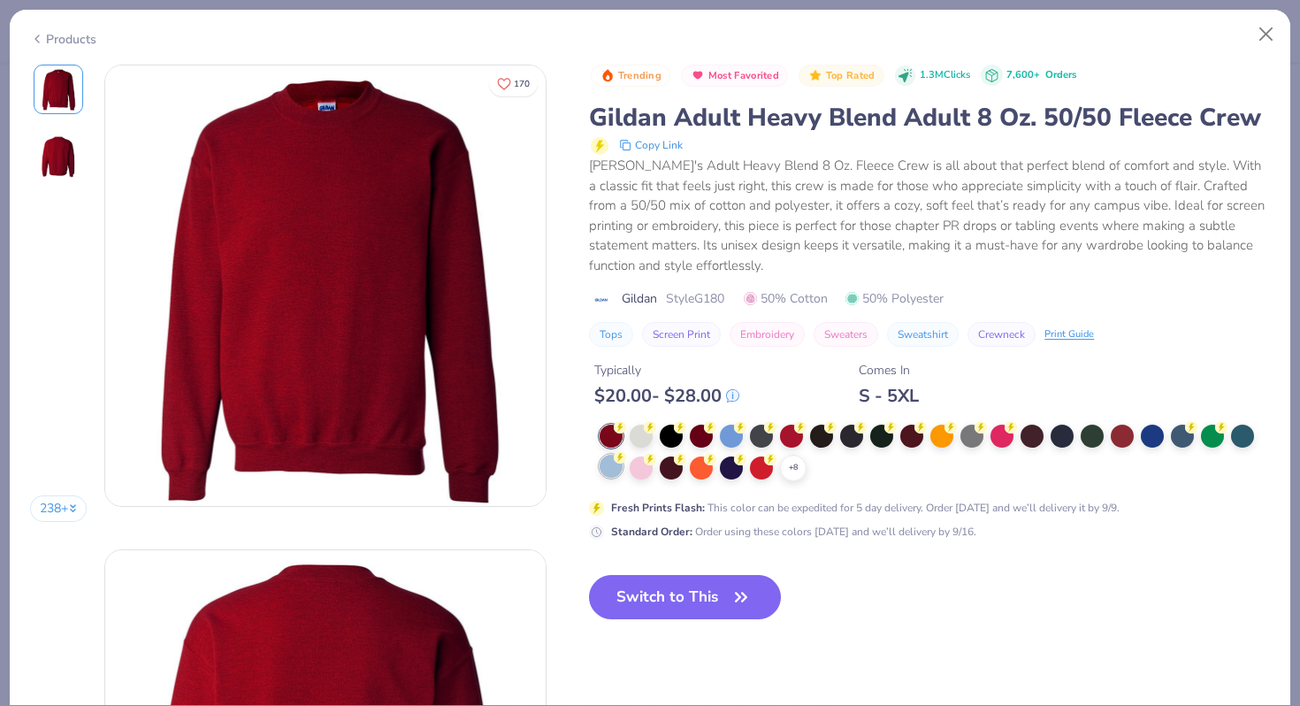
click at [611, 477] on div at bounding box center [610, 465] width 23 height 23
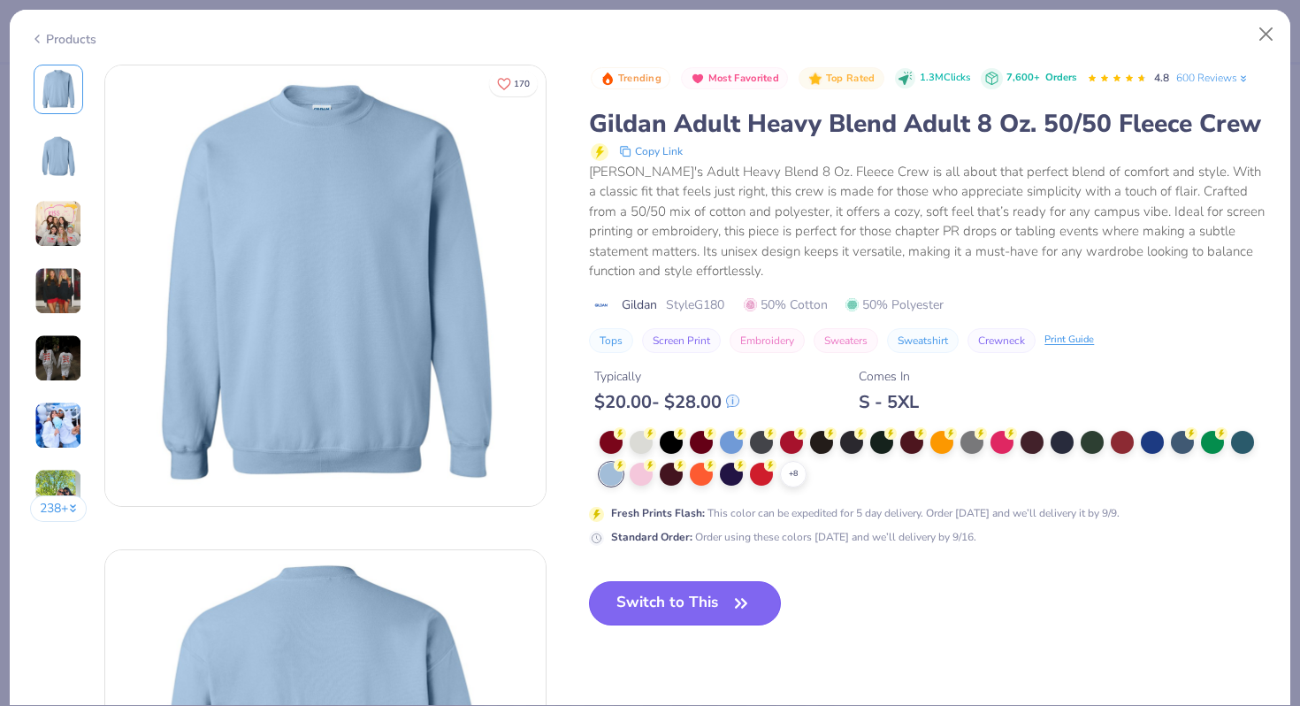
click at [720, 618] on button "Switch to This" at bounding box center [685, 603] width 192 height 44
click at [706, 625] on button "Switch to This" at bounding box center [685, 603] width 192 height 44
click at [675, 625] on button "Switch to This" at bounding box center [685, 603] width 192 height 44
click at [713, 625] on button "Switch to This" at bounding box center [685, 603] width 192 height 44
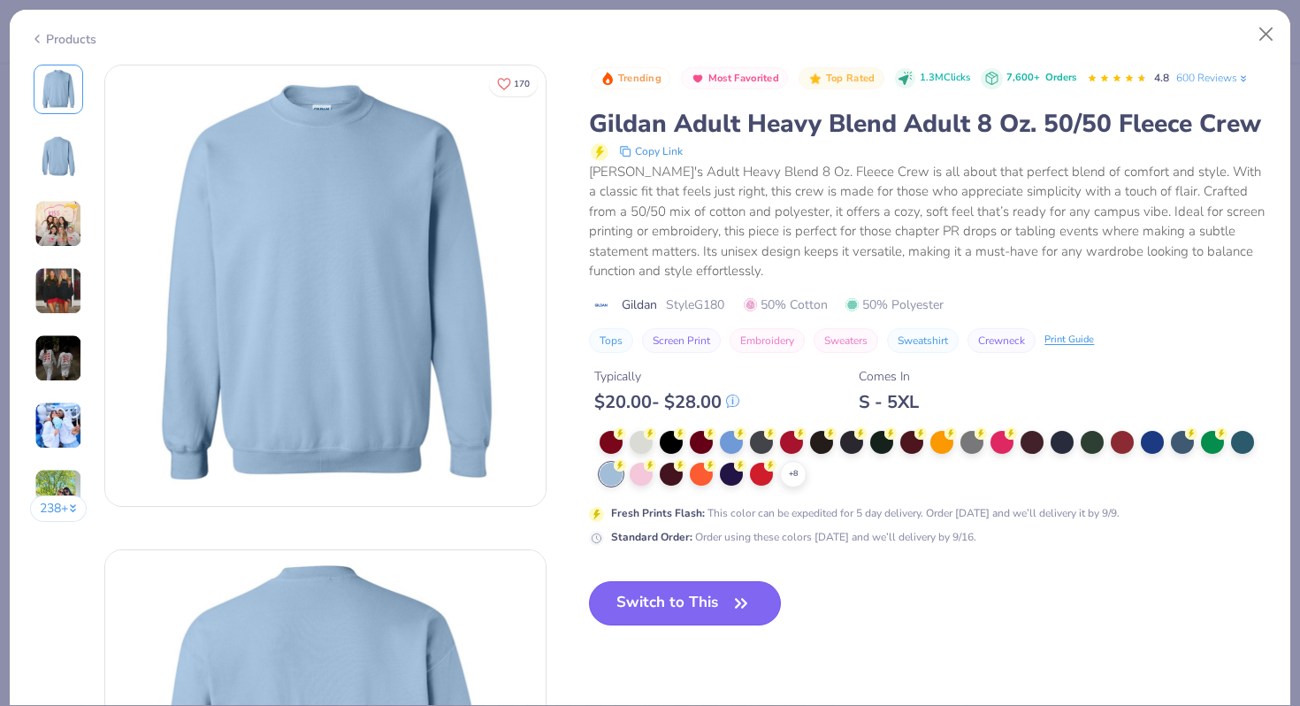
click at [713, 625] on button "Switch to This" at bounding box center [685, 603] width 192 height 44
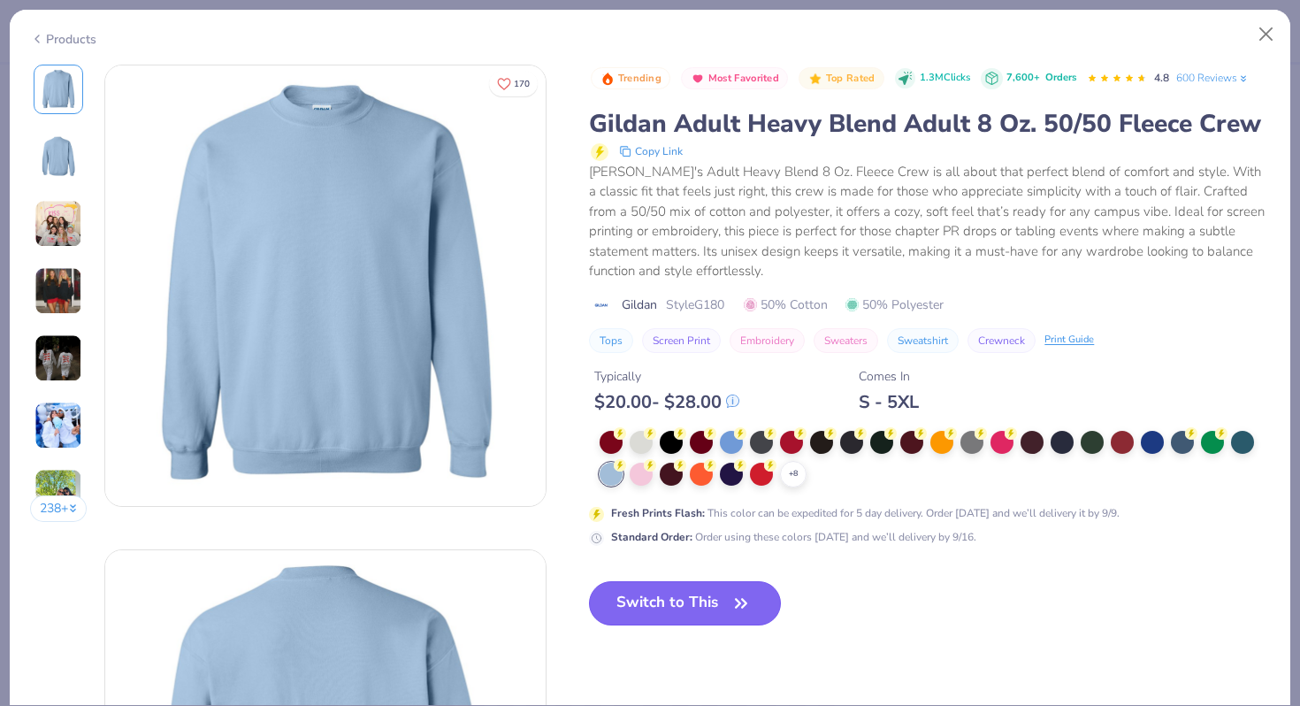
click at [713, 625] on button "Switch to This" at bounding box center [685, 603] width 192 height 44
click at [692, 625] on button "Switch to This" at bounding box center [685, 603] width 192 height 44
click at [1254, 21] on button "Close" at bounding box center [1266, 35] width 34 height 34
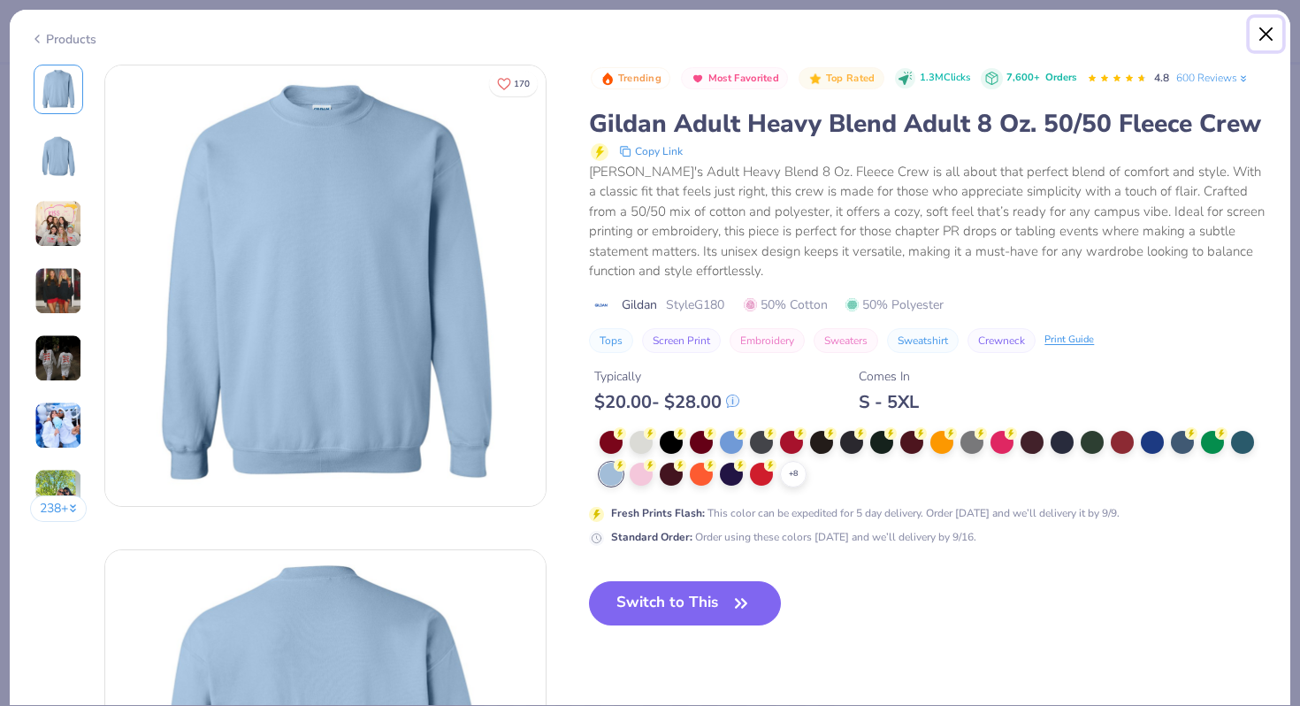
click at [1259, 29] on button "Close" at bounding box center [1266, 35] width 34 height 34
click at [1265, 29] on button "Close" at bounding box center [1266, 35] width 34 height 34
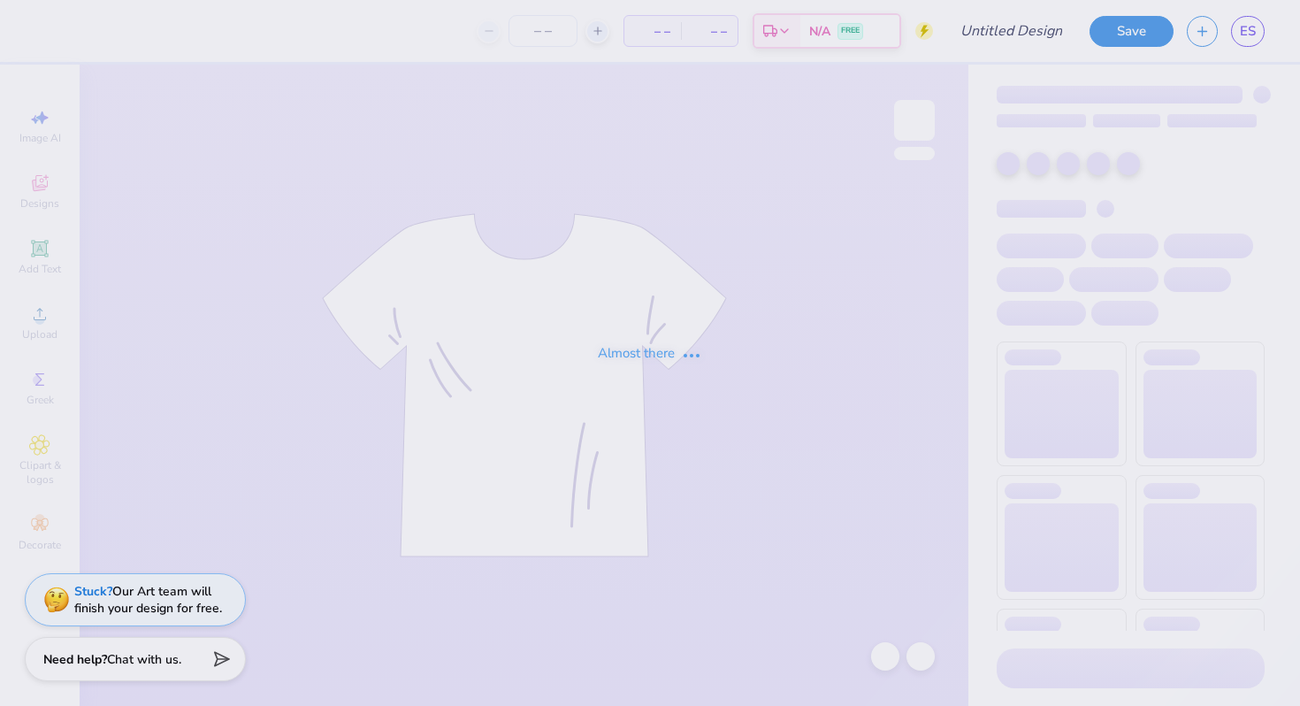
type input "Baby Tee?"
type input "40"
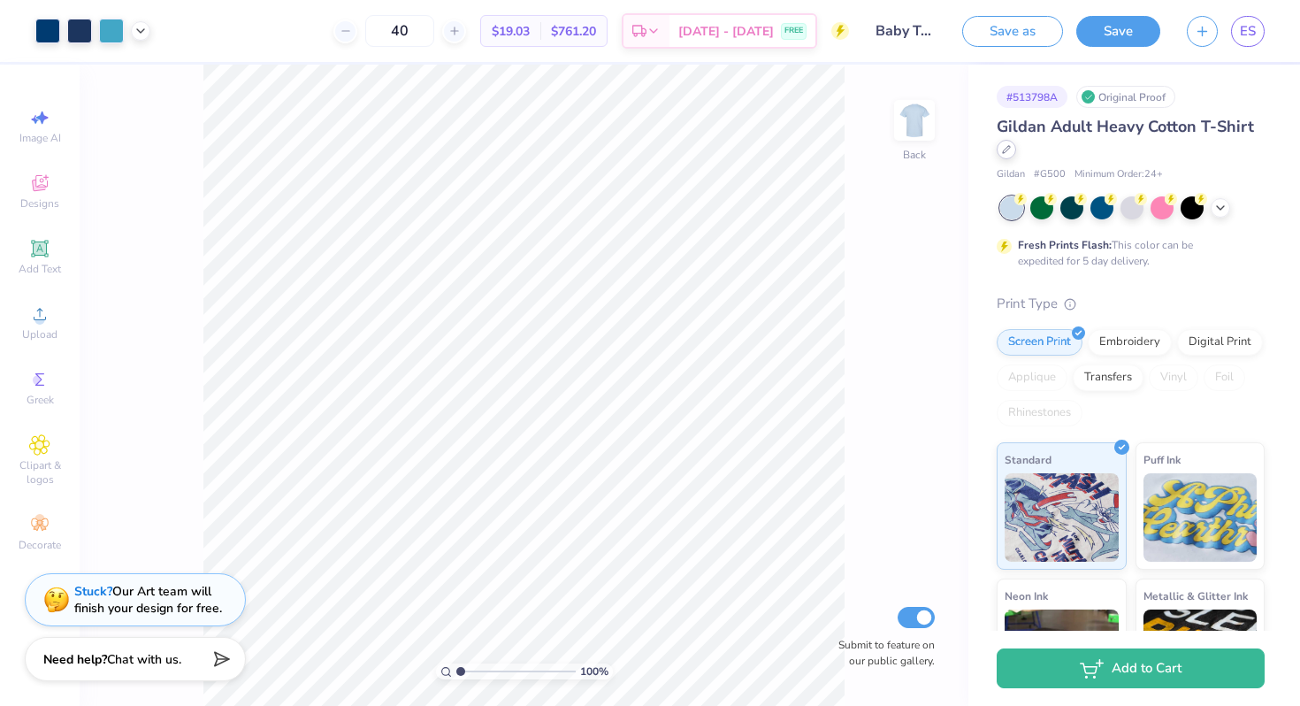
click at [1011, 152] on icon at bounding box center [1006, 149] width 9 height 9
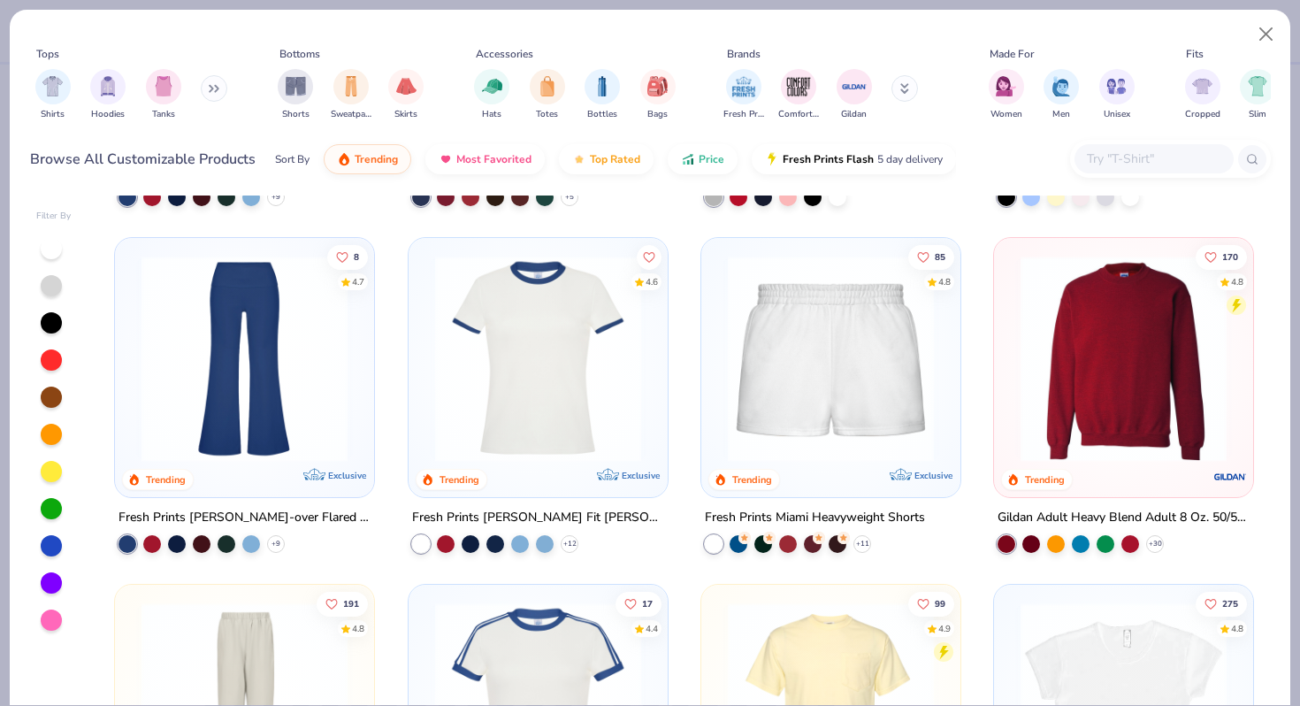
scroll to position [1371, 0]
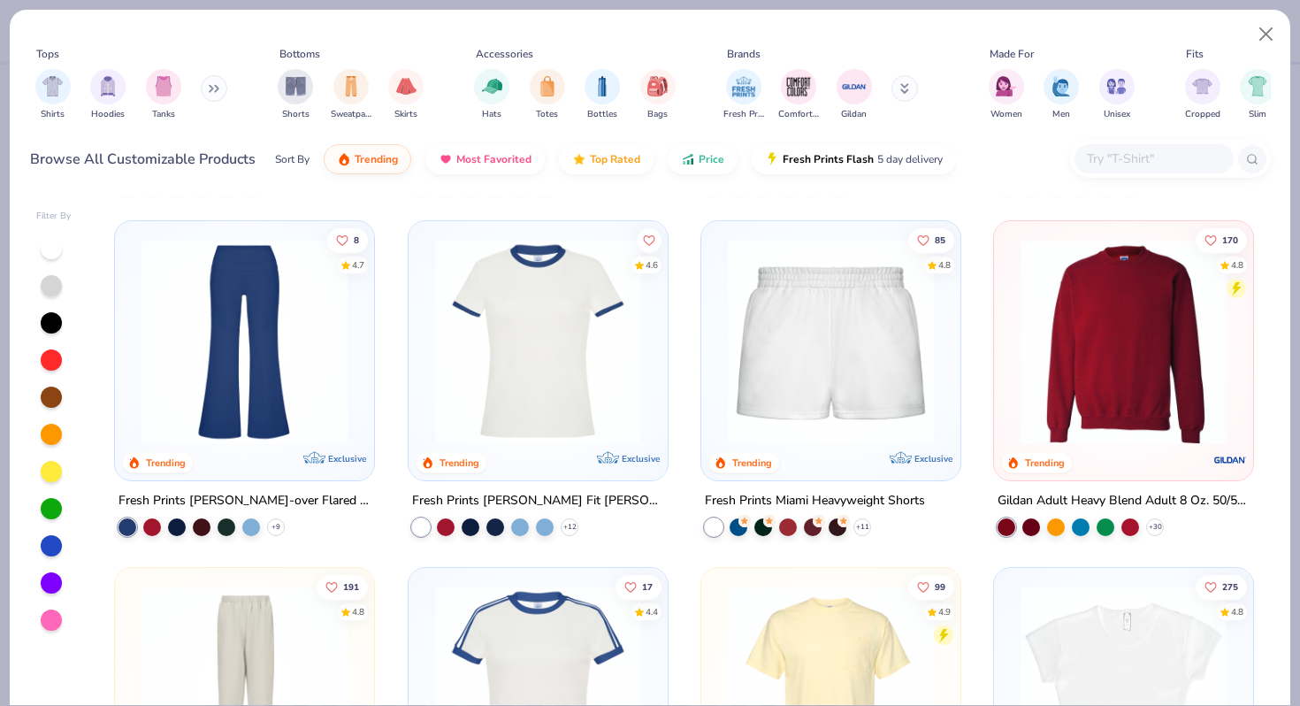
click at [1151, 325] on img at bounding box center [1123, 342] width 224 height 206
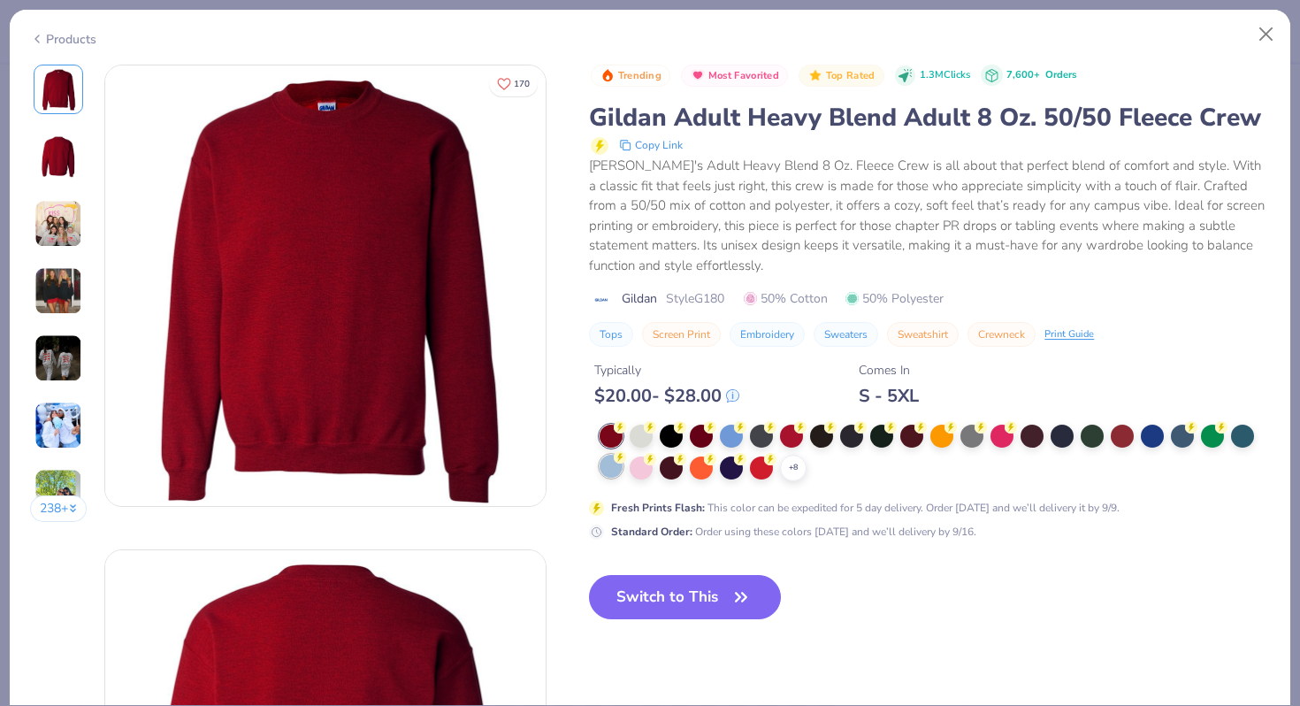
click at [609, 477] on div at bounding box center [610, 465] width 23 height 23
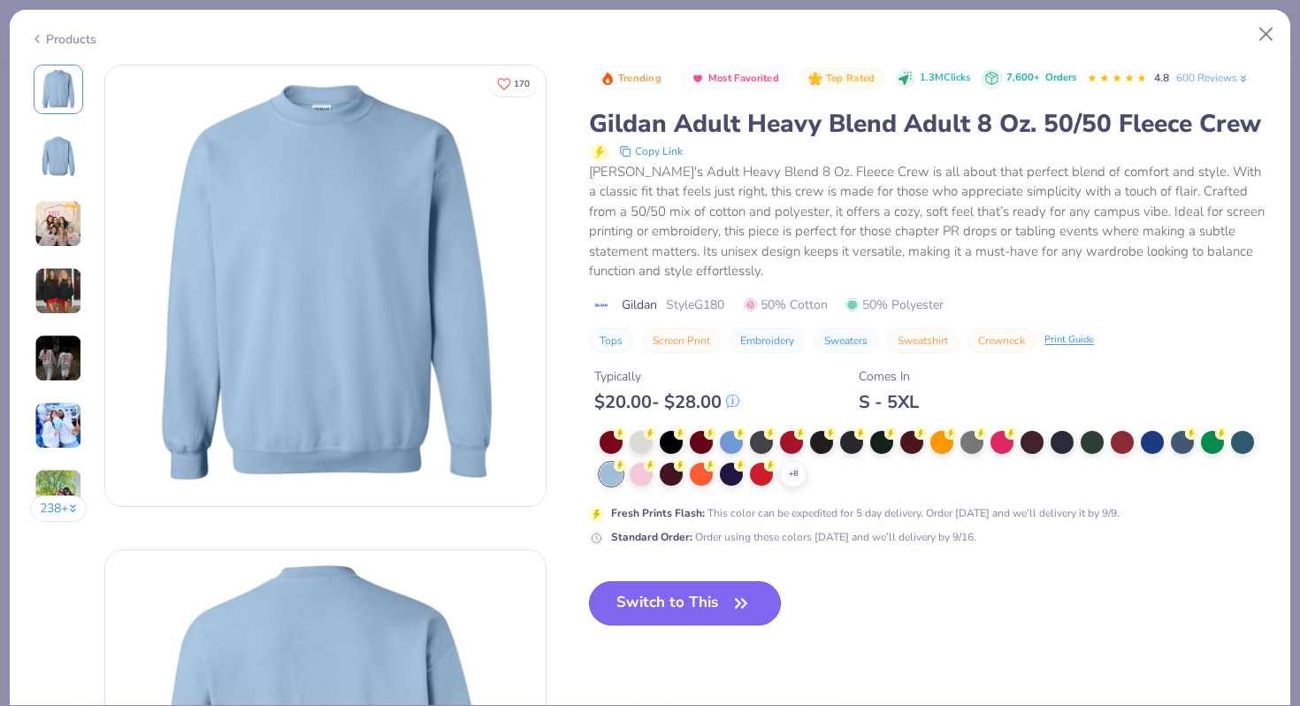
click at [688, 625] on button "Switch to This" at bounding box center [685, 603] width 192 height 44
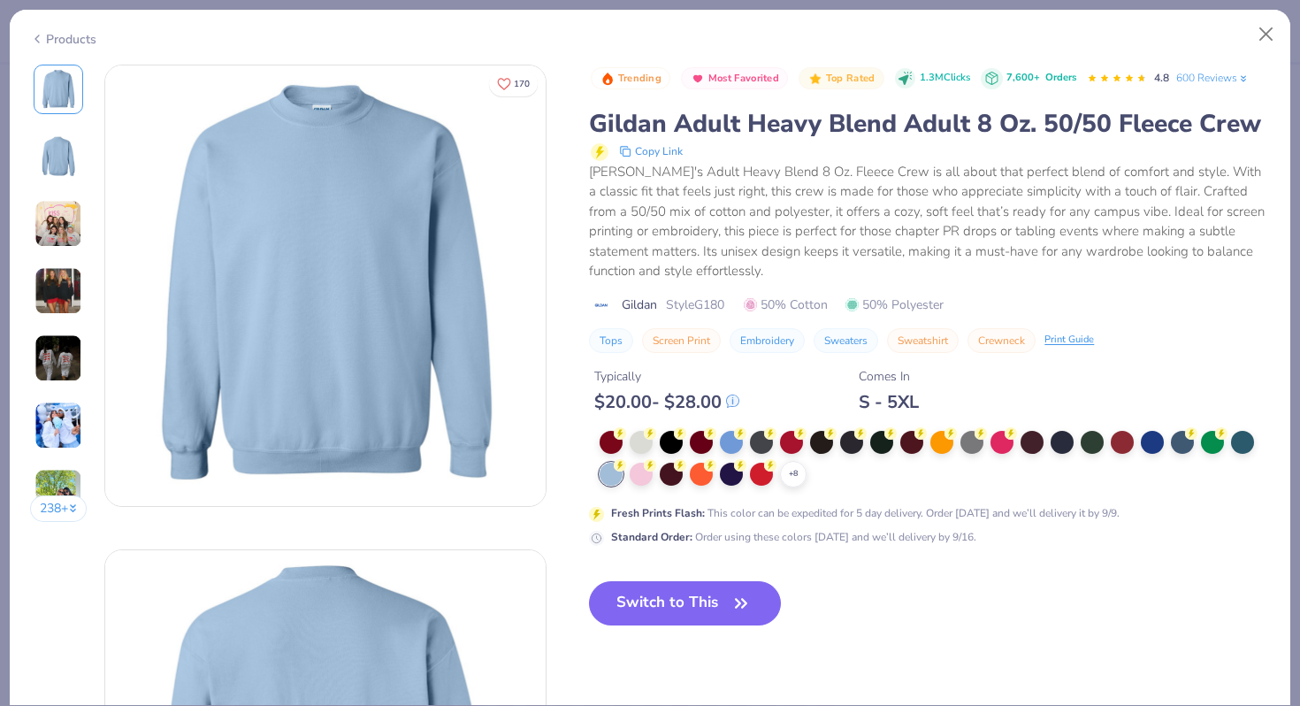
click at [688, 625] on button "Switch to This" at bounding box center [685, 603] width 192 height 44
click at [690, 625] on button "Switch to This" at bounding box center [685, 603] width 192 height 44
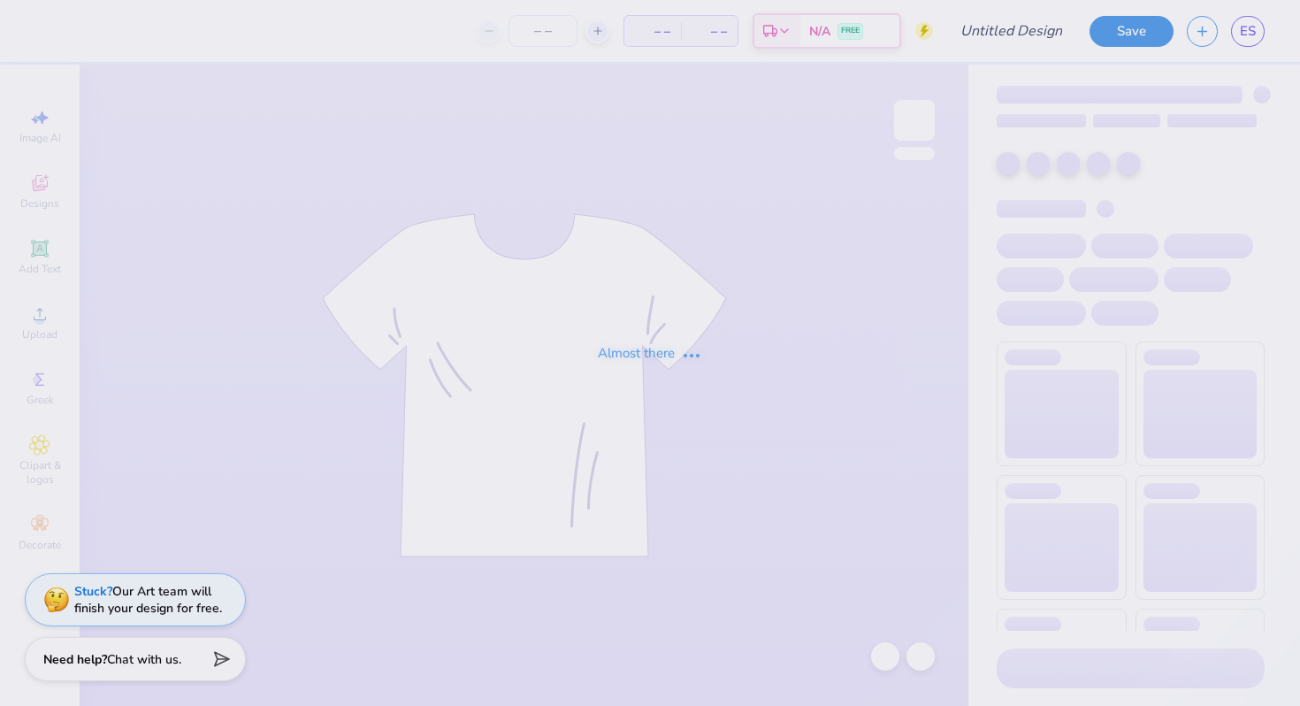
type input "Baby Tee?"
type input "40"
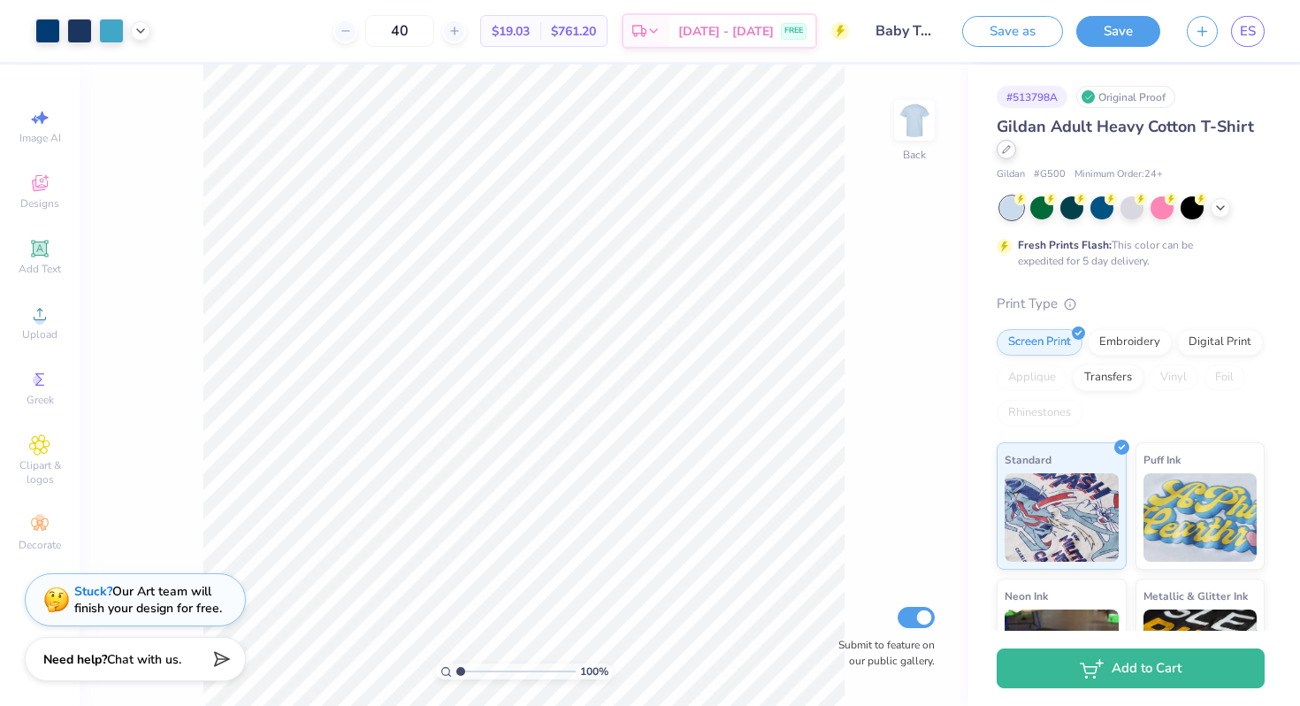
click at [1016, 156] on div at bounding box center [1005, 149] width 19 height 19
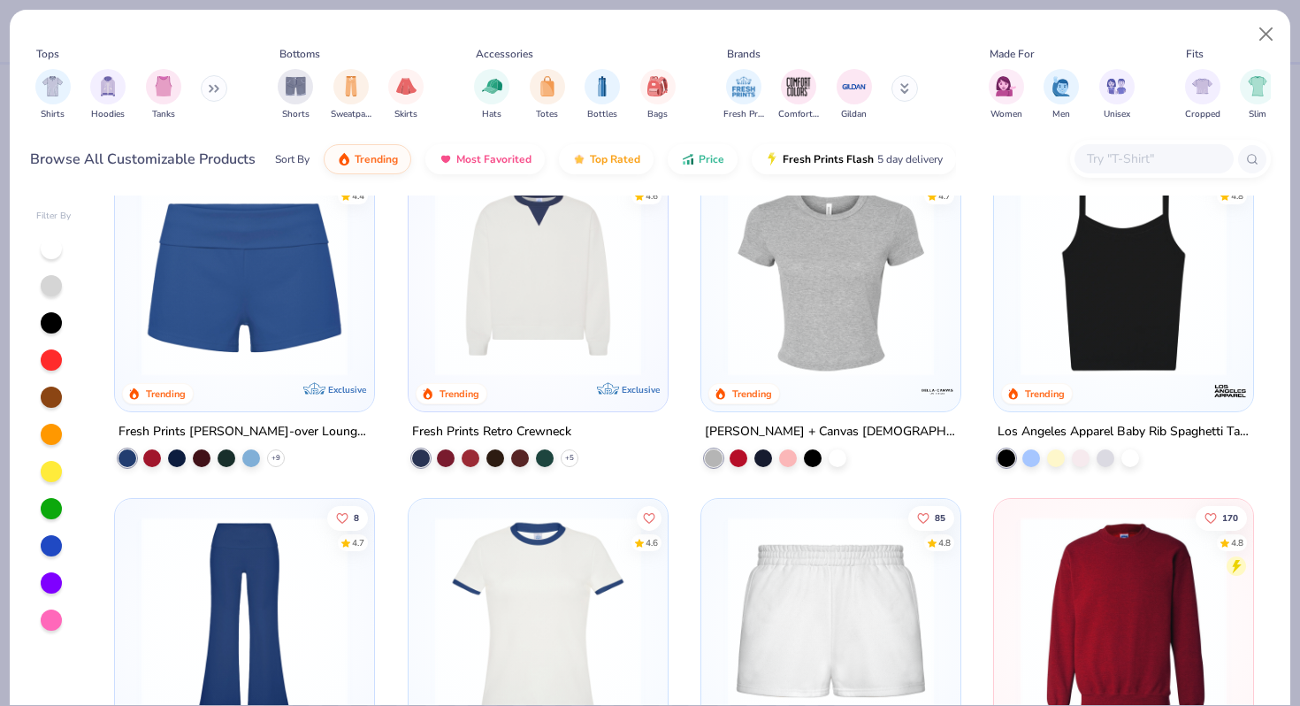
scroll to position [1263, 0]
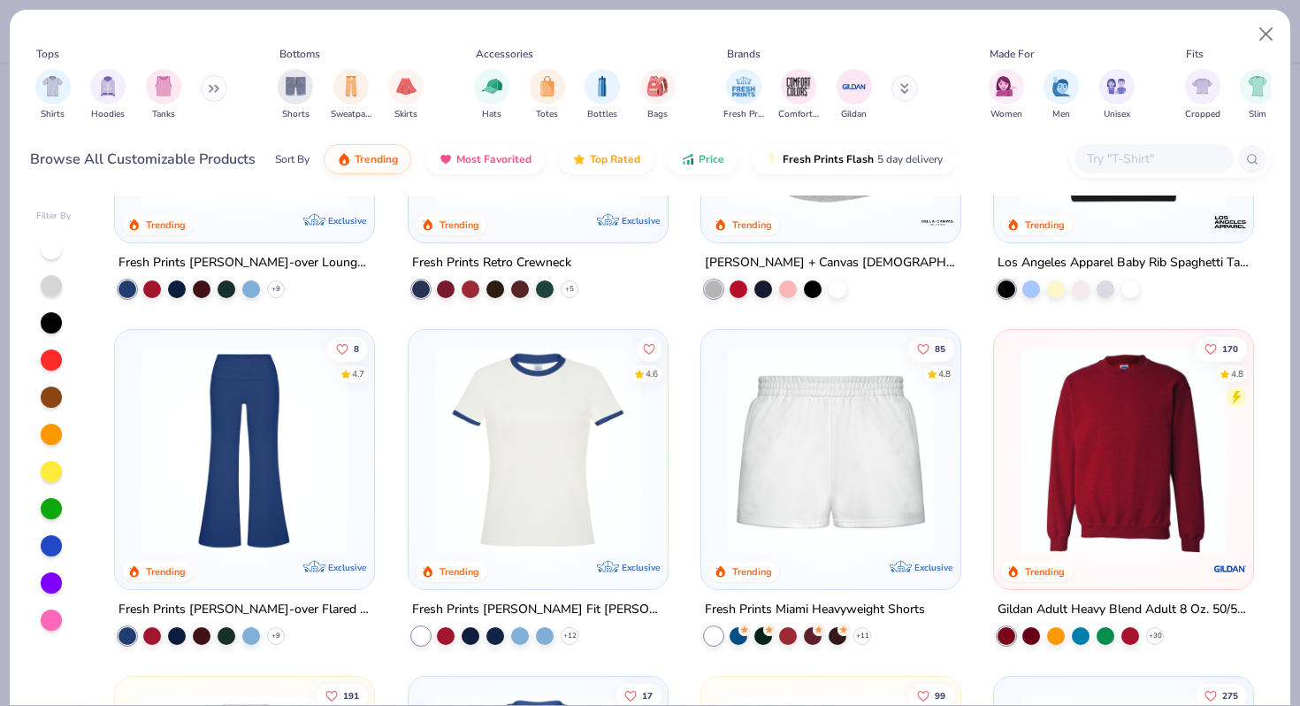
click at [1085, 517] on img at bounding box center [1123, 450] width 224 height 206
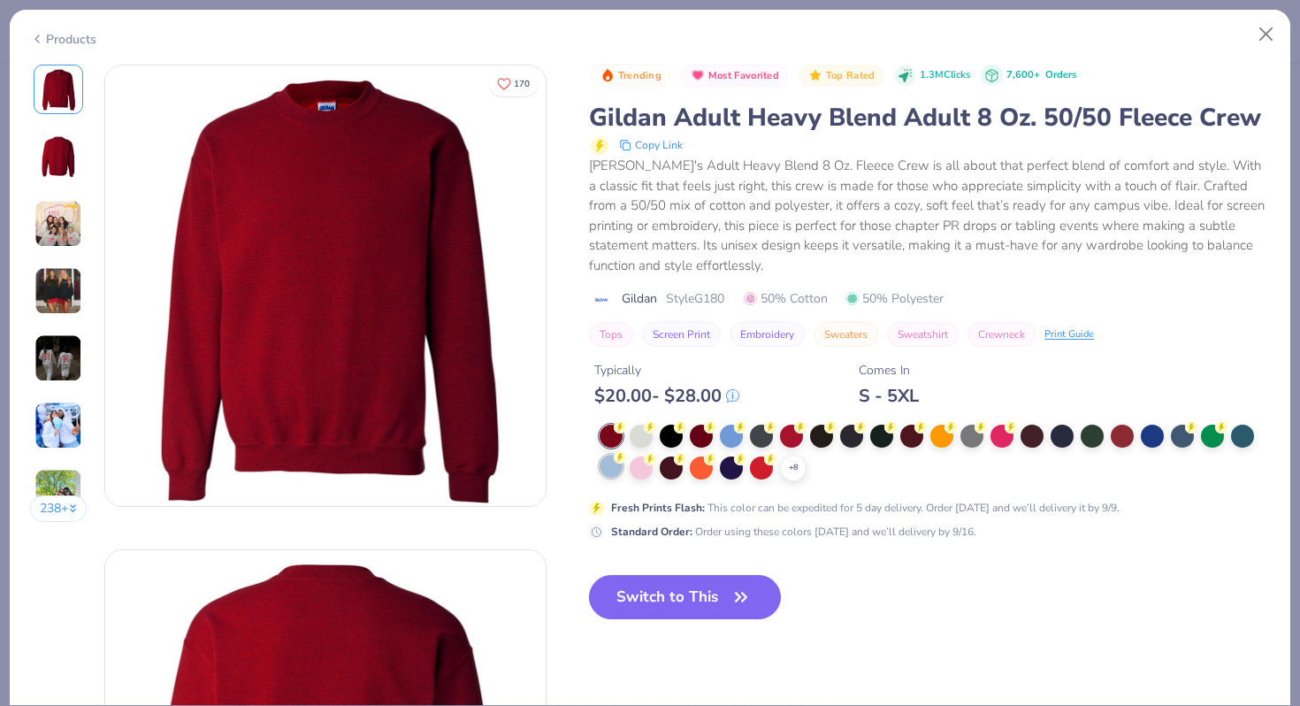
click at [610, 477] on div at bounding box center [610, 465] width 23 height 23
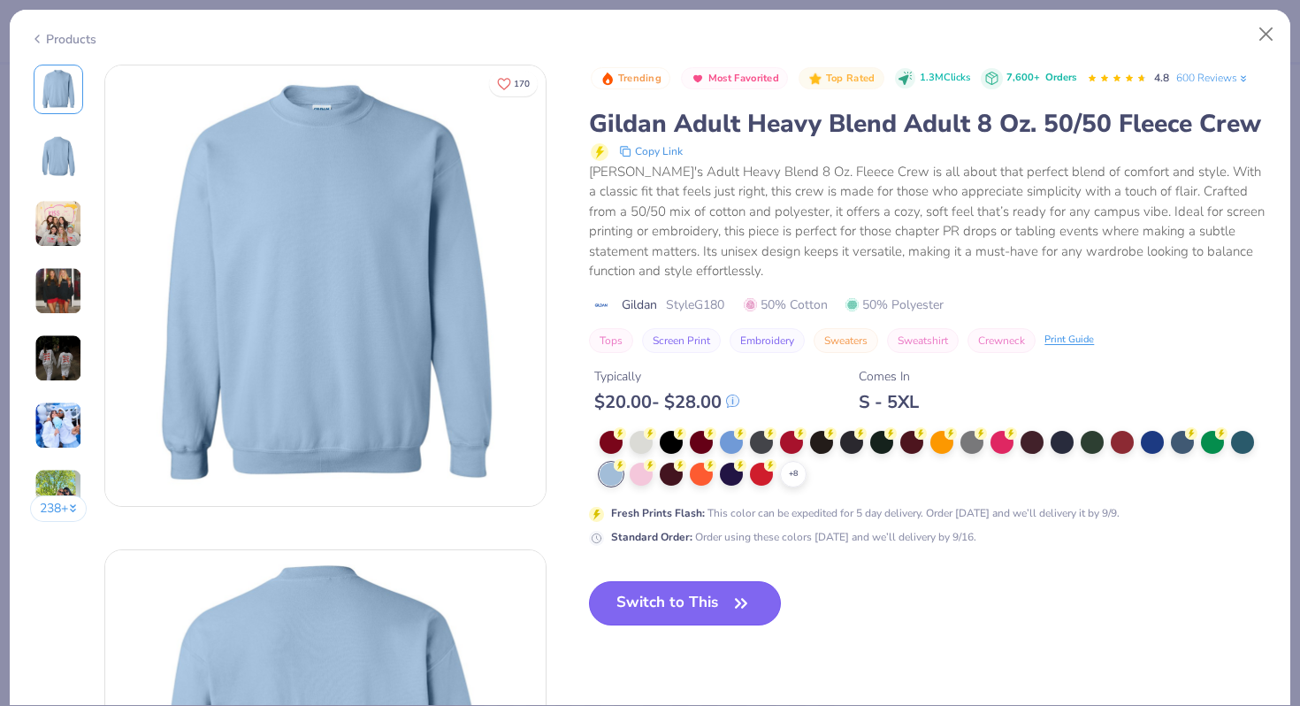
click at [662, 625] on button "Switch to This" at bounding box center [685, 603] width 192 height 44
click at [732, 615] on icon "button" at bounding box center [741, 603] width 25 height 25
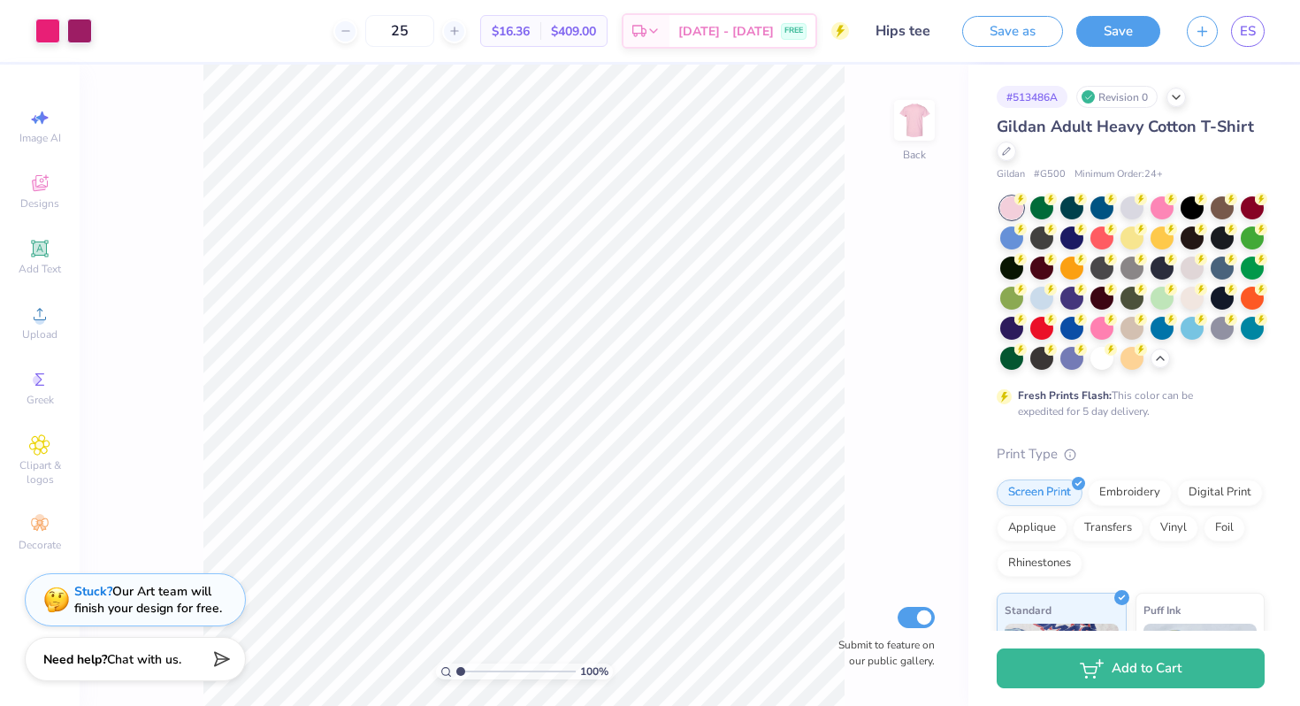
click at [1272, 26] on div "Save as Save ES" at bounding box center [1131, 31] width 338 height 62
click at [1256, 29] on link "ES" at bounding box center [1248, 31] width 34 height 31
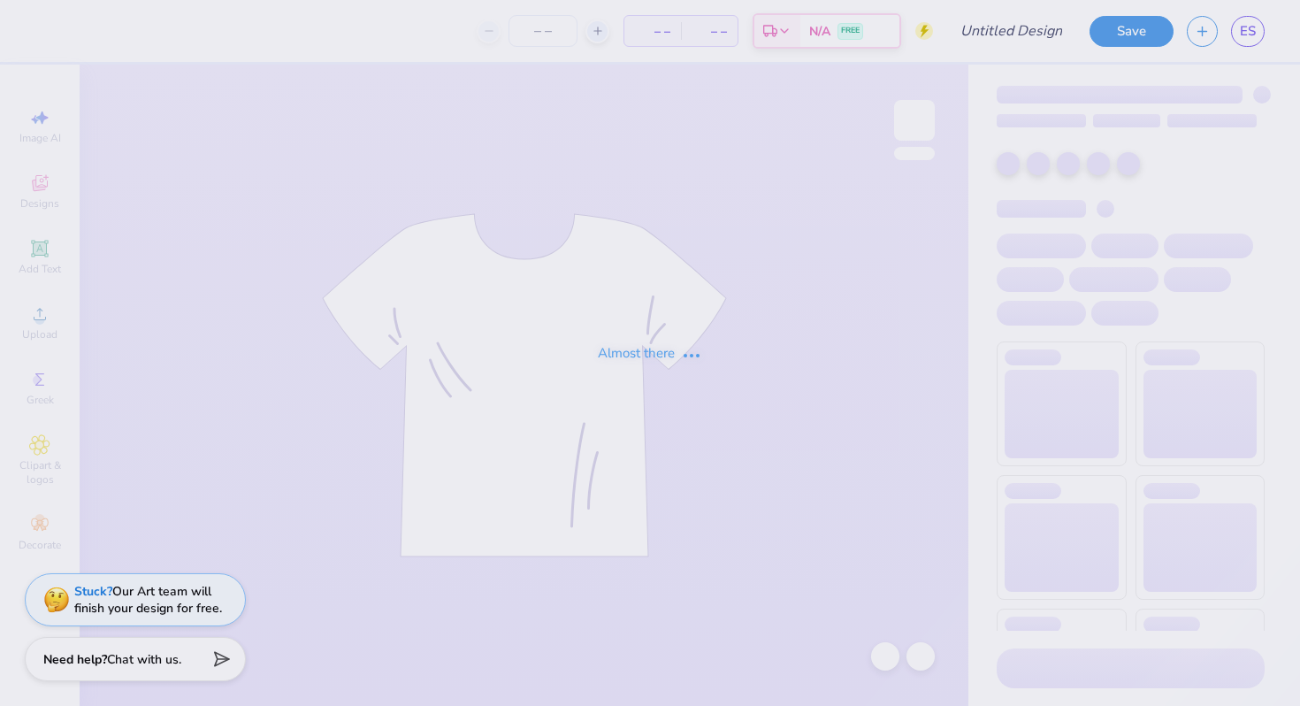
type input "Baby Tee?"
type input "40"
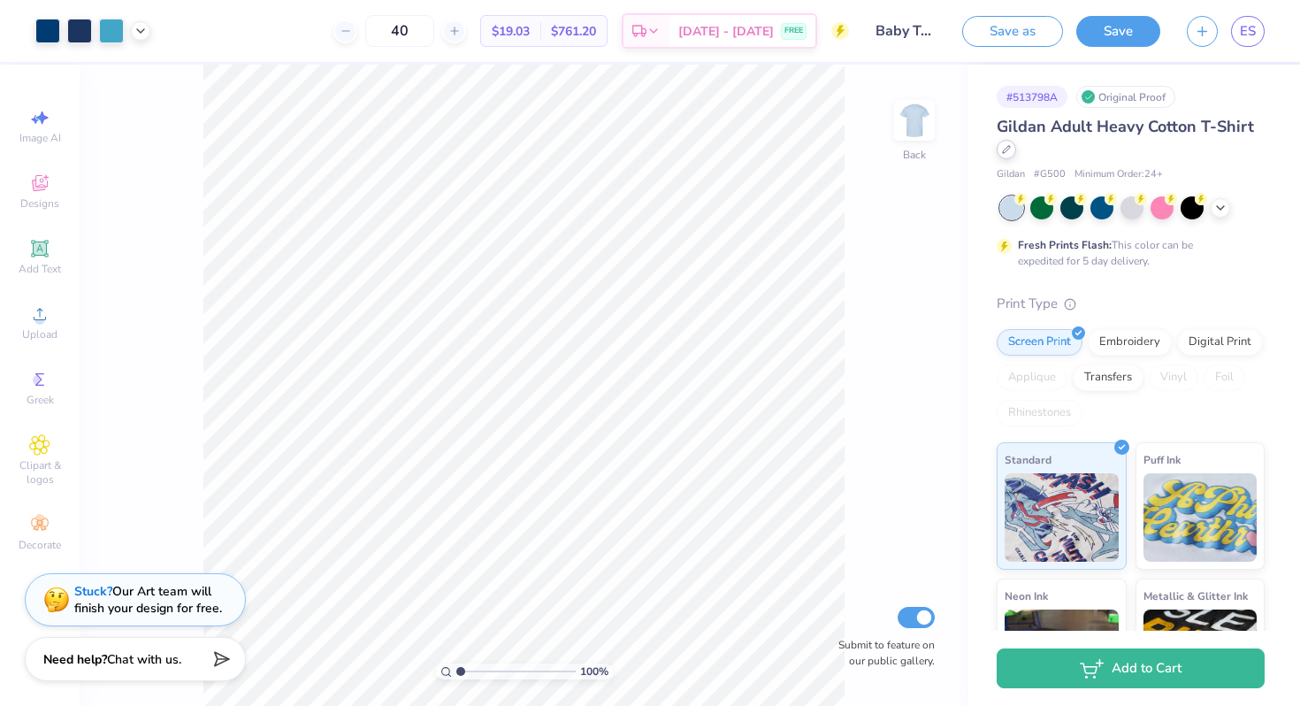
click at [1011, 152] on icon at bounding box center [1006, 149] width 9 height 9
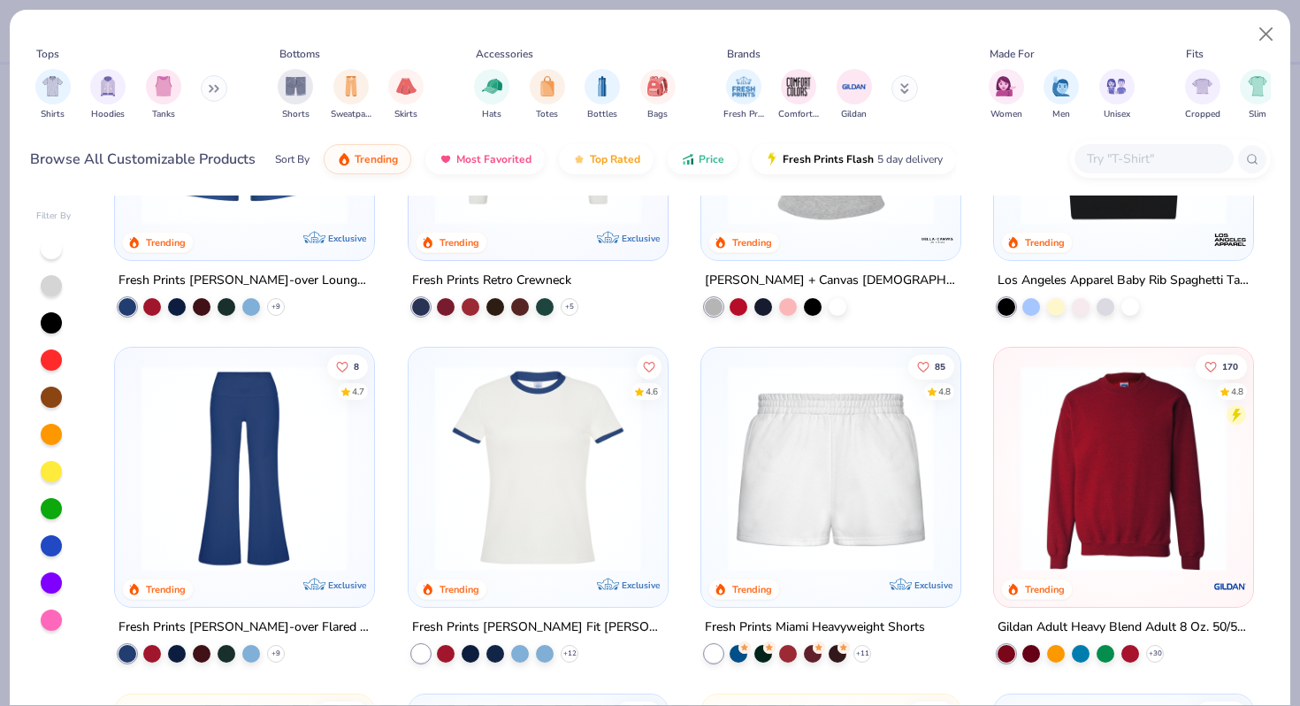
scroll to position [1297, 0]
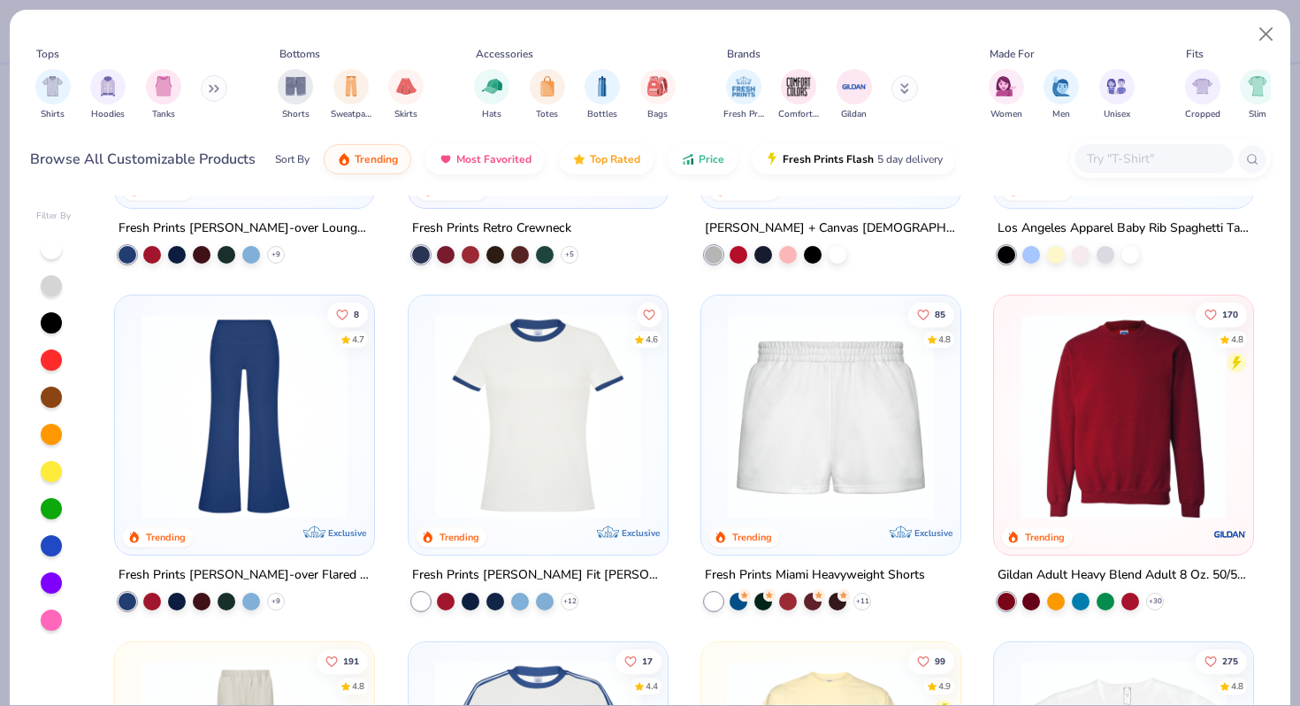
click at [1134, 373] on img at bounding box center [1123, 416] width 224 height 206
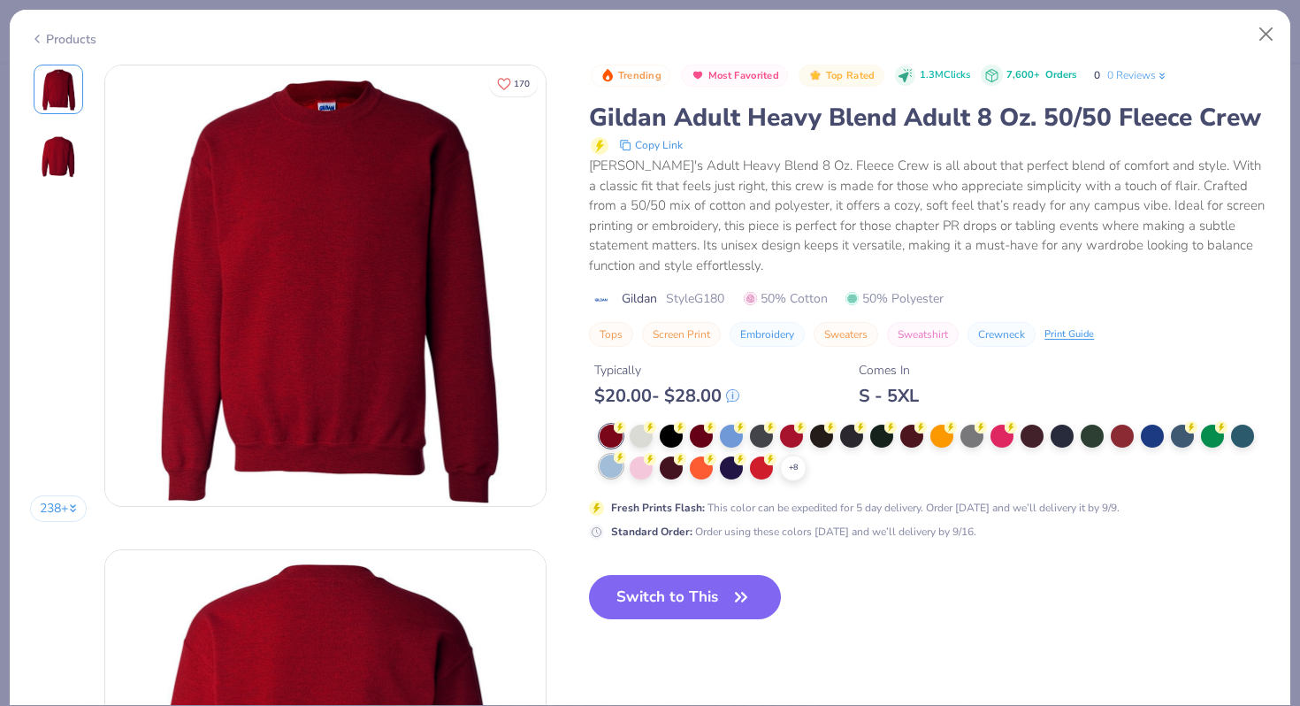
click at [610, 477] on div at bounding box center [610, 465] width 23 height 23
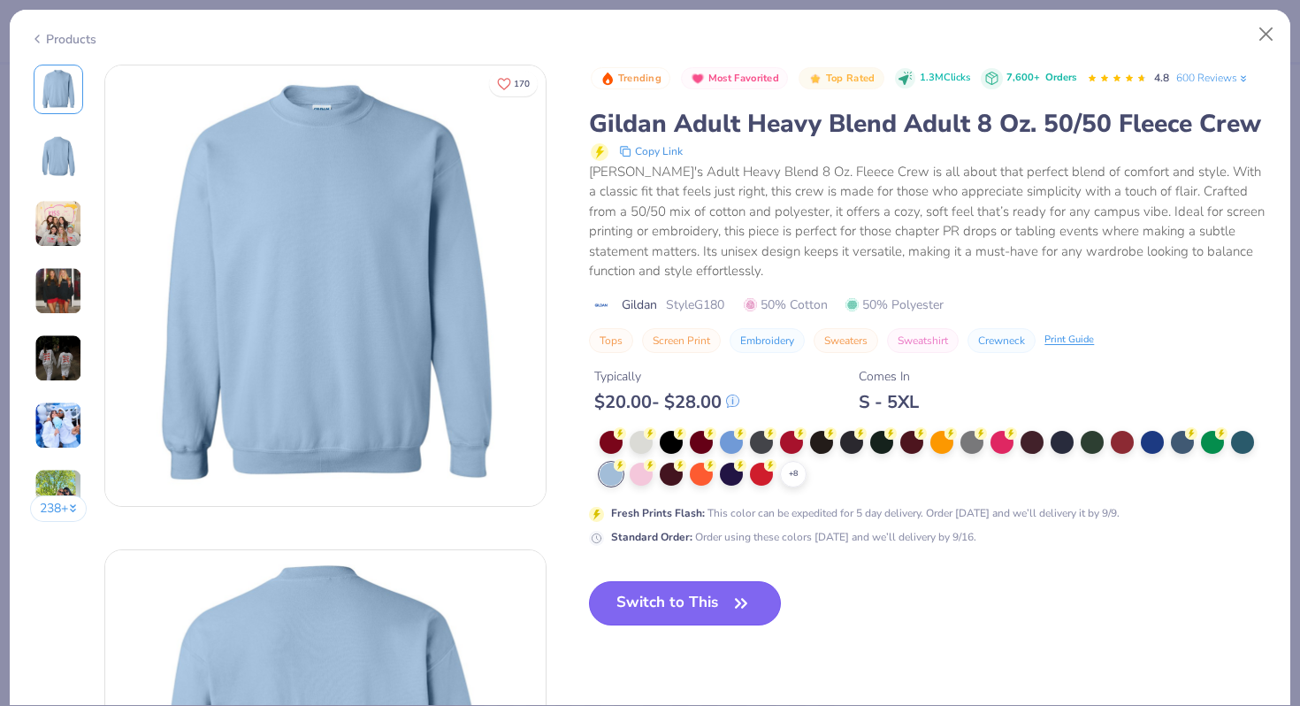
click at [688, 625] on button "Switch to This" at bounding box center [685, 603] width 192 height 44
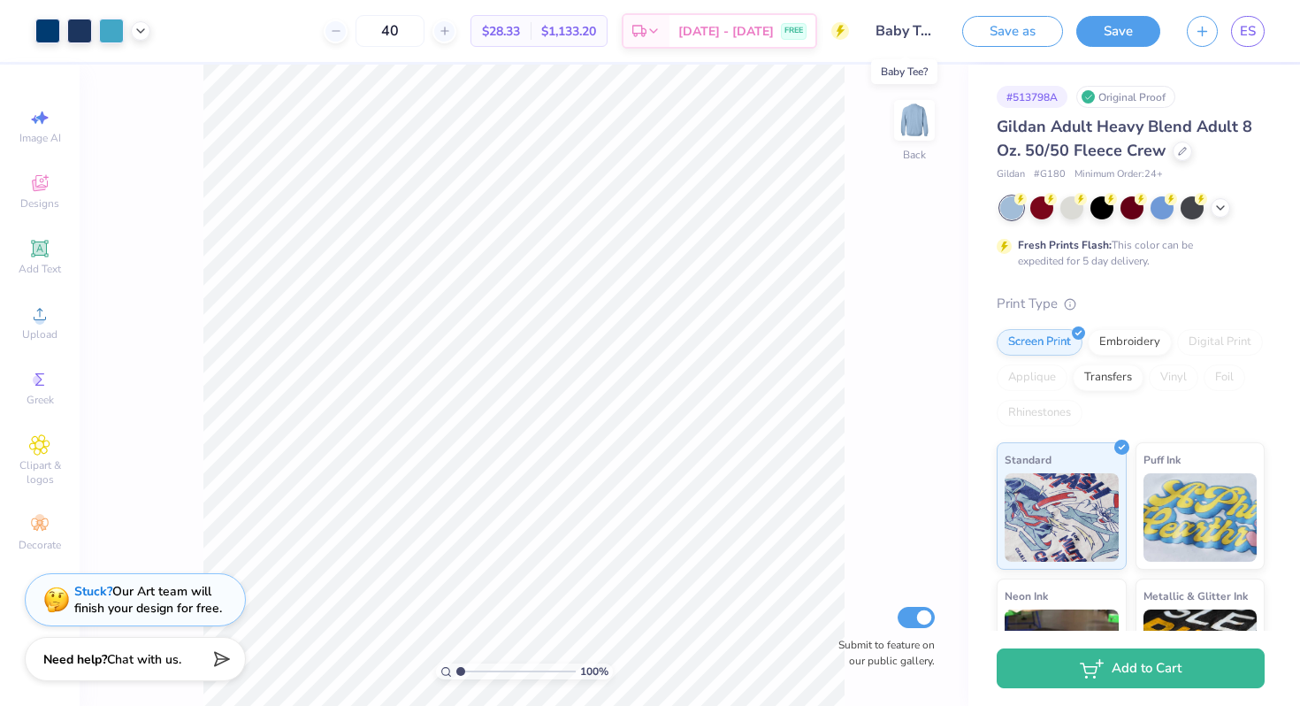
click at [911, 31] on input "Baby Tee?" at bounding box center [905, 30] width 87 height 35
click at [897, 237] on div "100 % Back Submit to feature on our public gallery." at bounding box center [524, 385] width 889 height 641
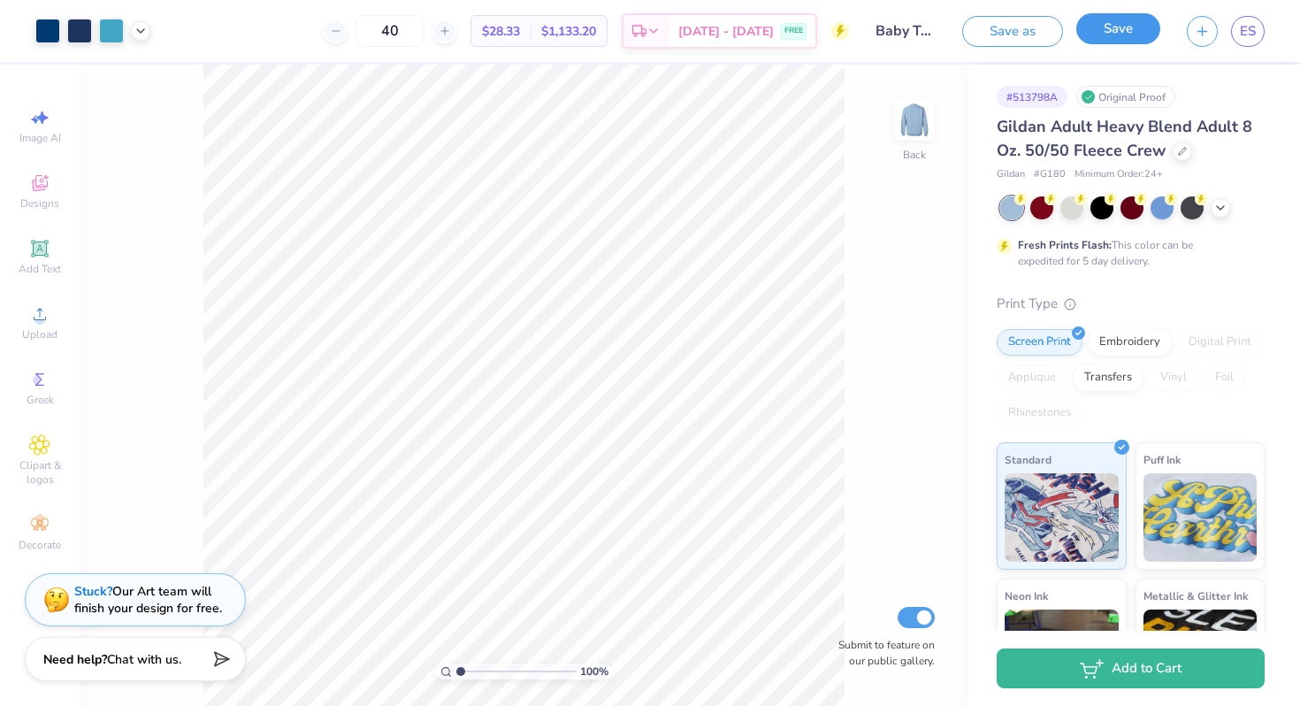
click at [1124, 43] on button "Save" at bounding box center [1118, 28] width 84 height 31
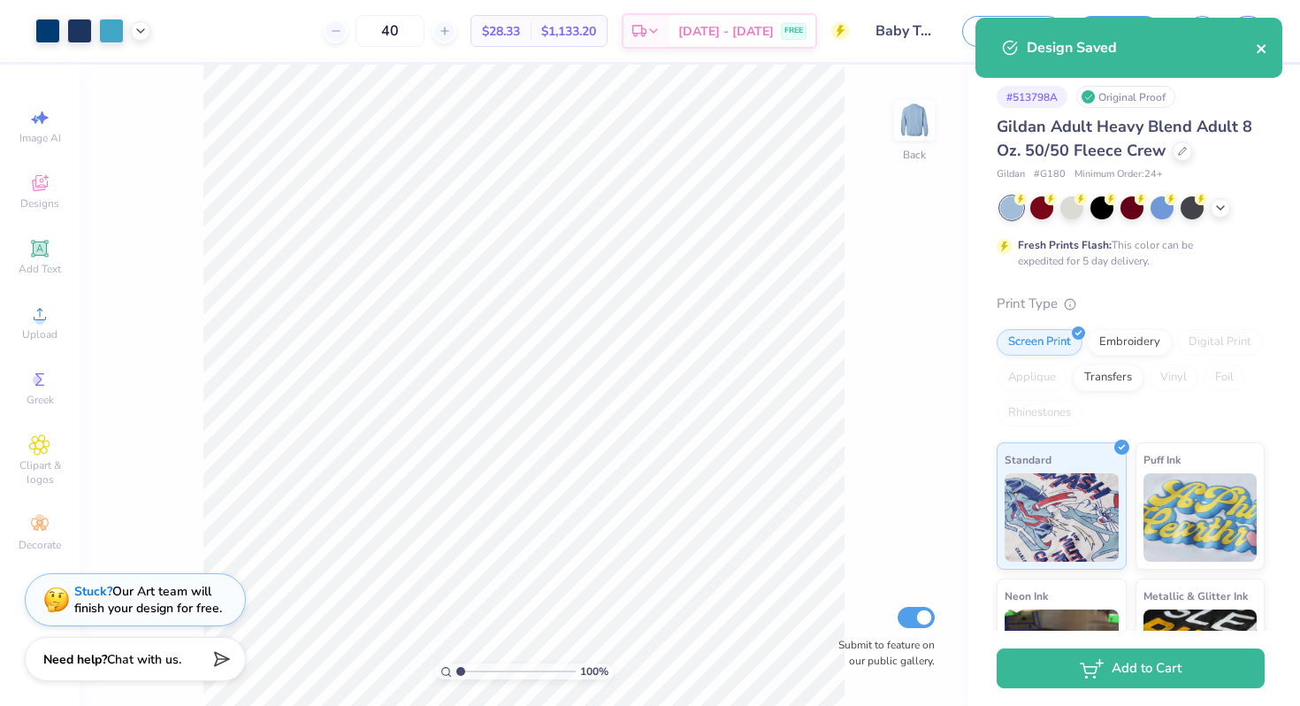
click at [1262, 50] on icon "close" at bounding box center [1260, 48] width 9 height 9
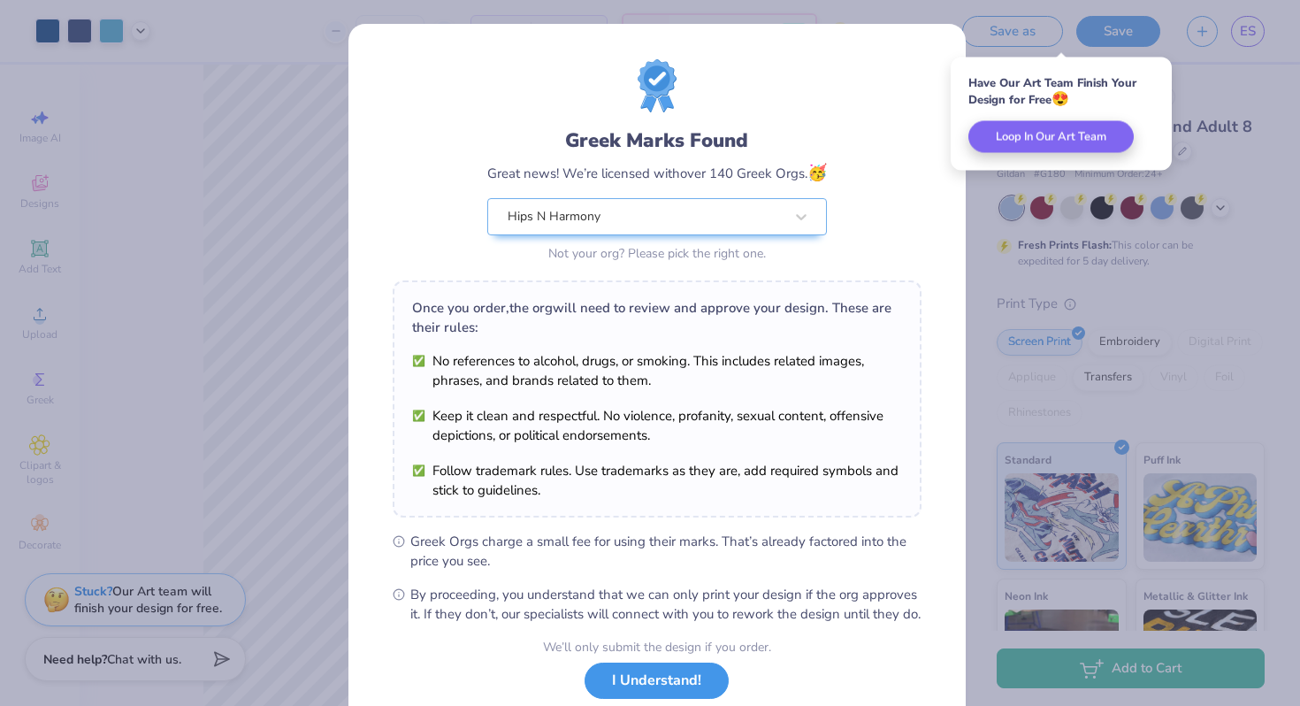
click at [650, 696] on button "I Understand!" at bounding box center [656, 680] width 144 height 36
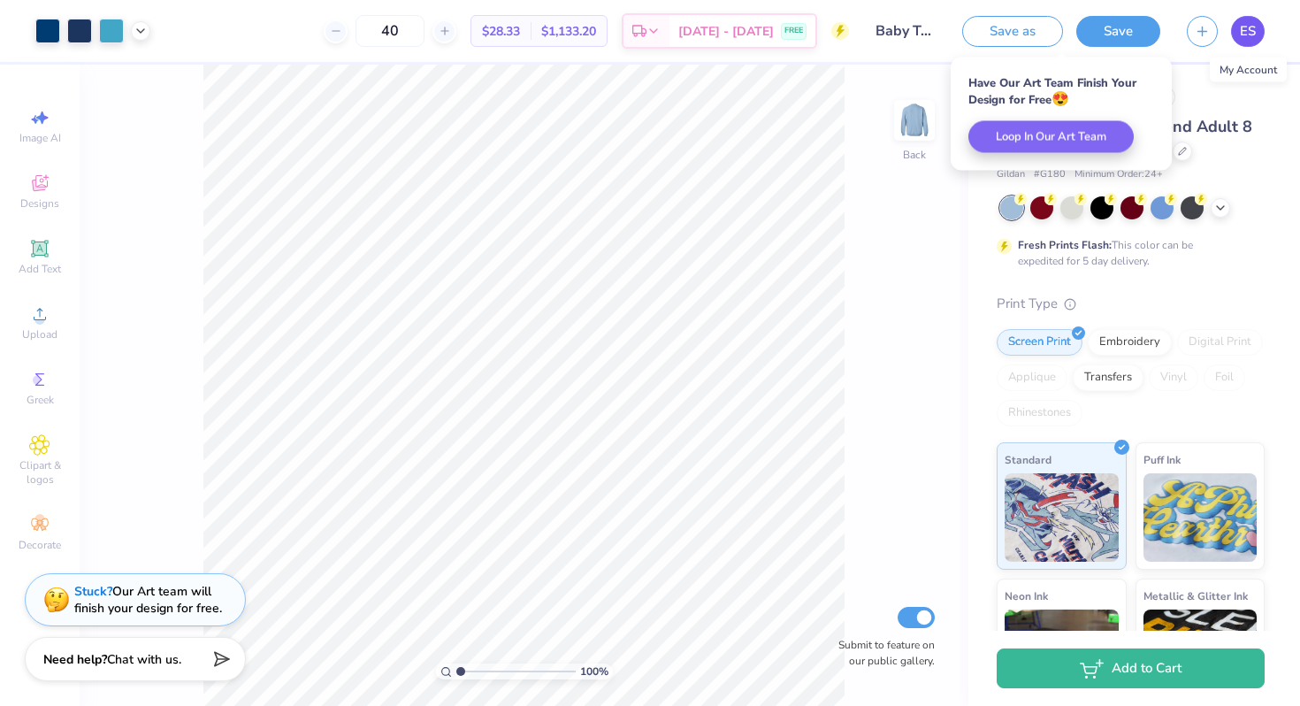
click at [1246, 38] on span "ES" at bounding box center [1248, 31] width 16 height 20
